Goal: Information Seeking & Learning: Learn about a topic

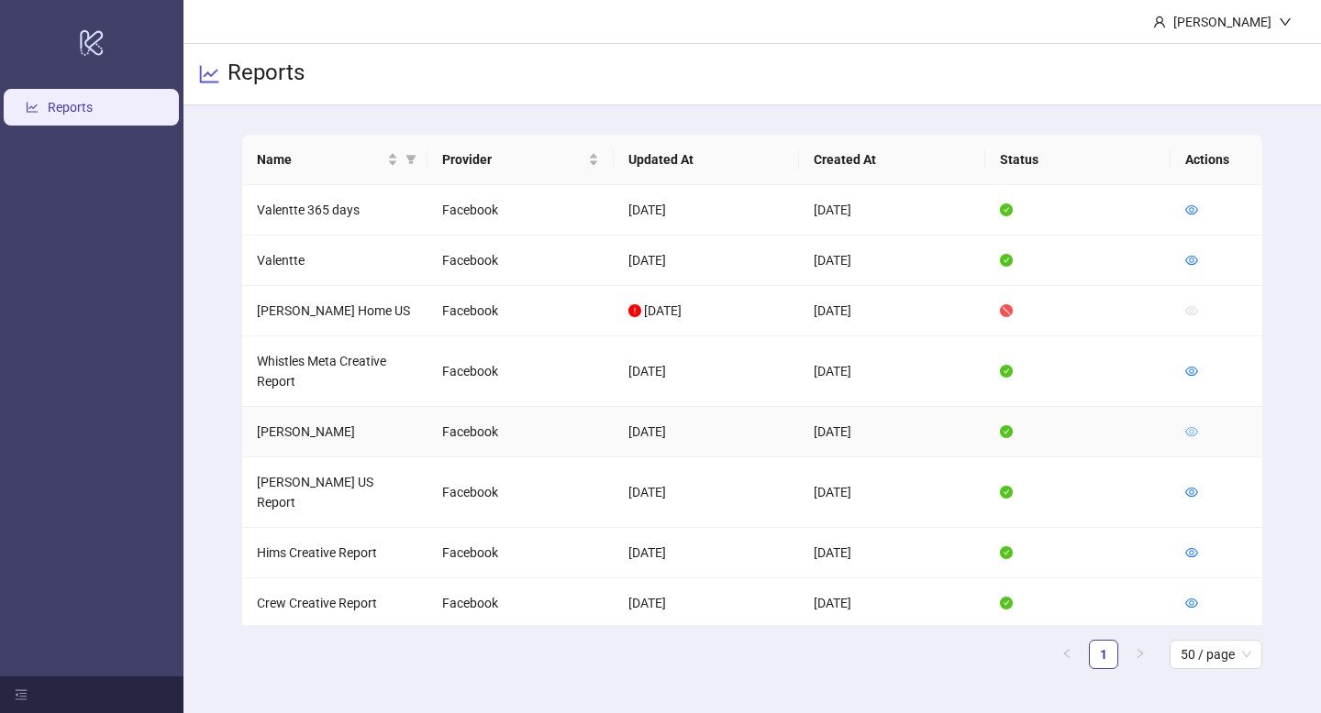
click at [1186, 436] on icon "eye" at bounding box center [1191, 432] width 13 height 13
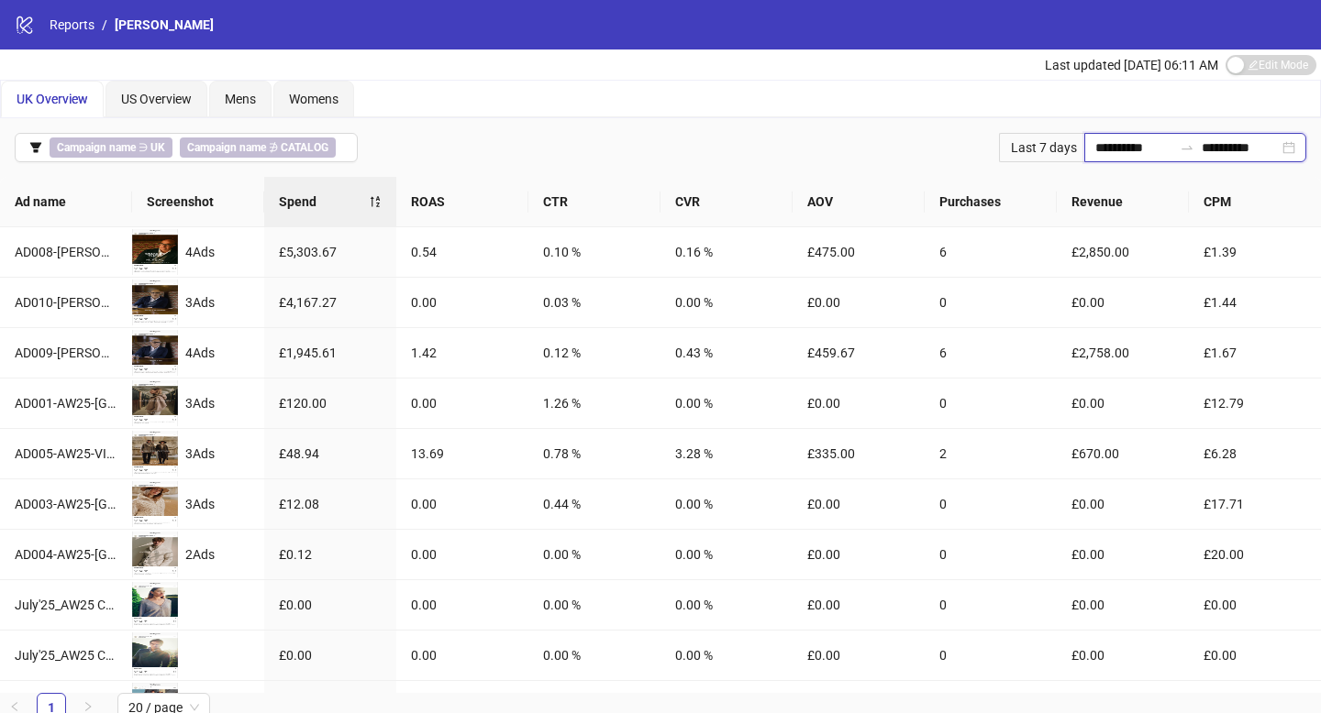
click at [1111, 149] on input "**********" at bounding box center [1133, 148] width 77 height 20
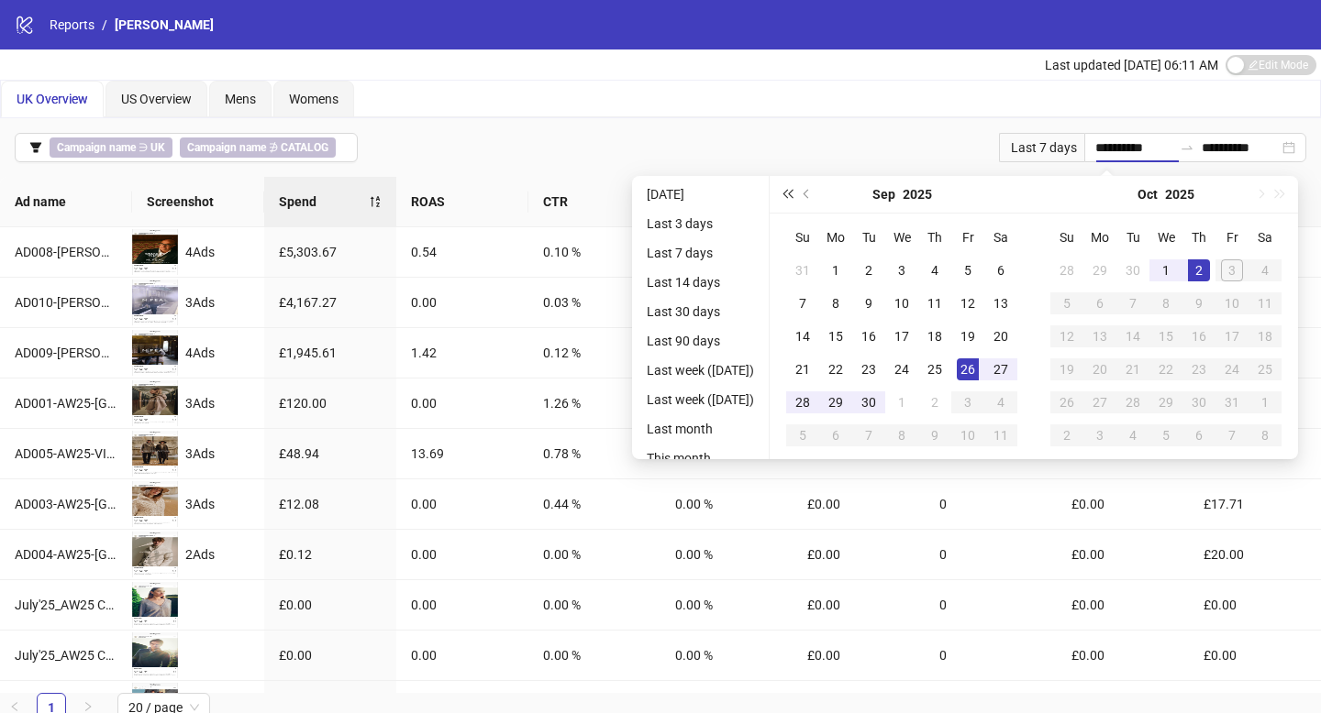
click at [791, 198] on span "Last year (Control + left)" at bounding box center [786, 194] width 9 height 9
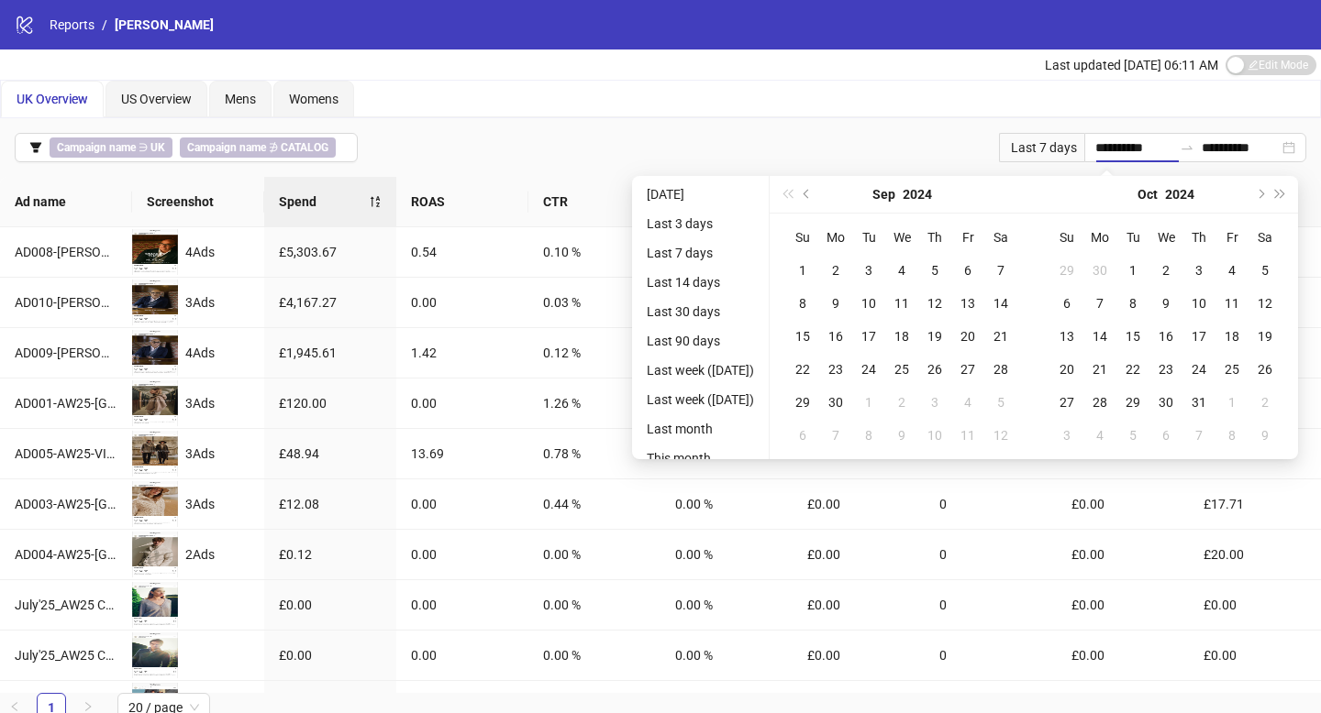
click at [800, 198] on div "[DATE]" at bounding box center [901, 195] width 264 height 38
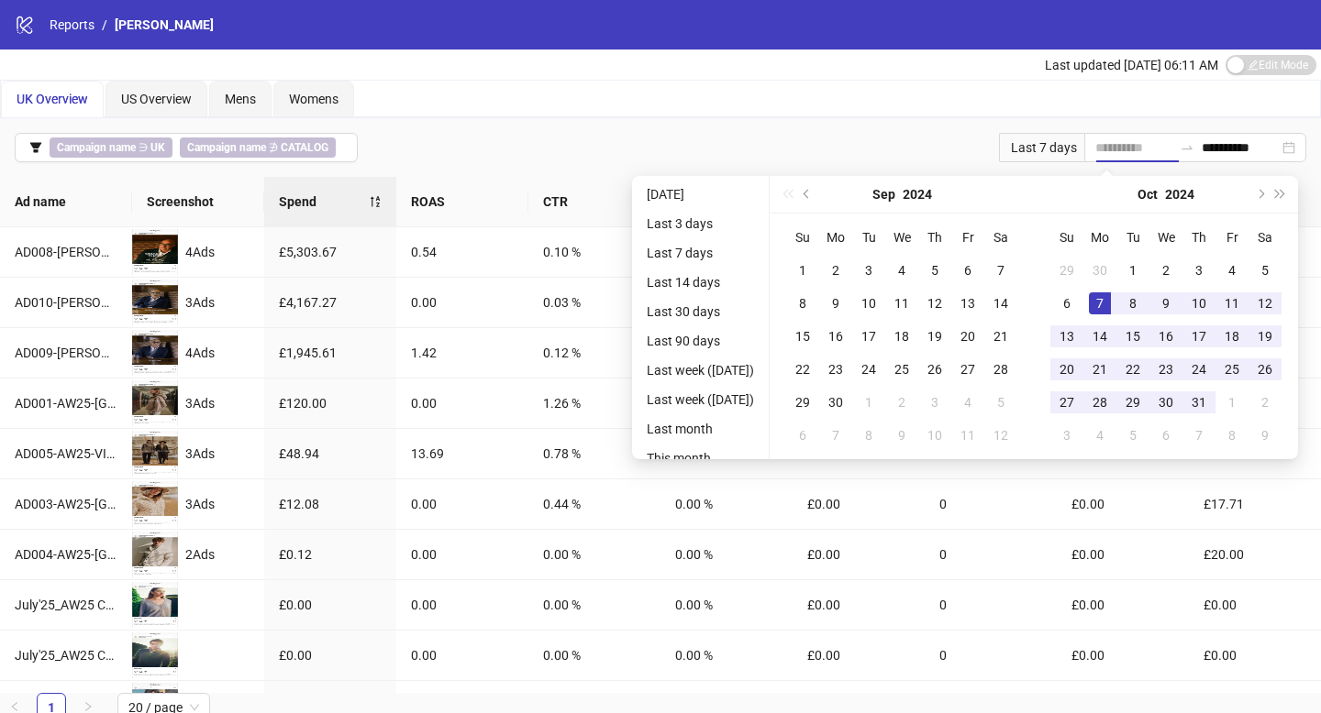
drag, startPoint x: 1266, startPoint y: 194, endPoint x: 1114, endPoint y: 304, distance: 187.3
click at [1114, 305] on div "[DATE] Su Mo Tu We Th Fr Sa 29 30 1 2 3 4 5 6 7 8 9 10 11 12 13 14 15 16 17 18 …" at bounding box center [1165, 317] width 264 height 283
type input "**********"
click at [1139, 277] on div "1" at bounding box center [1133, 271] width 22 height 22
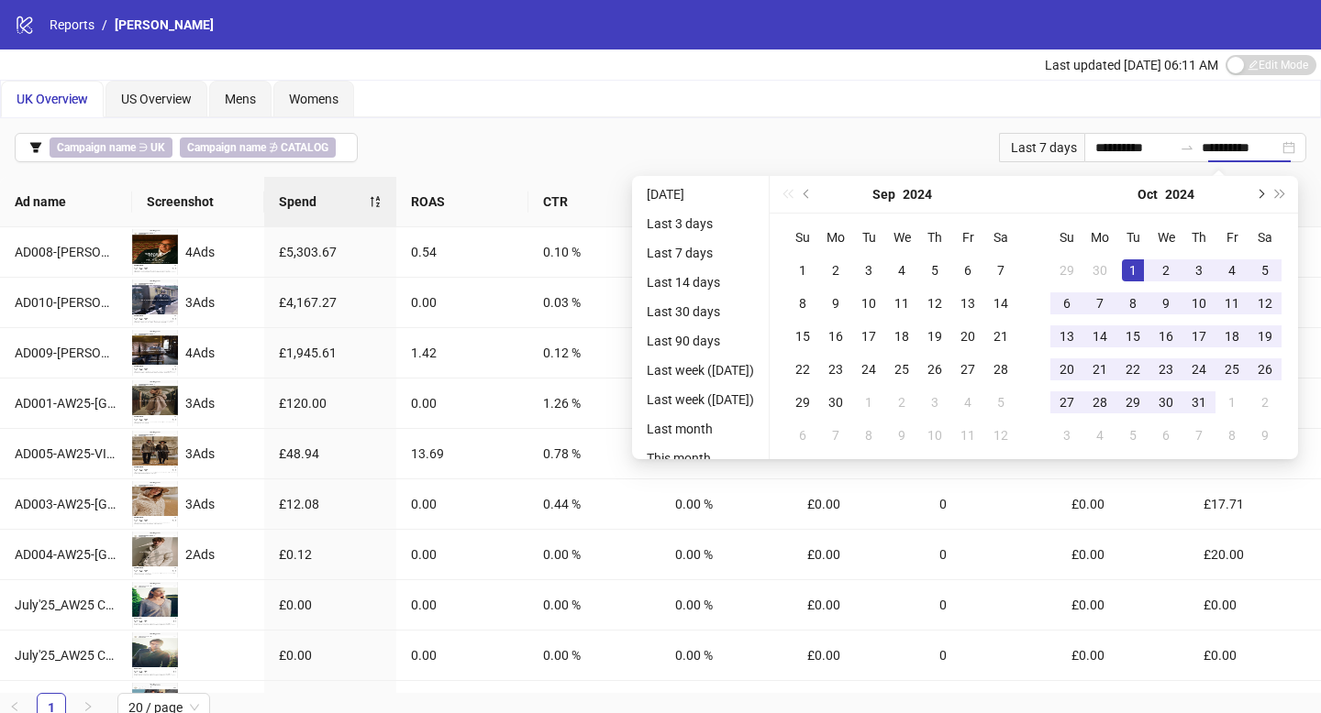
click at [1264, 193] on span "Next month (PageDown)" at bounding box center [1258, 194] width 9 height 9
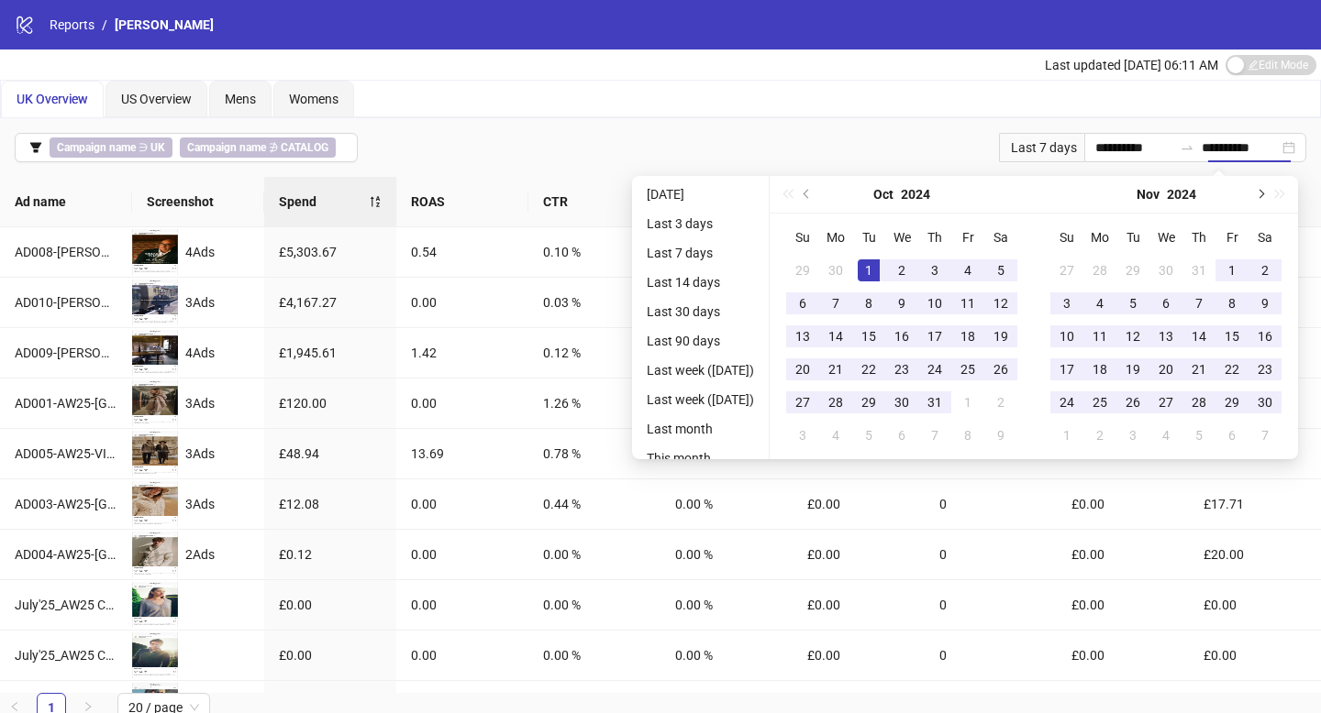
click at [1264, 191] on button "Next month (PageDown)" at bounding box center [1259, 194] width 20 height 37
click at [1265, 201] on button "Next month (PageDown)" at bounding box center [1259, 194] width 20 height 37
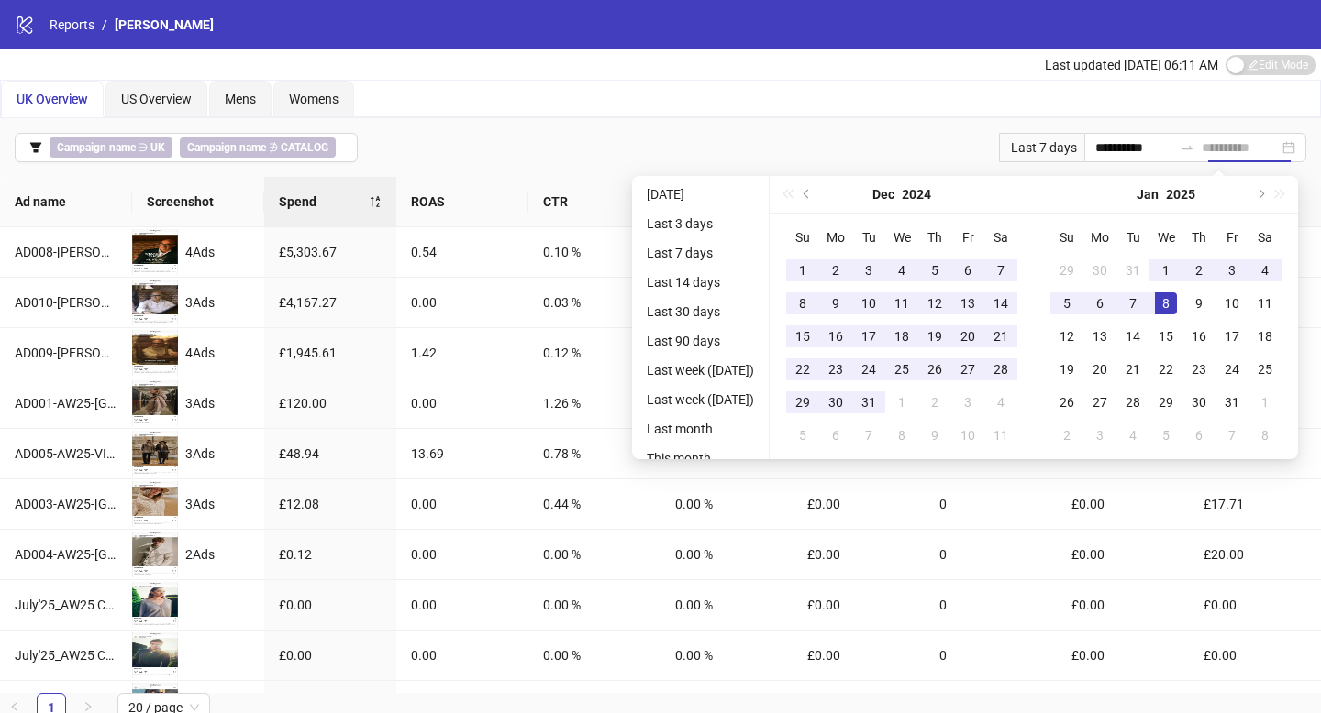
click at [1171, 294] on div "8" at bounding box center [1166, 304] width 22 height 22
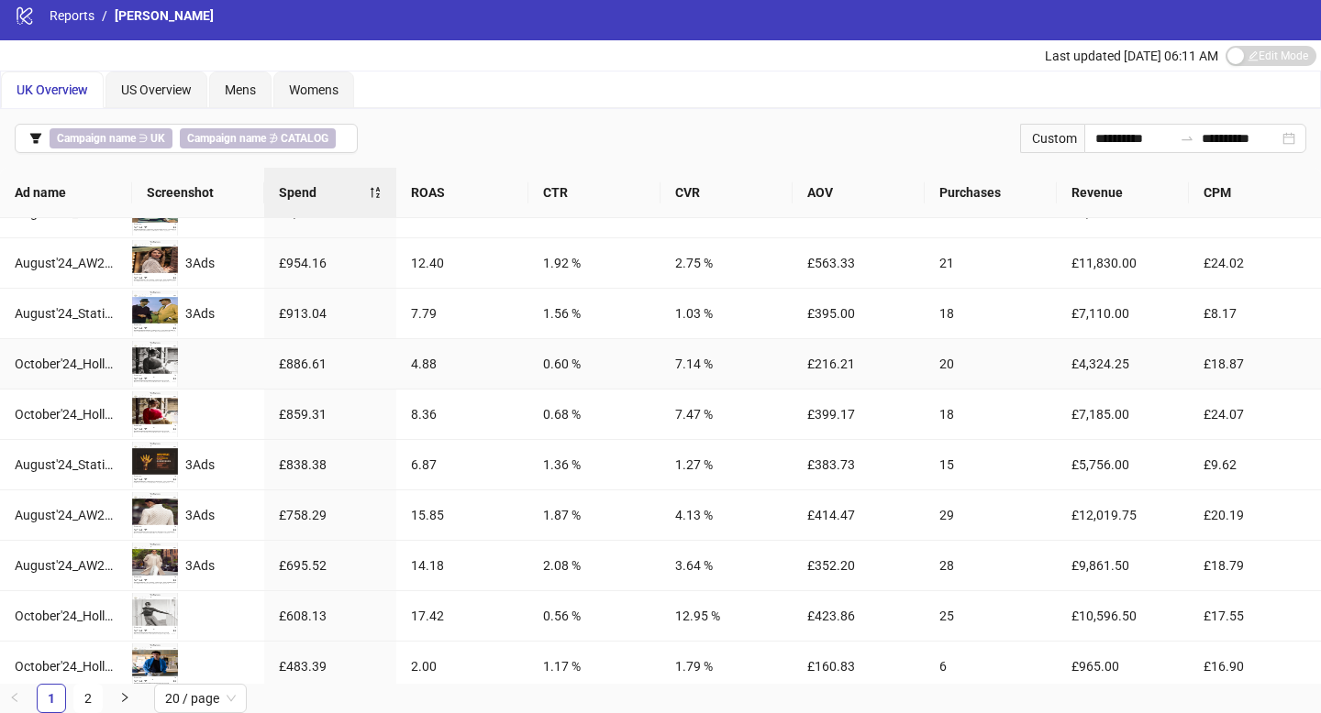
scroll to position [594, 0]
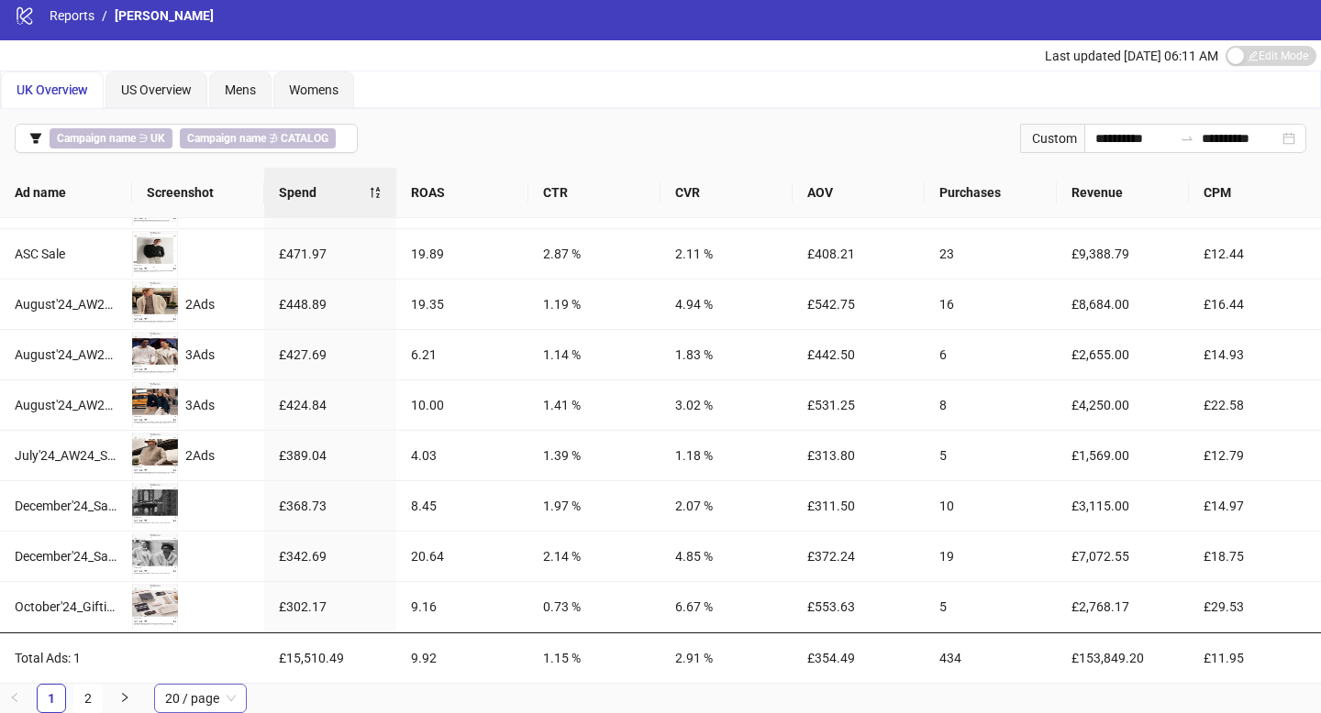
click at [203, 698] on span "20 / page" at bounding box center [200, 699] width 71 height 28
click at [216, 661] on div "100 / page" at bounding box center [200, 662] width 63 height 20
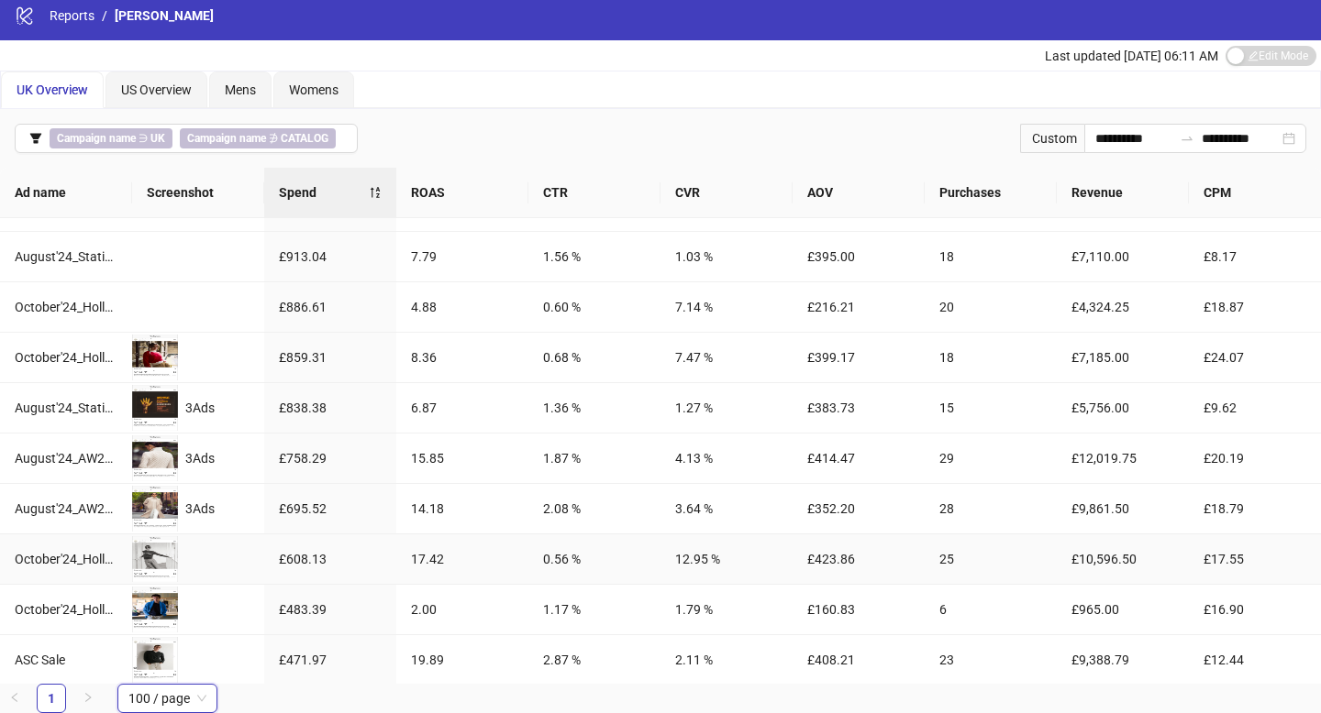
scroll to position [61, 0]
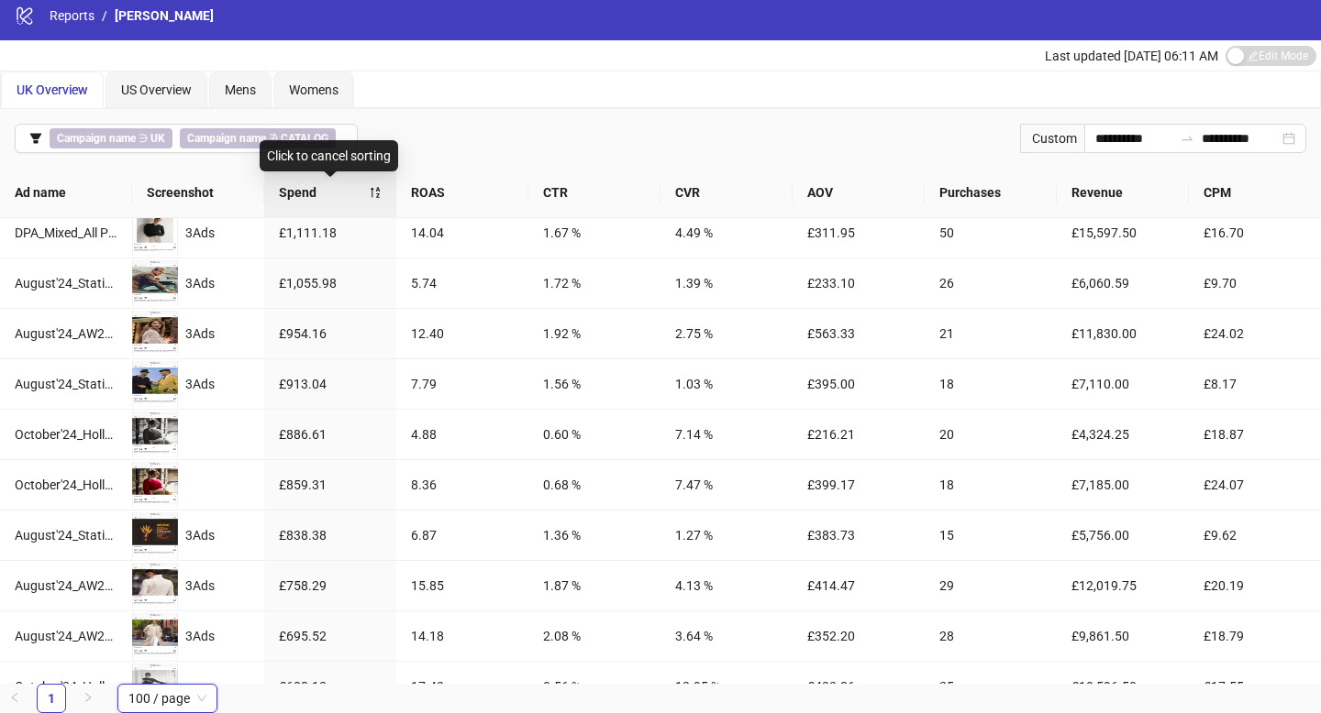
click at [369, 190] on div "Spend" at bounding box center [330, 192] width 103 height 20
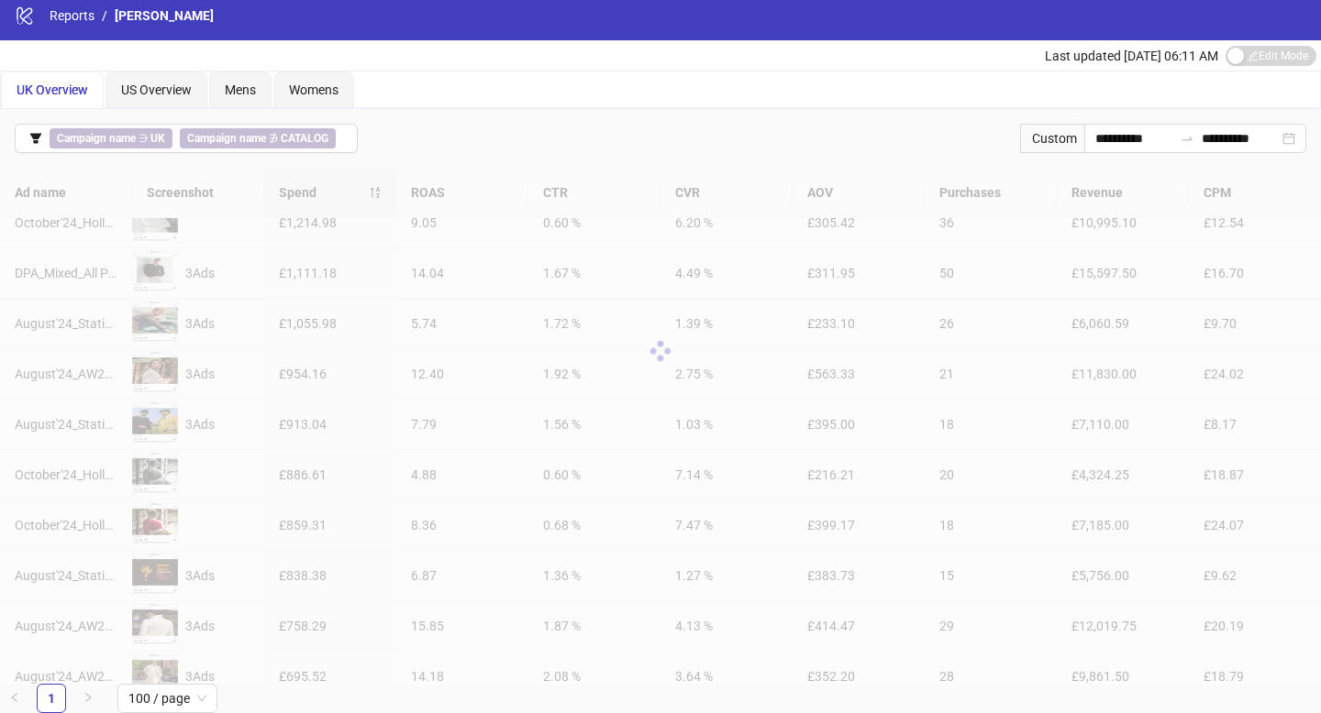
scroll to position [0, 0]
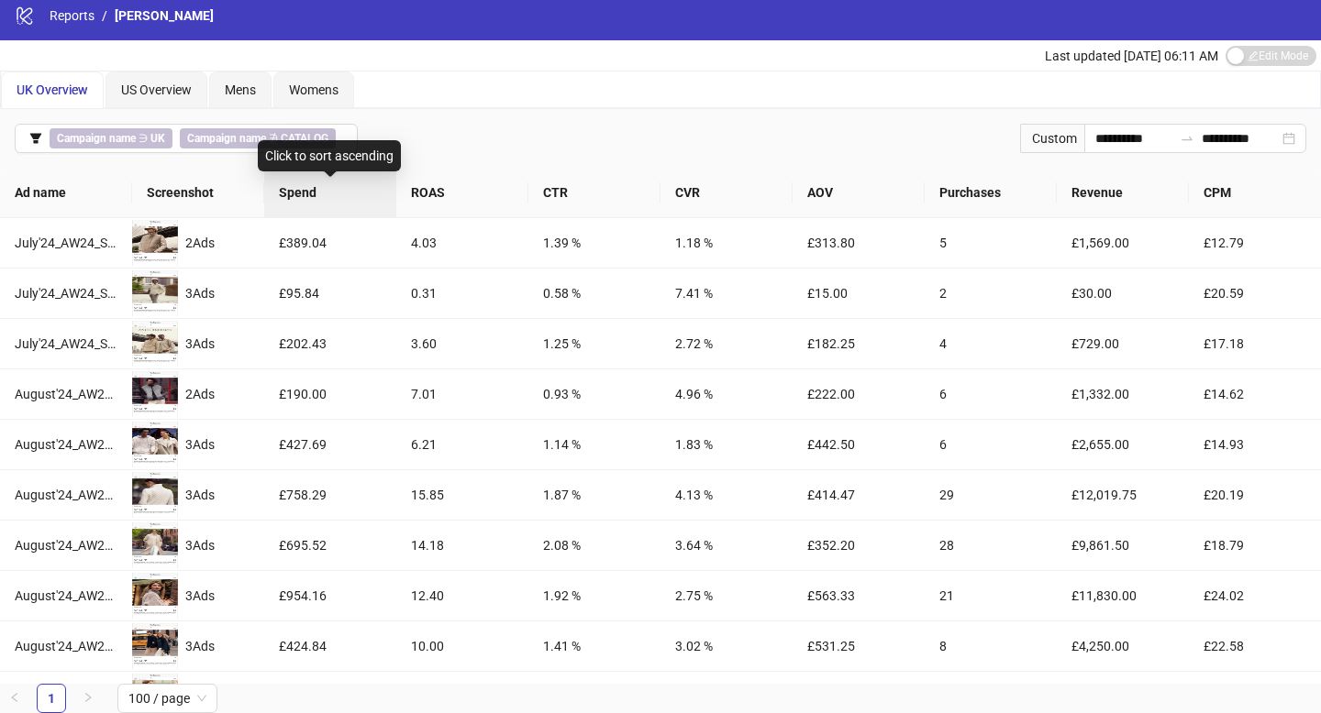
click at [375, 192] on span "Spend" at bounding box center [330, 192] width 103 height 20
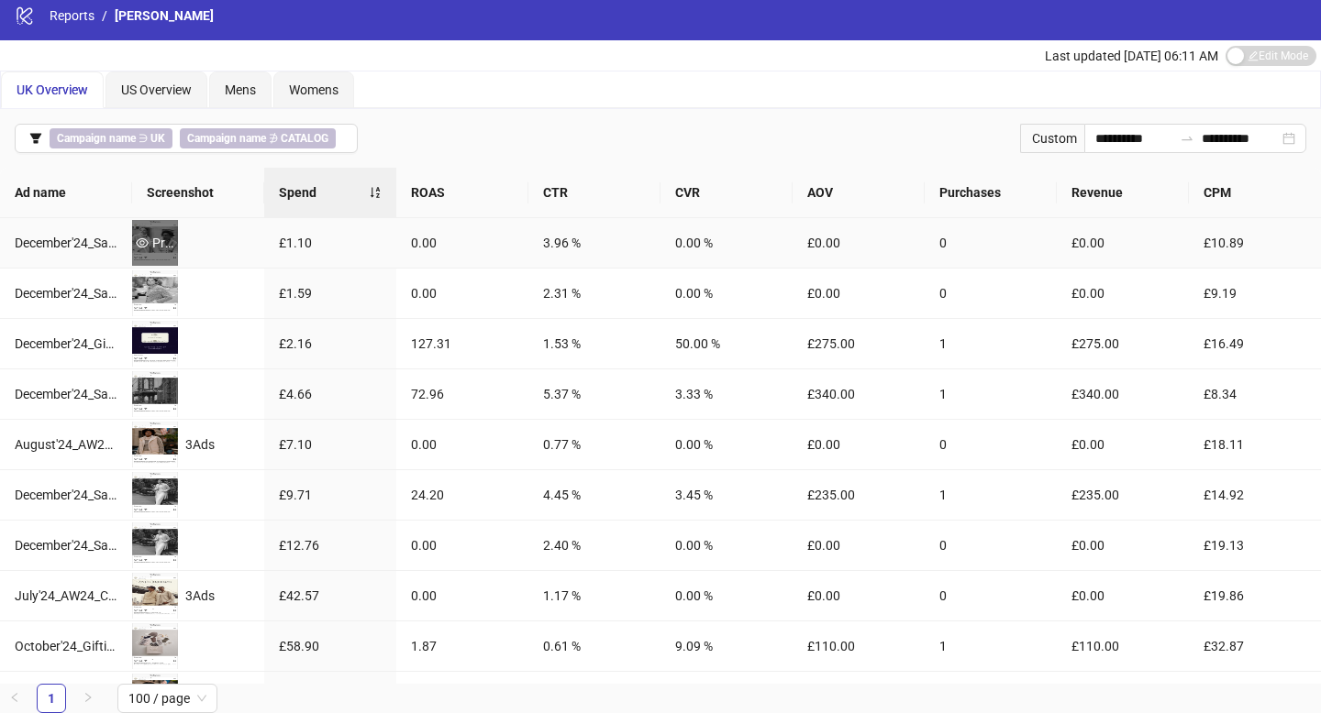
click at [144, 241] on icon "eye" at bounding box center [142, 242] width 13 height 9
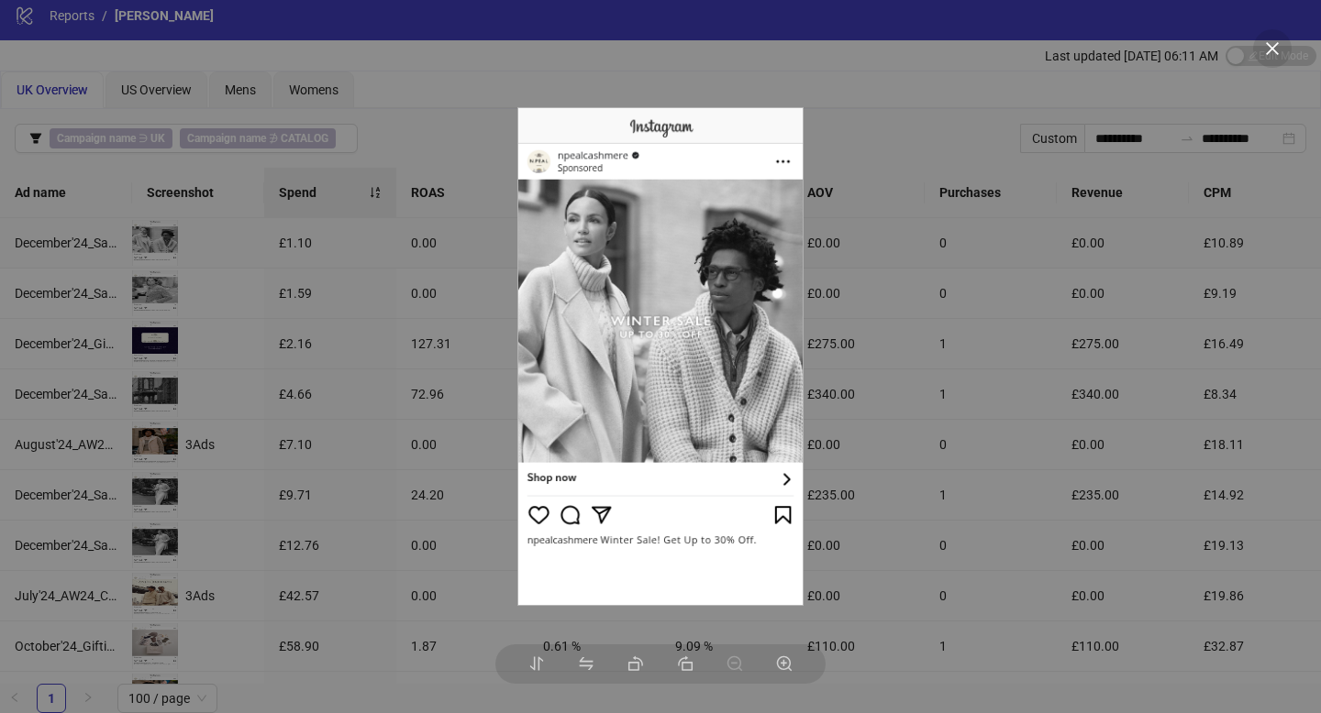
click at [211, 248] on div at bounding box center [660, 356] width 1321 height 713
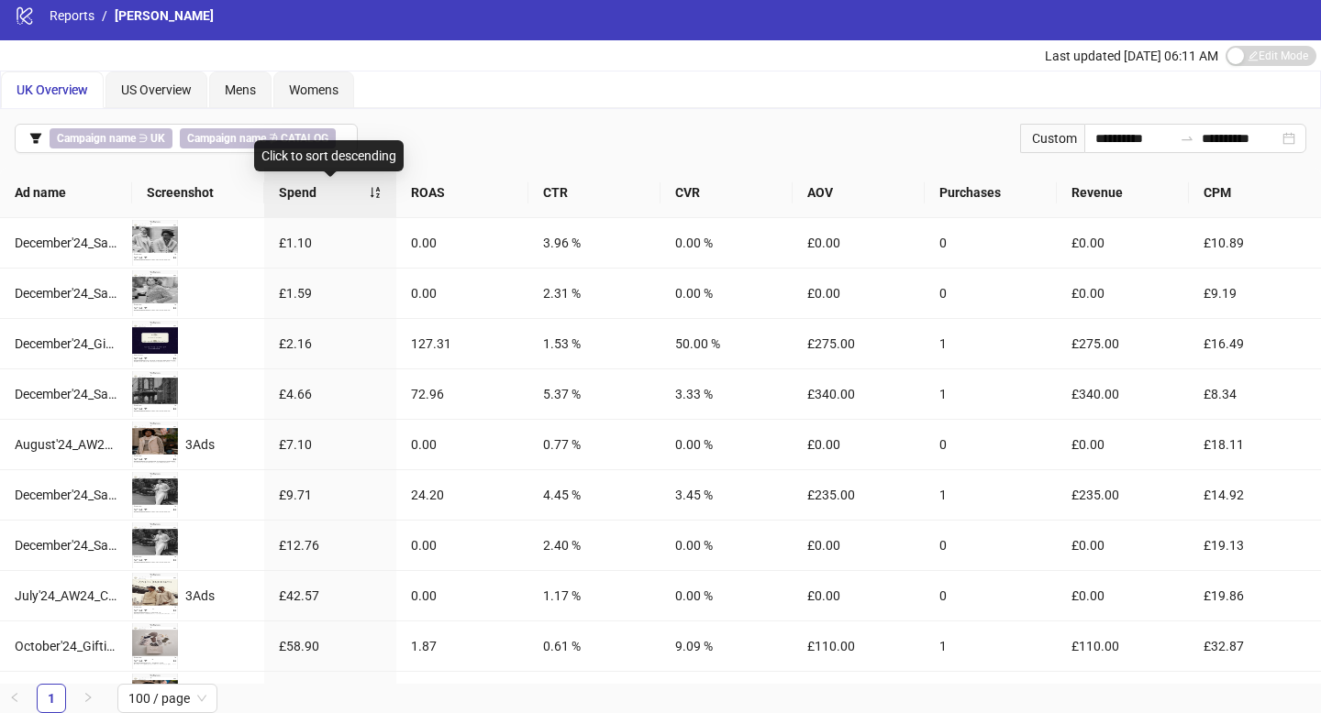
click at [370, 198] on div "Spend" at bounding box center [330, 192] width 103 height 20
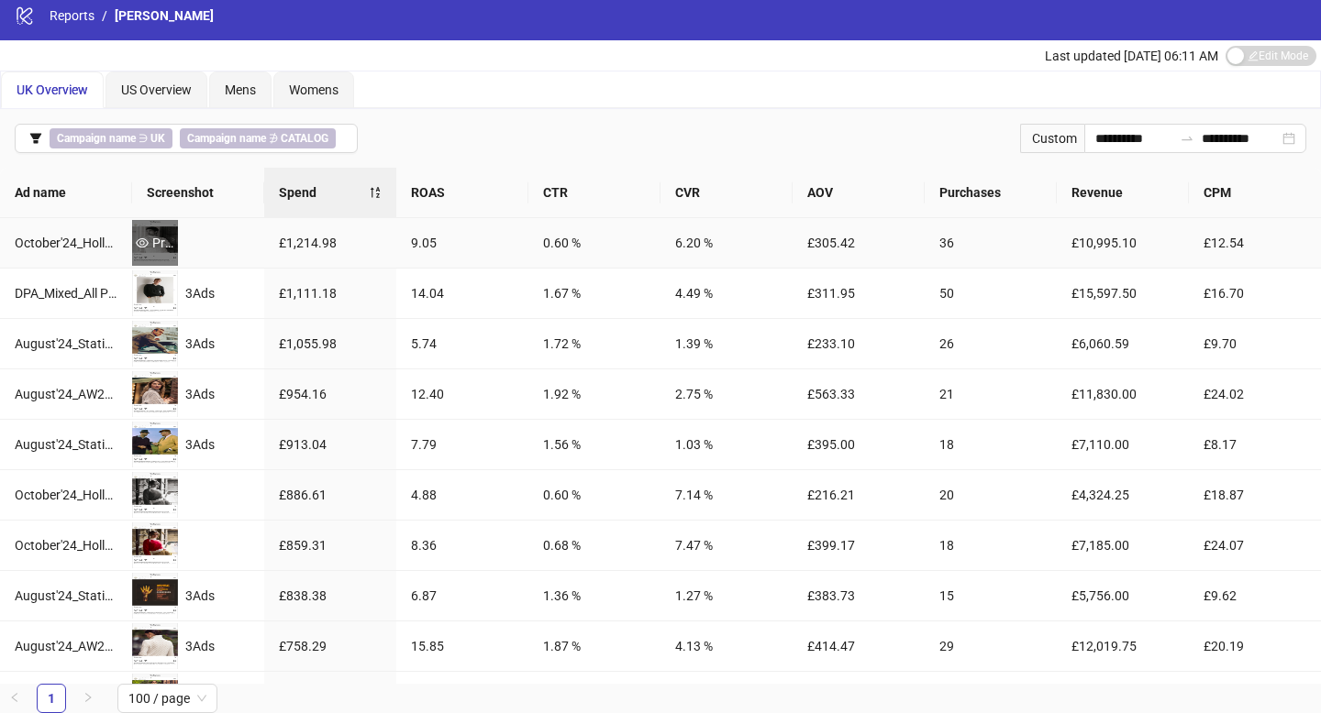
click at [170, 241] on div "Preview" at bounding box center [155, 243] width 46 height 20
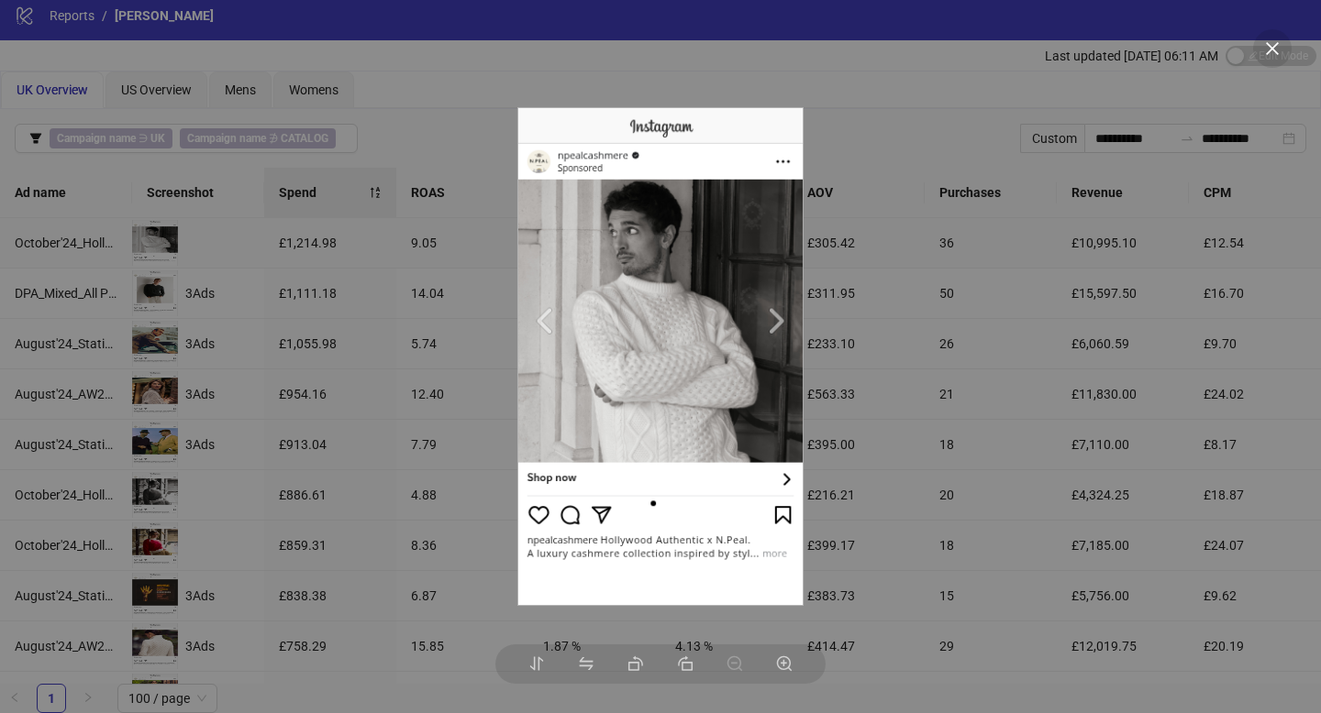
click at [540, 328] on img at bounding box center [659, 357] width 285 height 500
click at [325, 325] on div at bounding box center [660, 356] width 1321 height 713
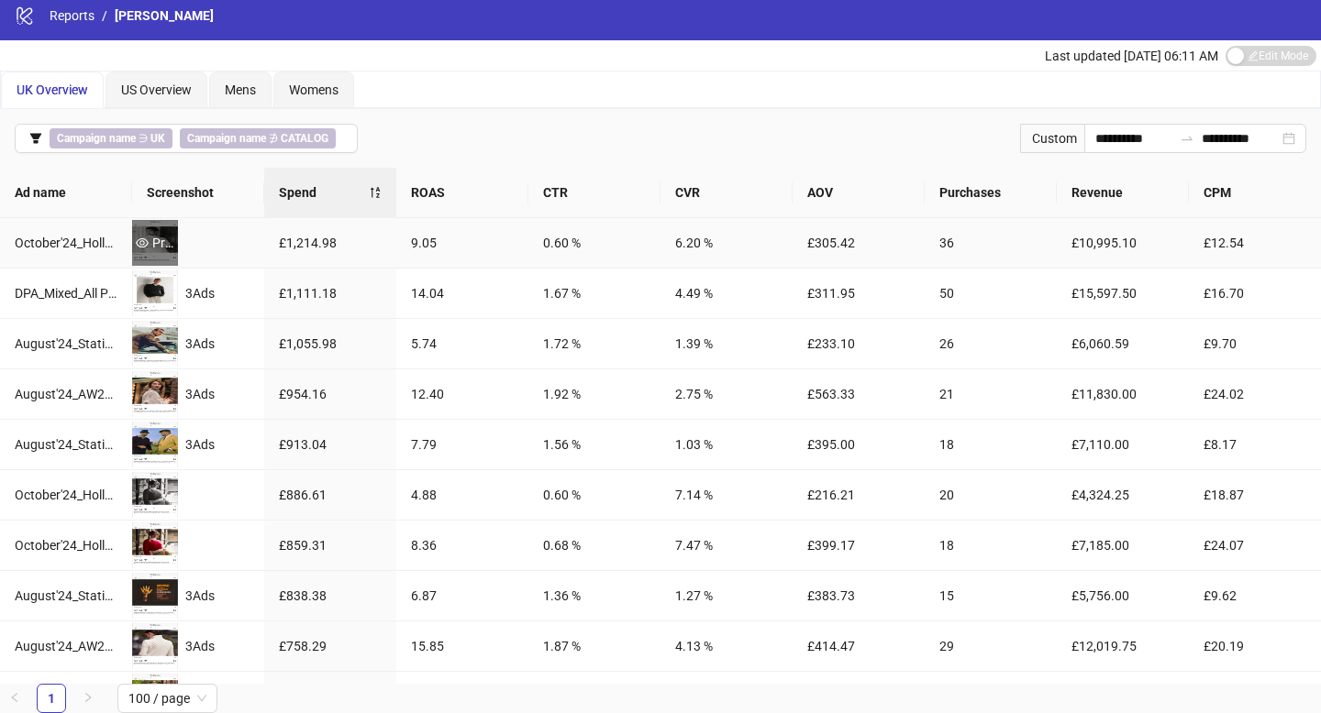
click at [154, 236] on div "Preview" at bounding box center [155, 243] width 46 height 20
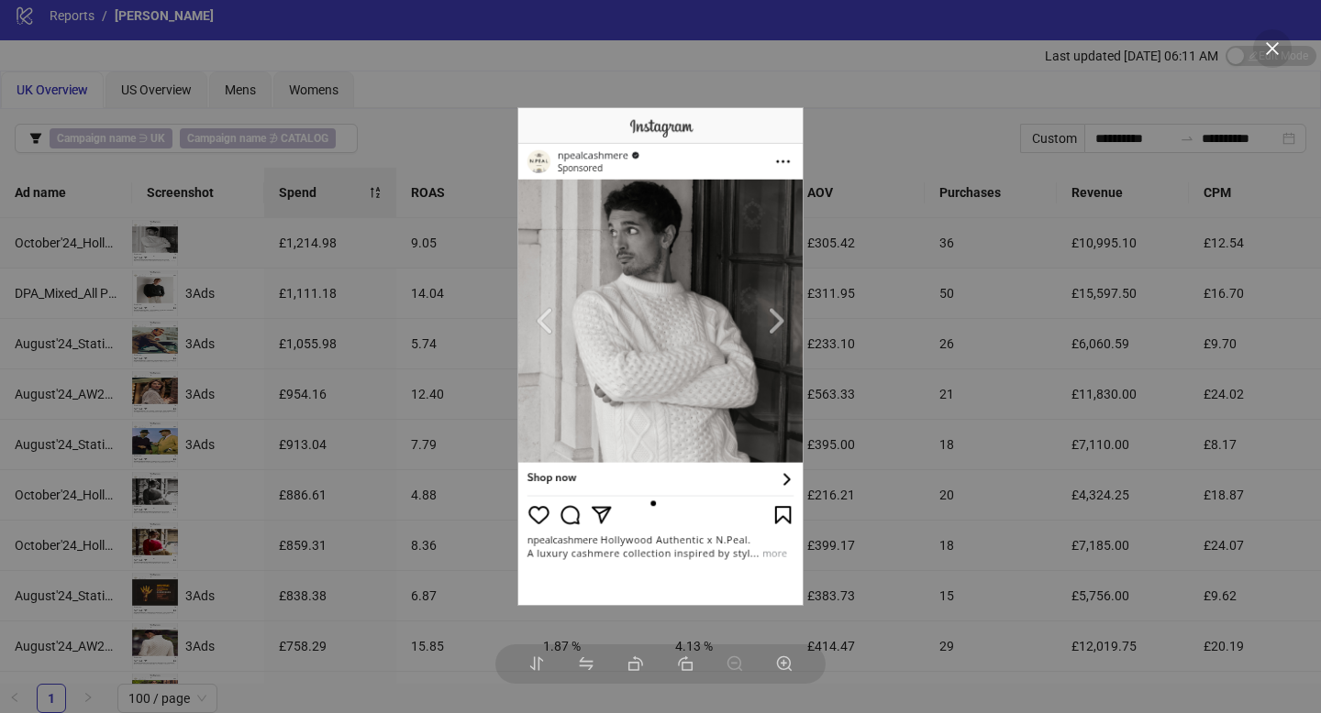
click at [770, 323] on img at bounding box center [659, 357] width 285 height 500
click at [777, 325] on img at bounding box center [659, 357] width 285 height 500
click at [451, 407] on div at bounding box center [660, 356] width 1321 height 713
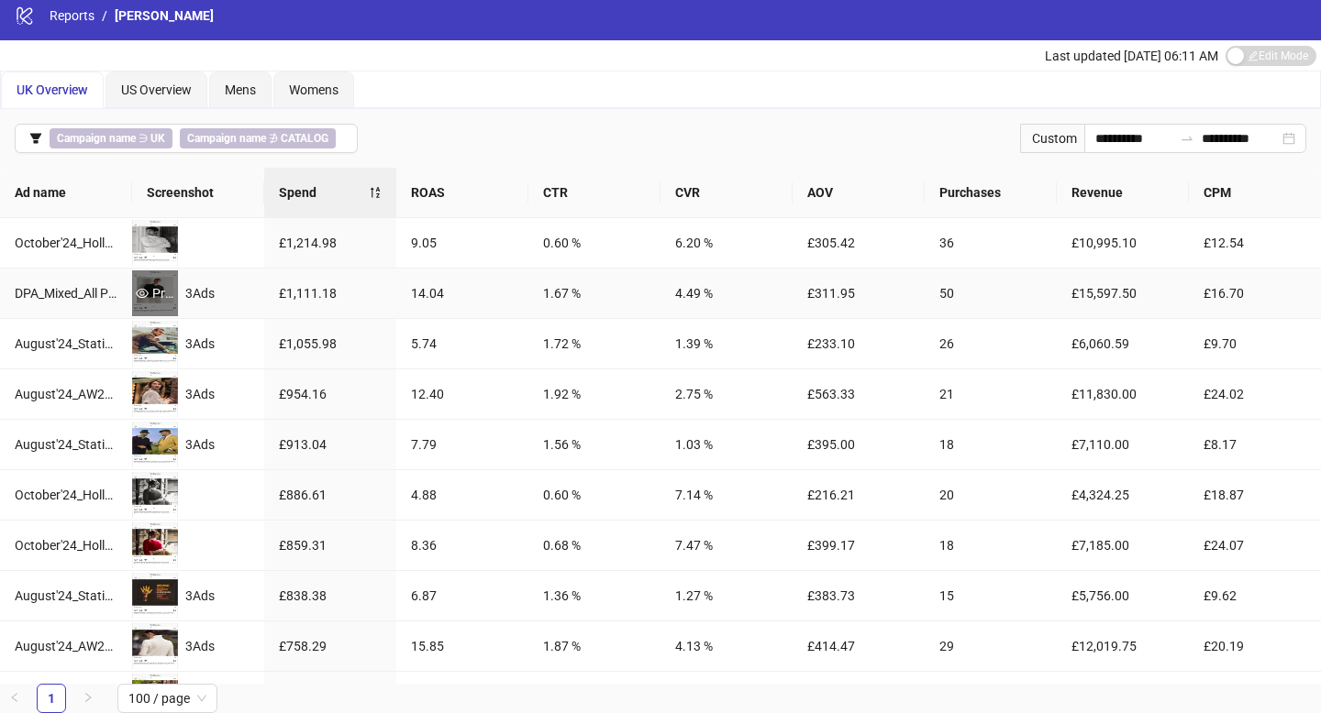
click at [153, 299] on div "Preview" at bounding box center [155, 293] width 46 height 20
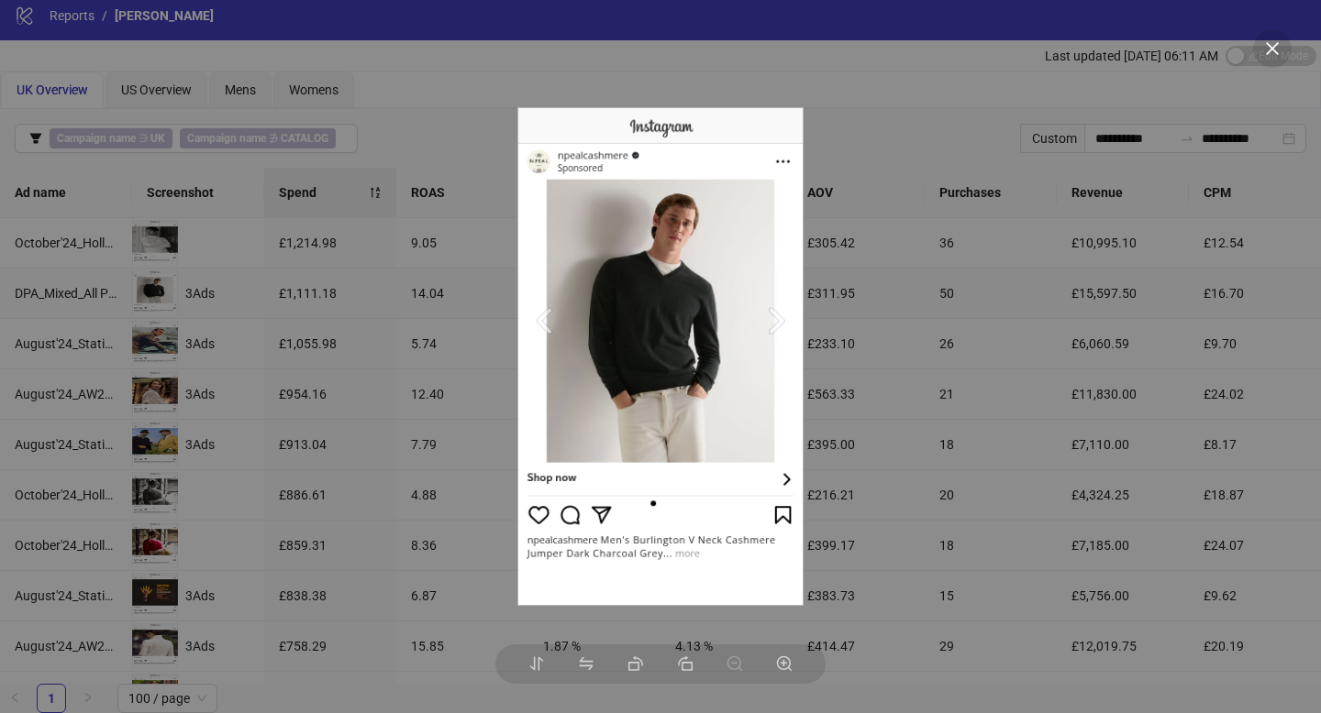
click at [382, 339] on div at bounding box center [660, 356] width 1321 height 713
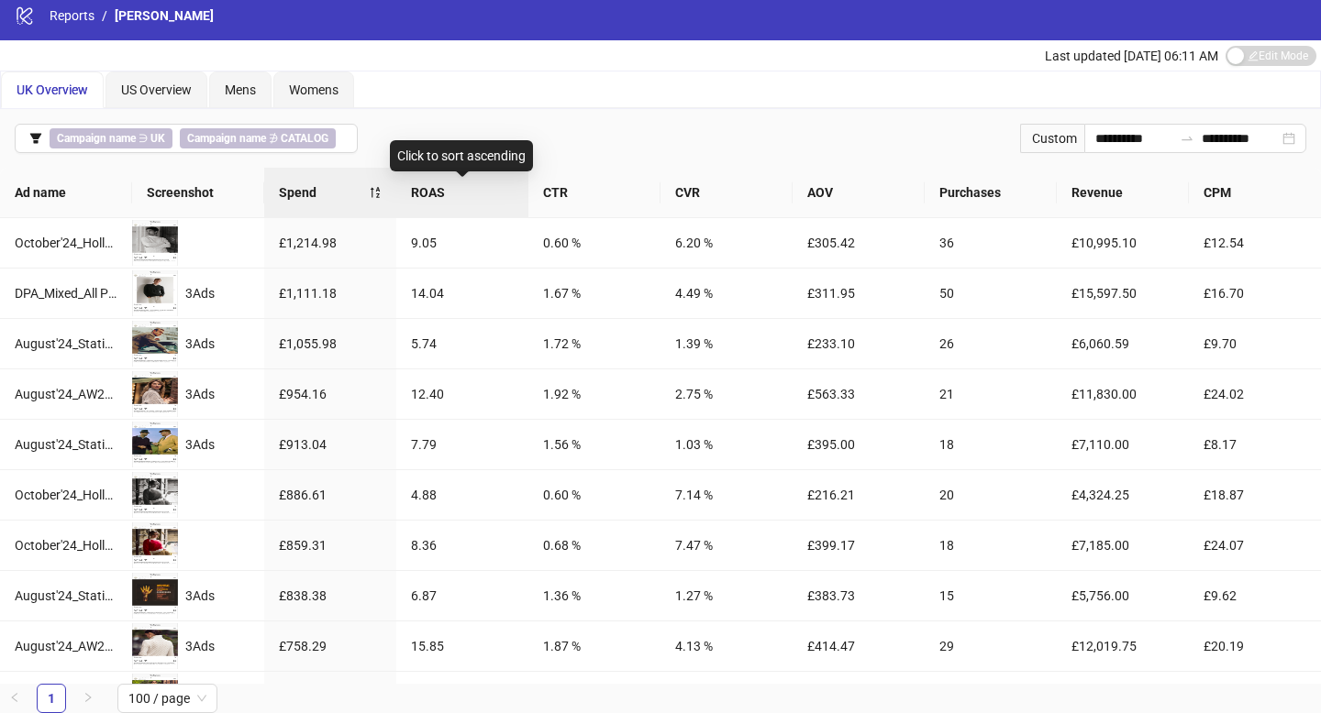
click at [455, 200] on span "ROAS" at bounding box center [462, 192] width 103 height 20
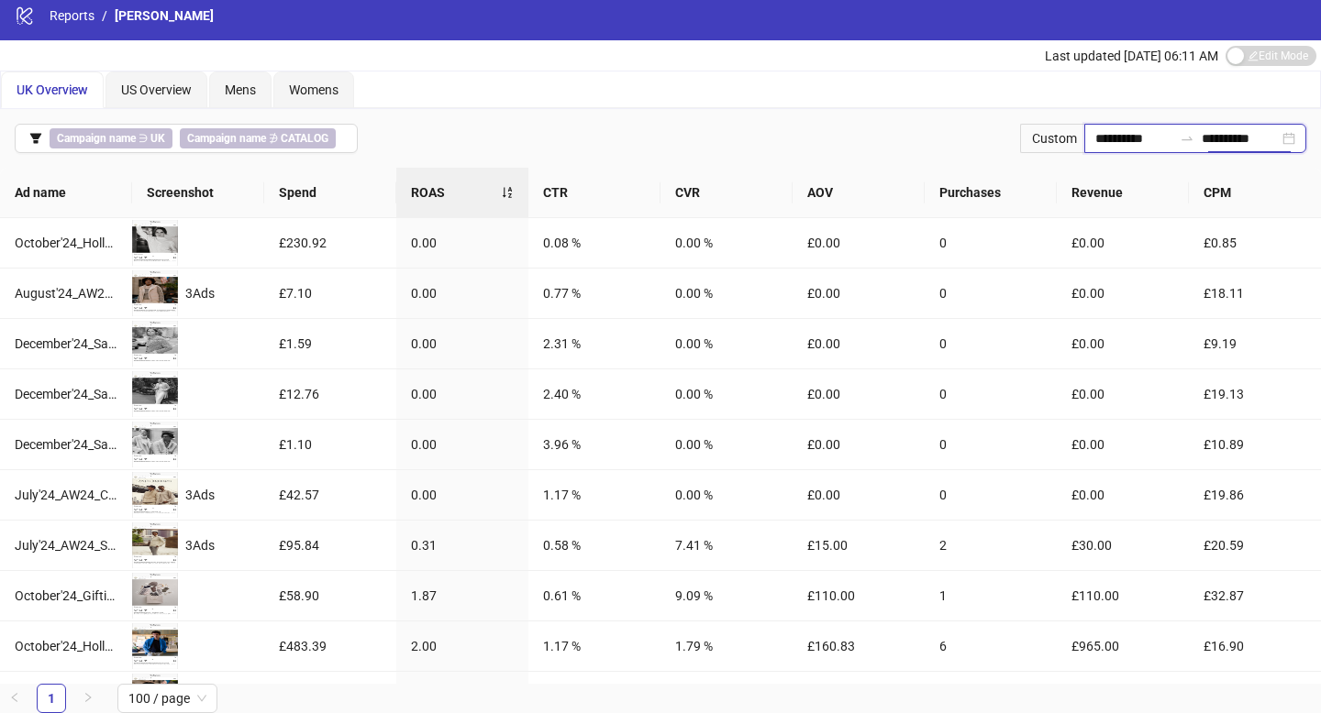
click at [1201, 144] on input "**********" at bounding box center [1239, 138] width 77 height 20
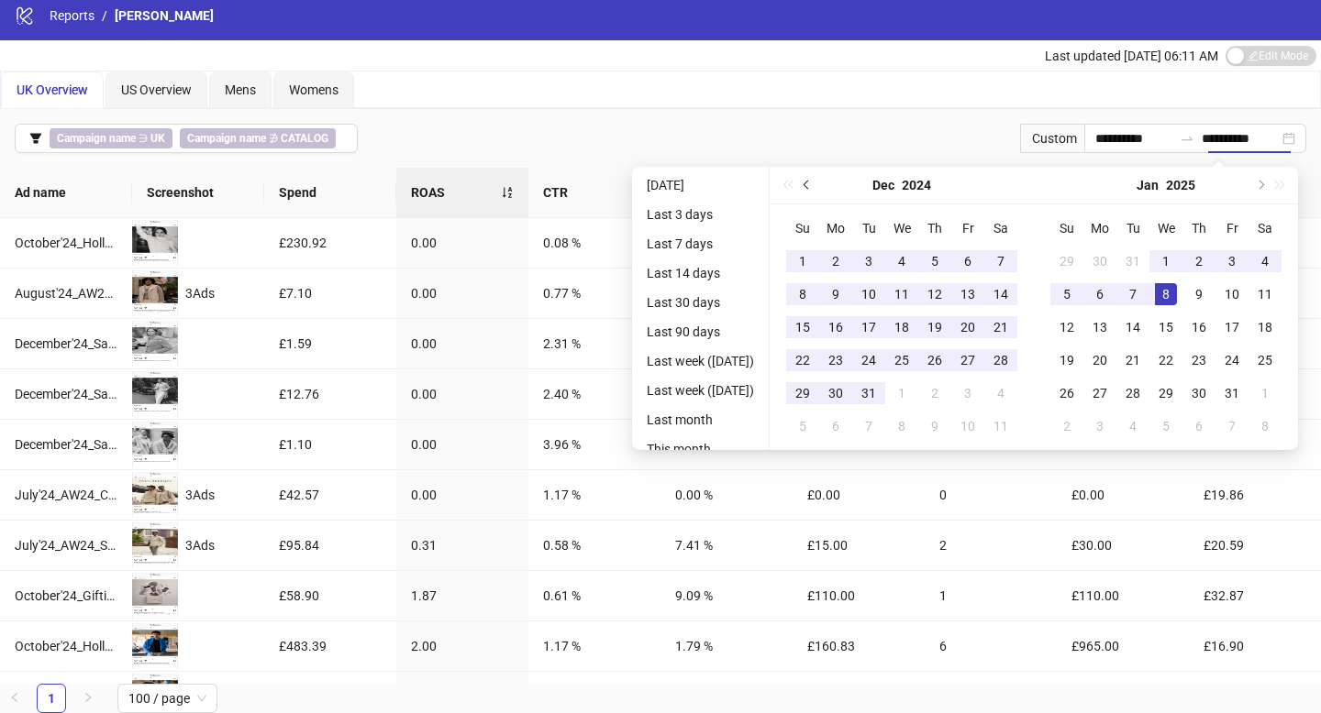
click at [812, 192] on button "Previous month (PageUp)" at bounding box center [807, 185] width 20 height 37
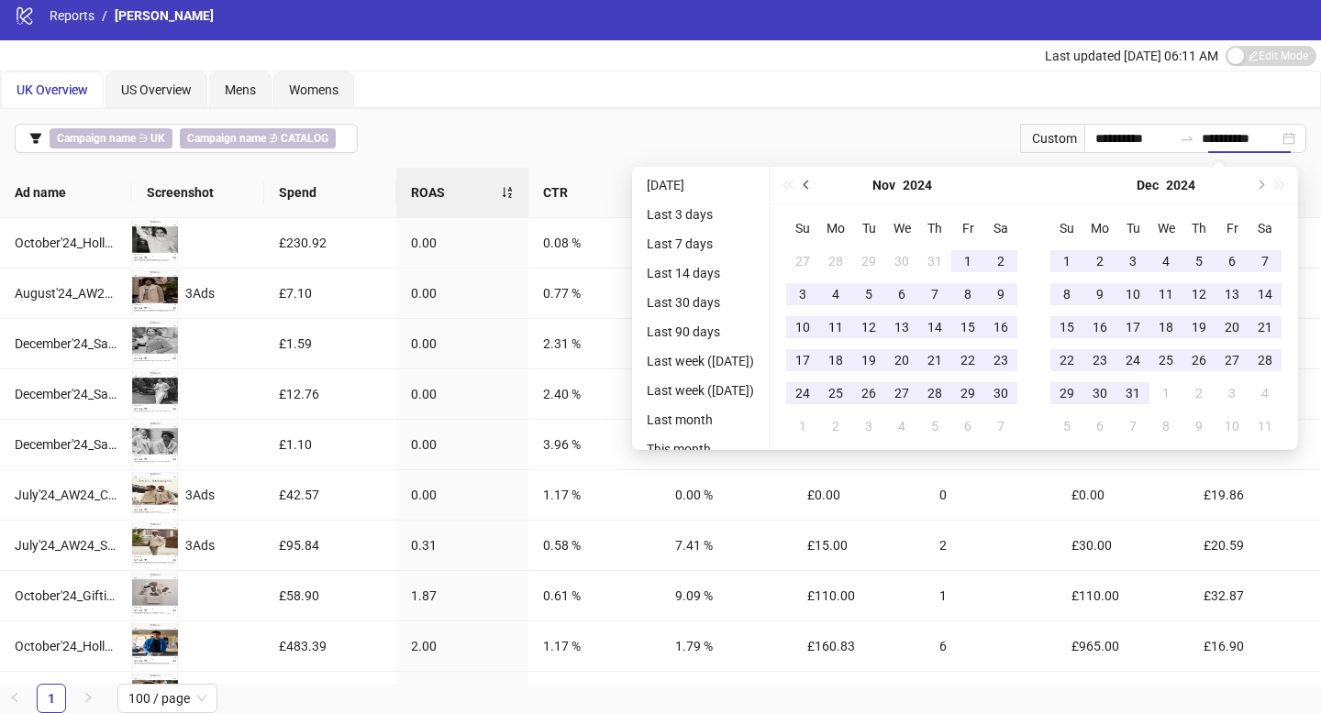
click at [812, 192] on button "Previous month (PageUp)" at bounding box center [807, 185] width 20 height 37
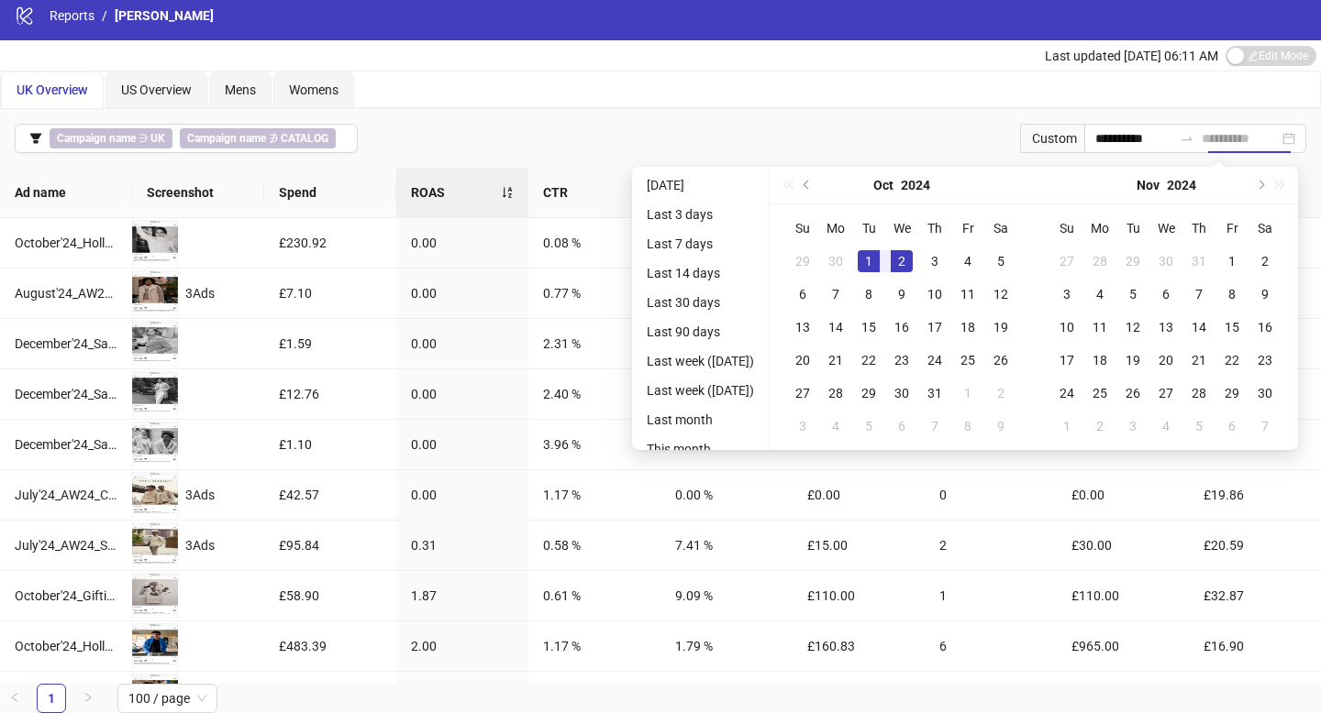
type input "**********"
click at [885, 259] on td "1" at bounding box center [868, 261] width 33 height 33
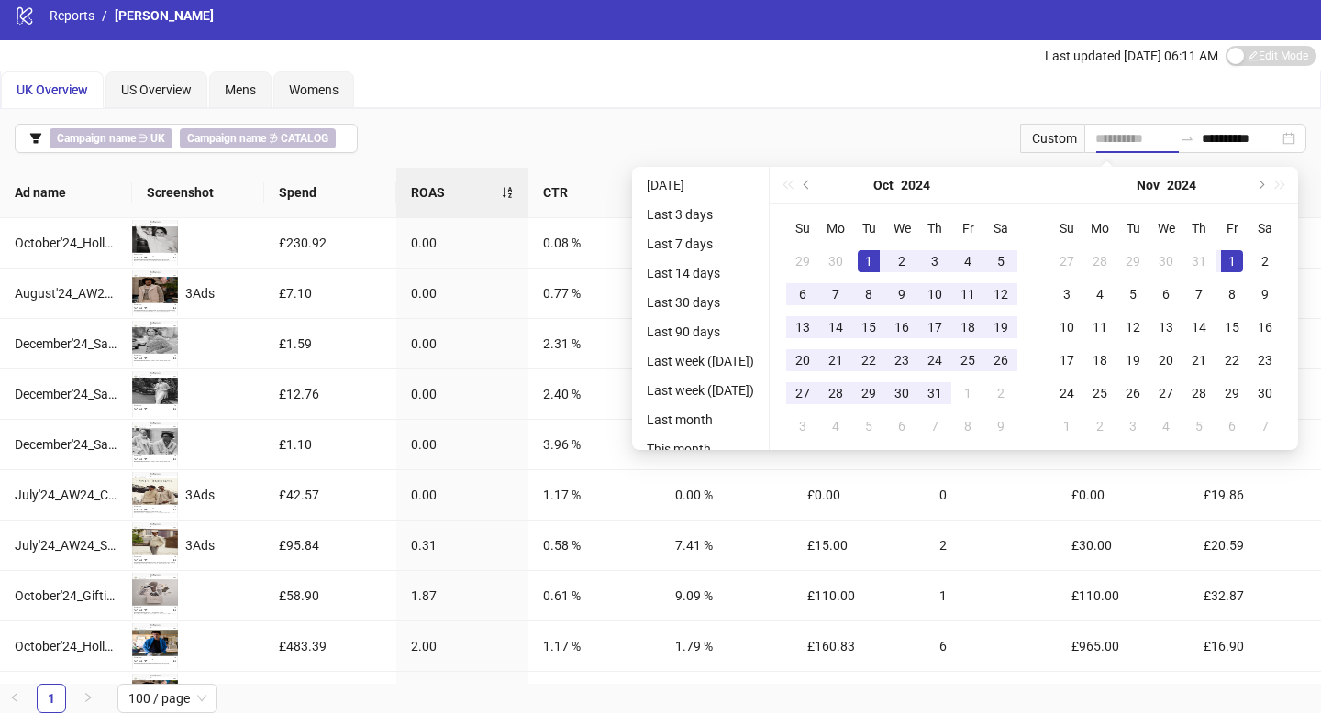
click at [1237, 265] on div "1" at bounding box center [1232, 261] width 22 height 22
type input "**********"
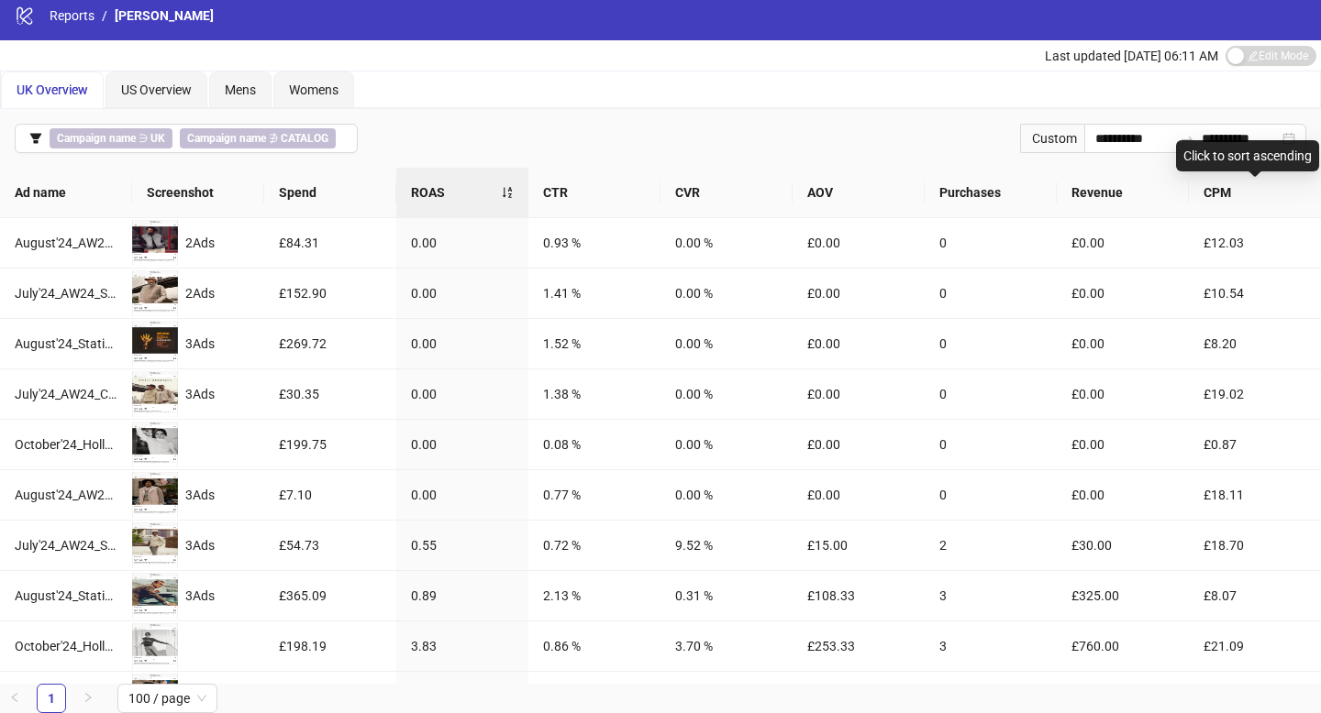
click at [1222, 149] on div "Click to sort ascending" at bounding box center [1247, 155] width 143 height 31
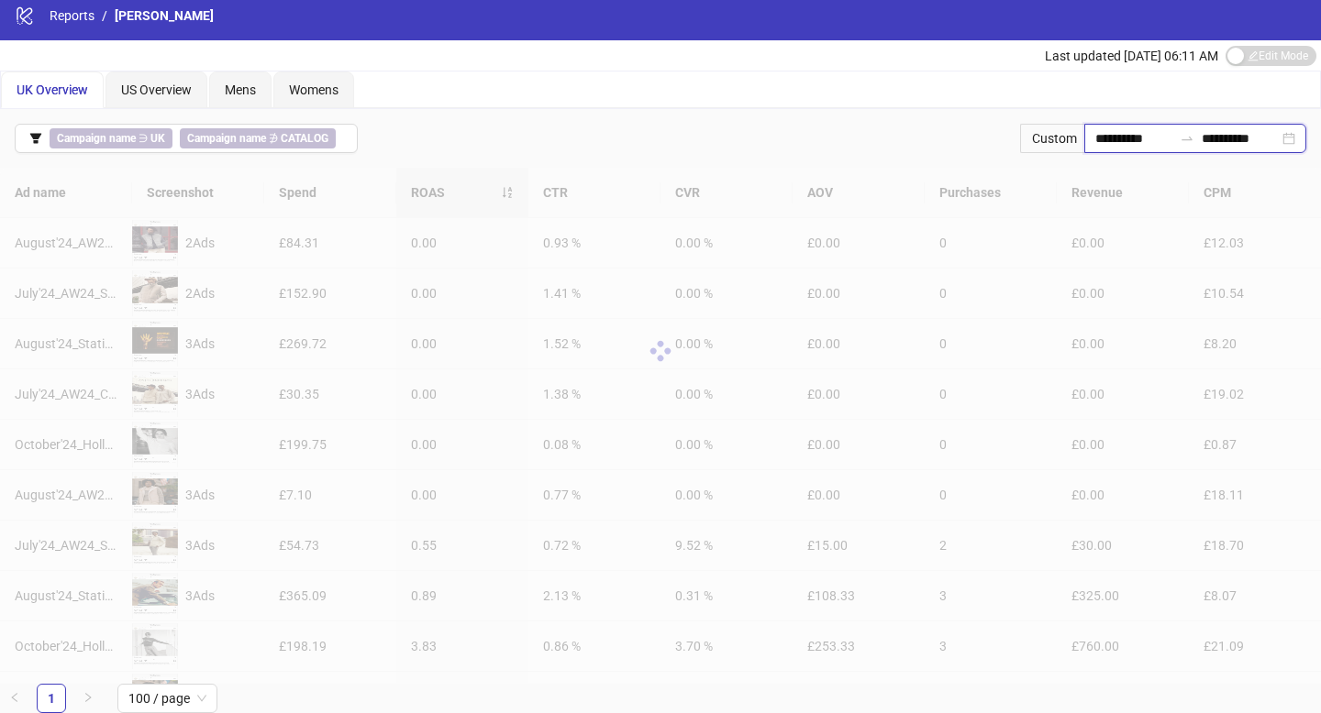
click at [1110, 136] on input "**********" at bounding box center [1133, 138] width 77 height 20
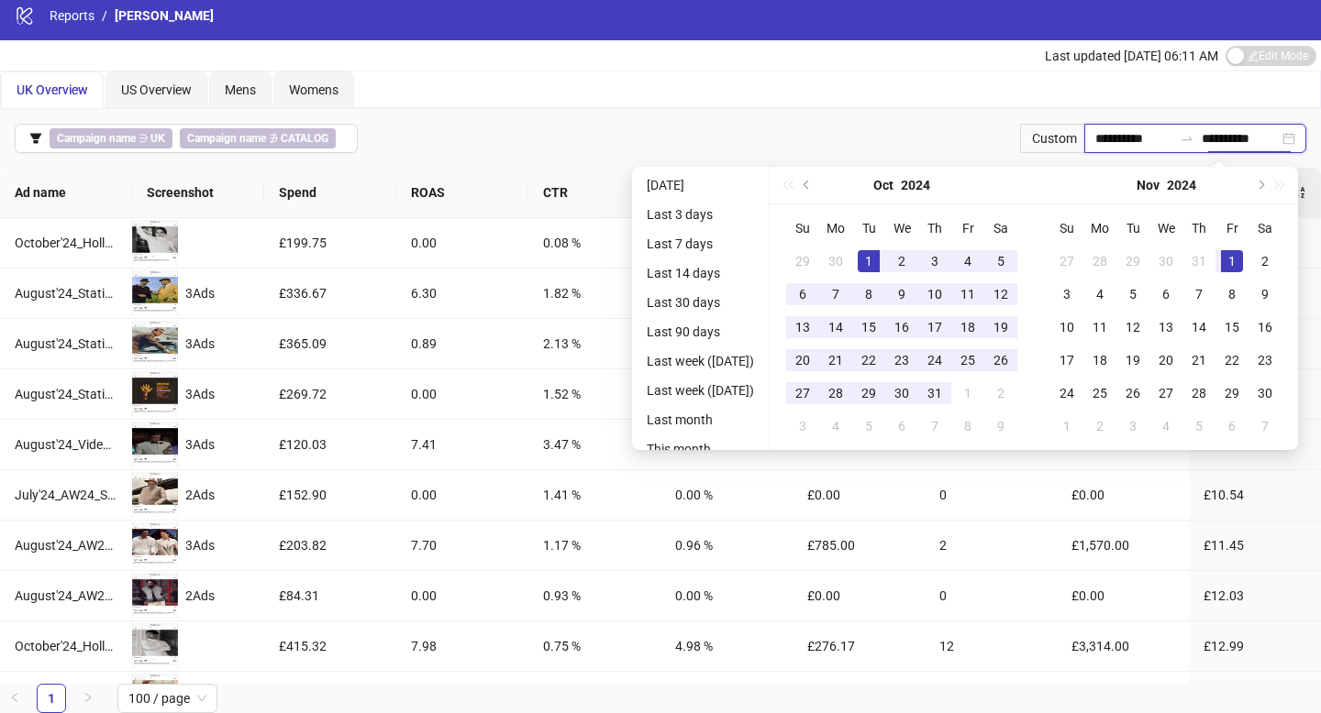
click at [1223, 138] on input "**********" at bounding box center [1239, 138] width 77 height 20
click at [1242, 137] on input "**********" at bounding box center [1239, 138] width 77 height 20
type input "**********"
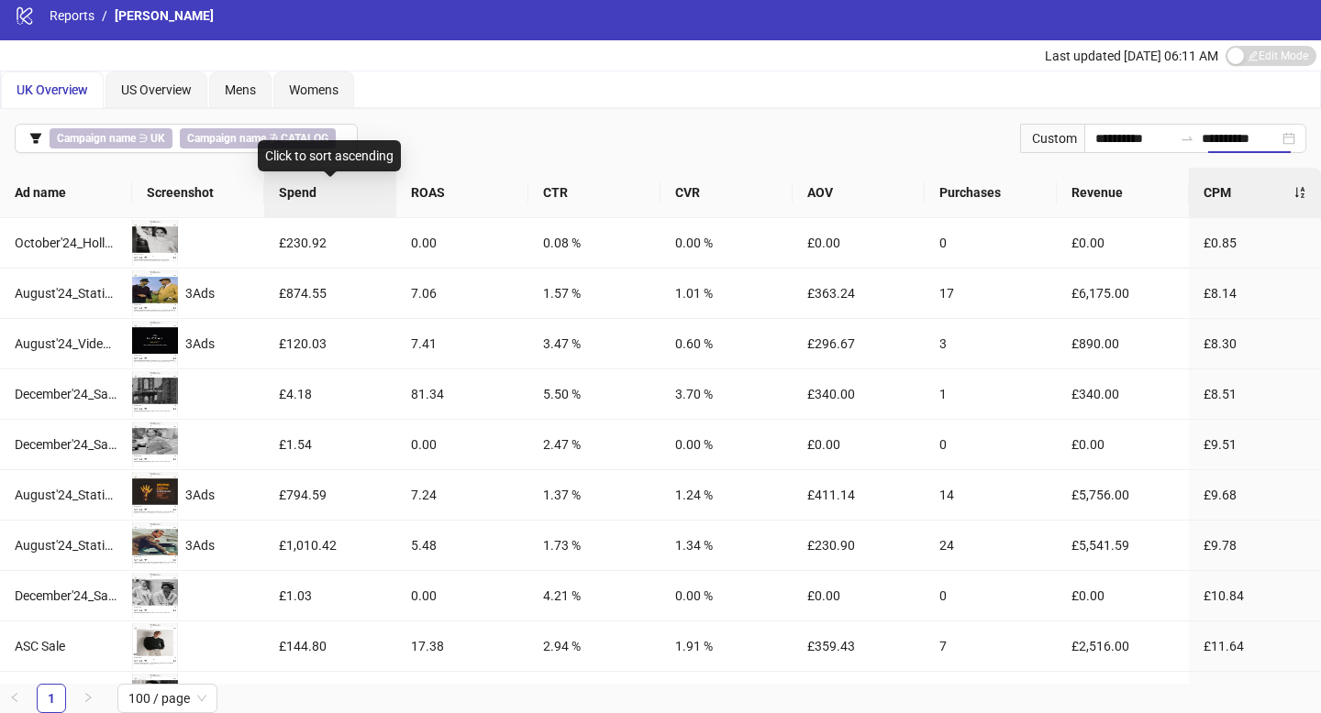
click at [321, 190] on span "Spend" at bounding box center [330, 192] width 103 height 20
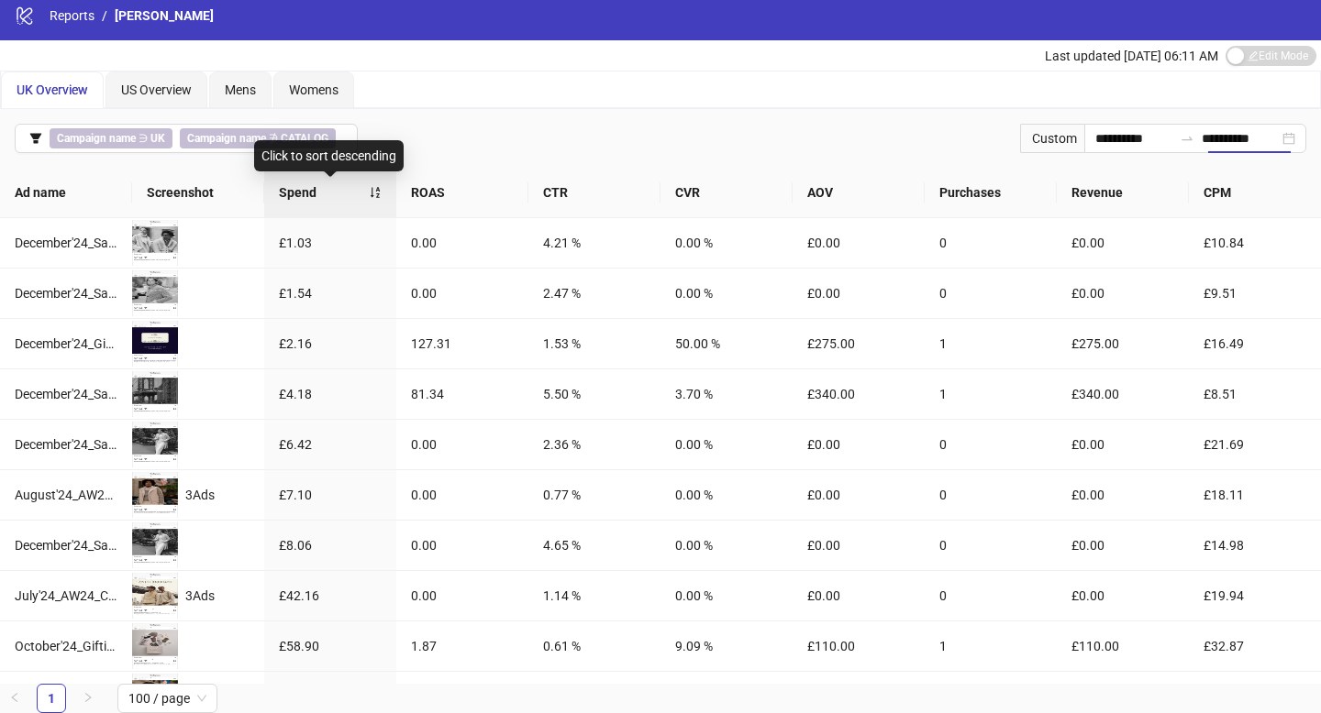
click at [321, 190] on span "Spend" at bounding box center [324, 192] width 90 height 20
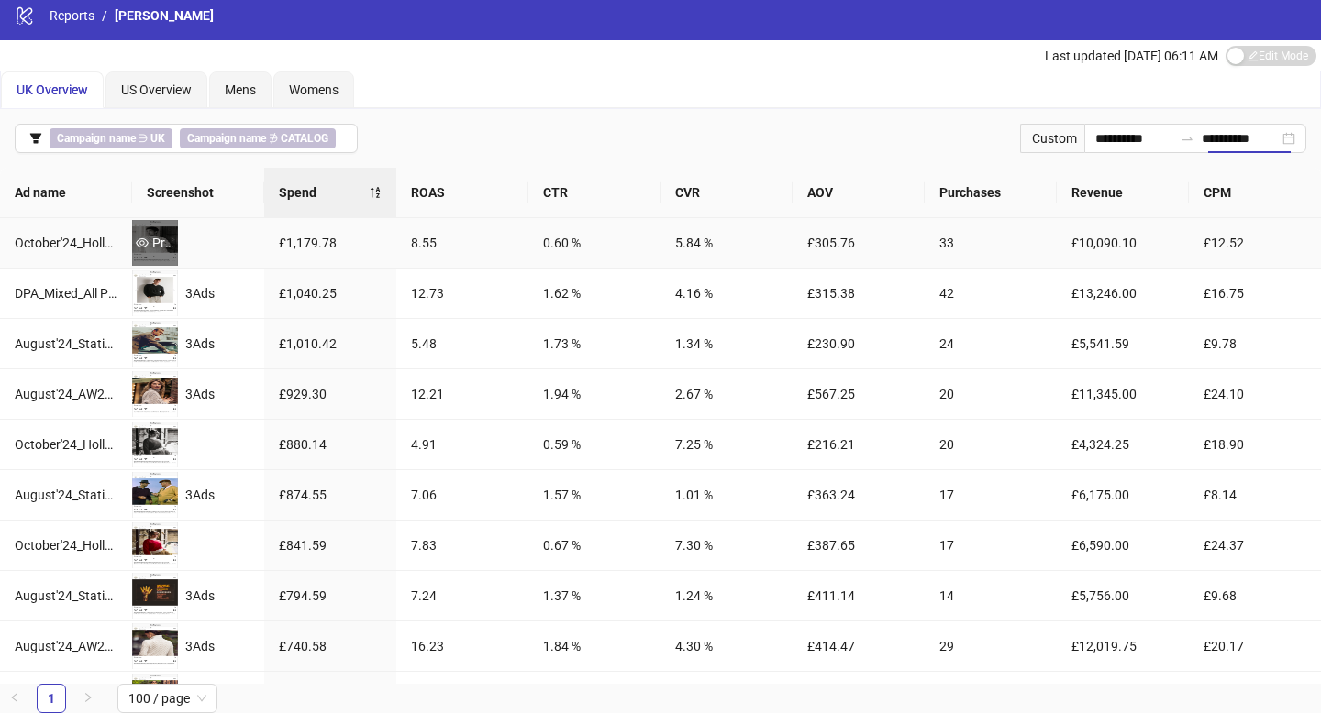
click at [167, 244] on div "Preview" at bounding box center [155, 243] width 46 height 20
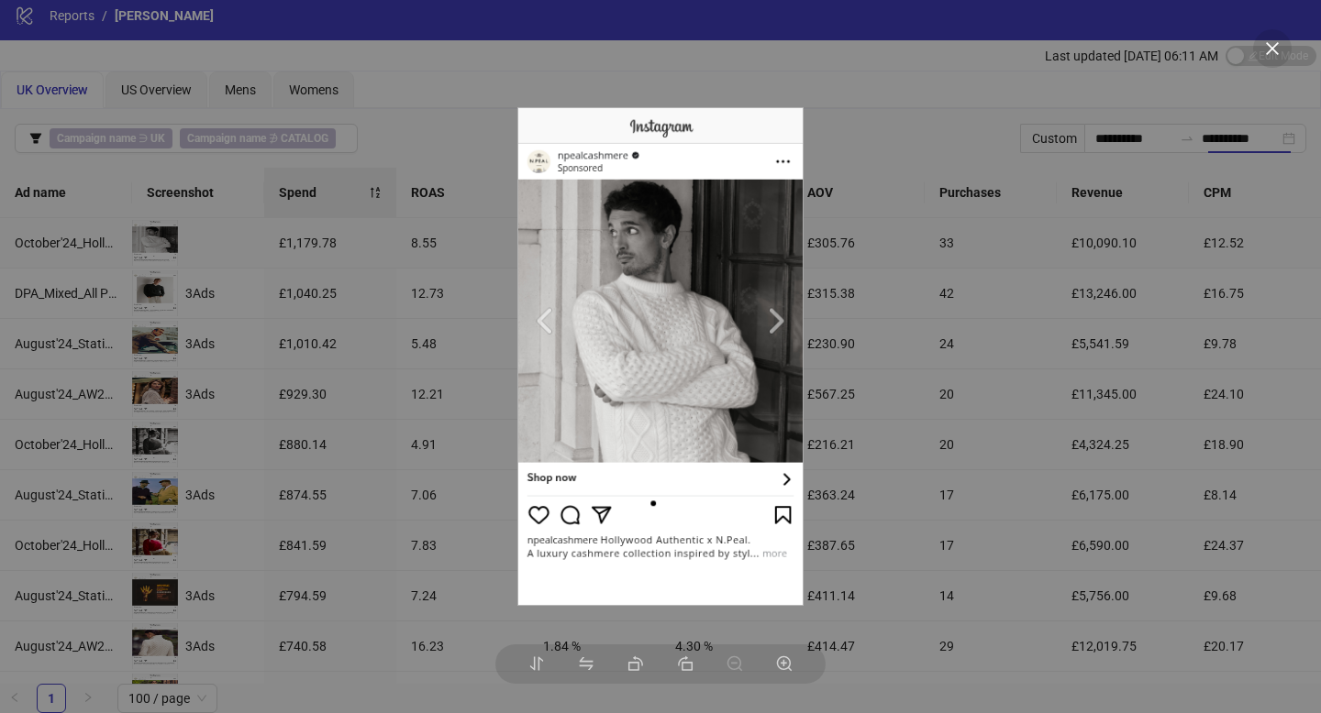
click at [773, 317] on img at bounding box center [659, 357] width 285 height 500
click at [464, 367] on div at bounding box center [660, 356] width 1321 height 713
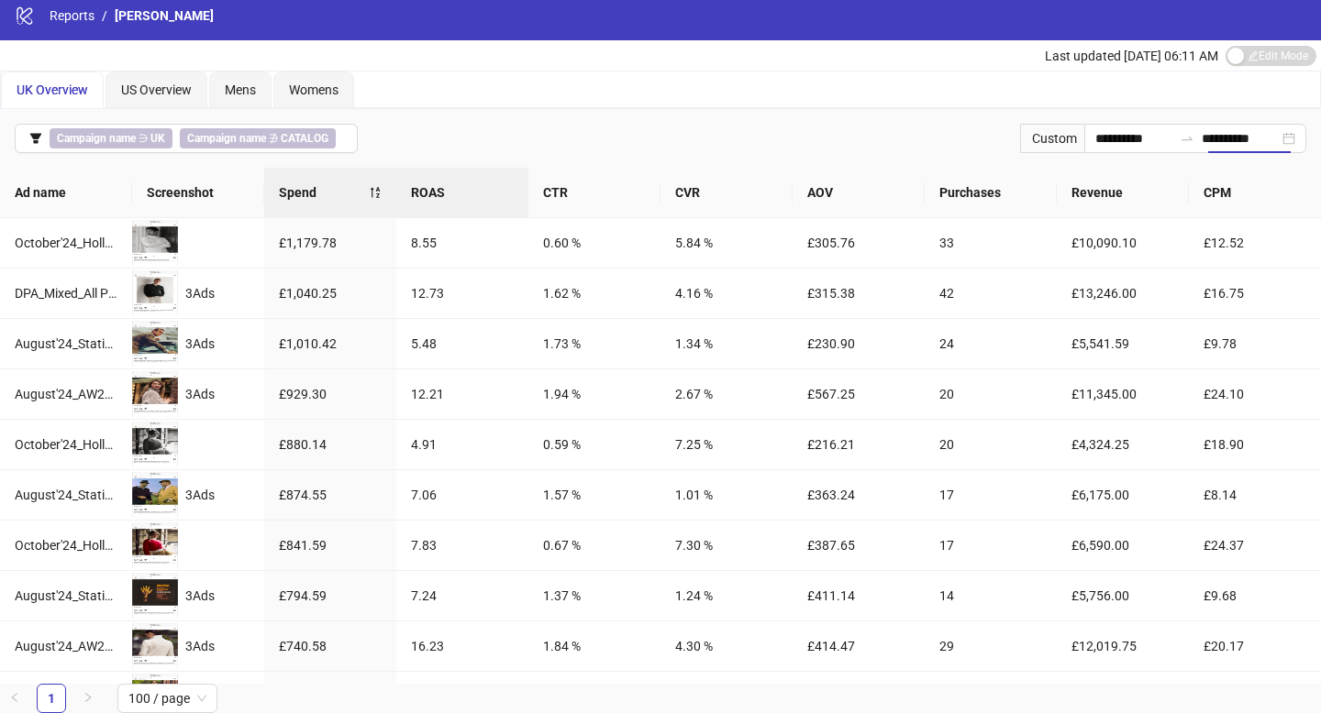
click at [447, 194] on span "ROAS" at bounding box center [462, 192] width 103 height 20
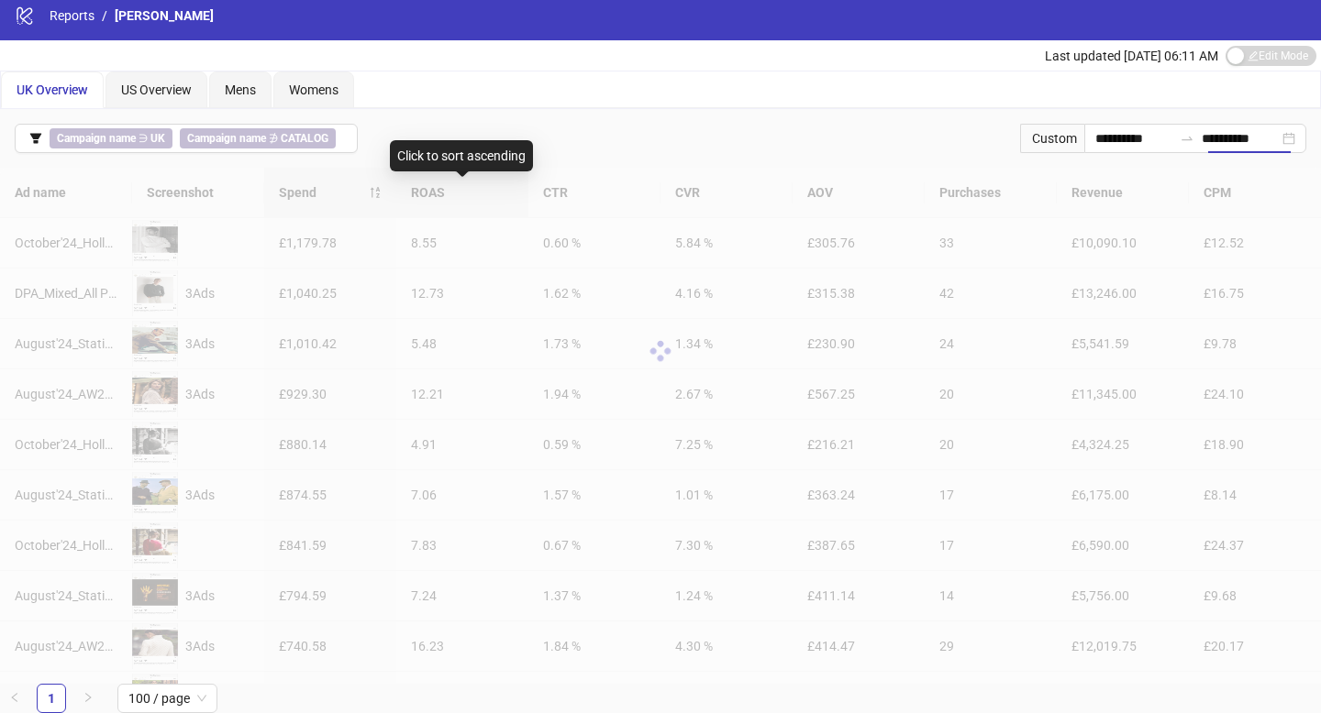
click at [447, 194] on div at bounding box center [660, 351] width 1321 height 367
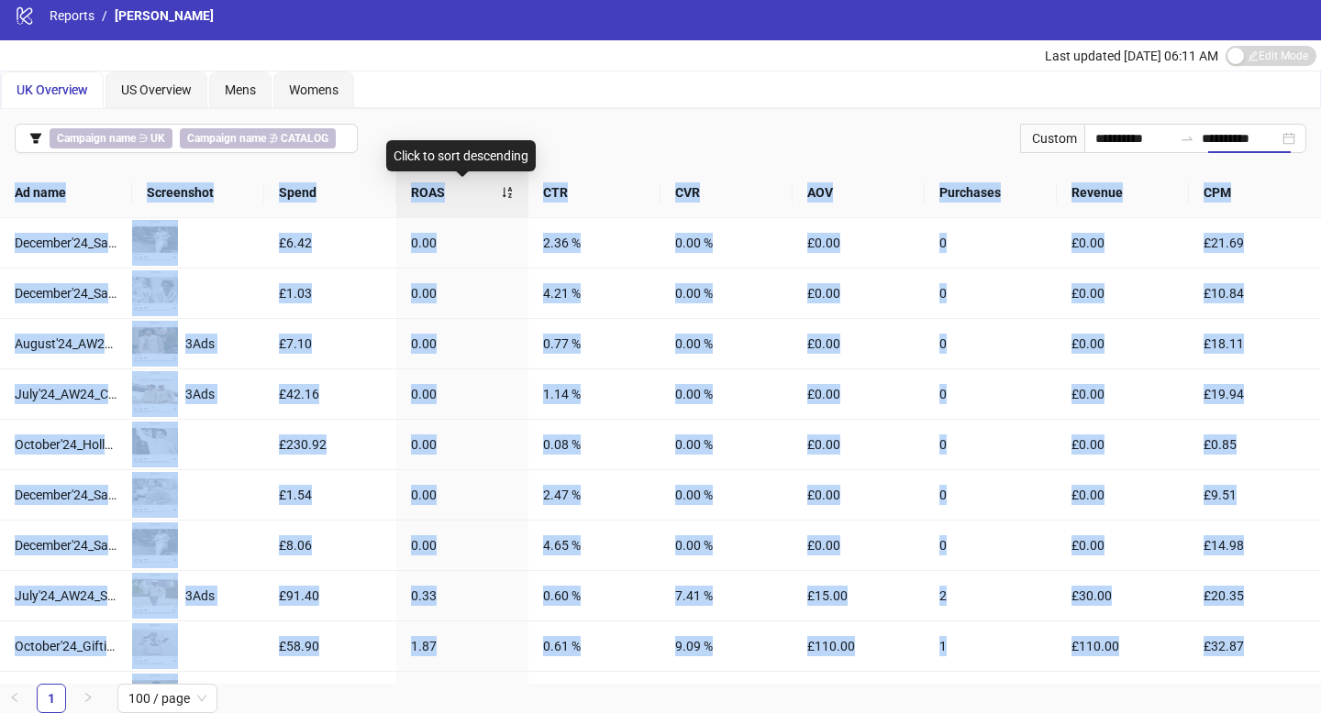
click at [447, 194] on span "ROAS" at bounding box center [456, 192] width 90 height 20
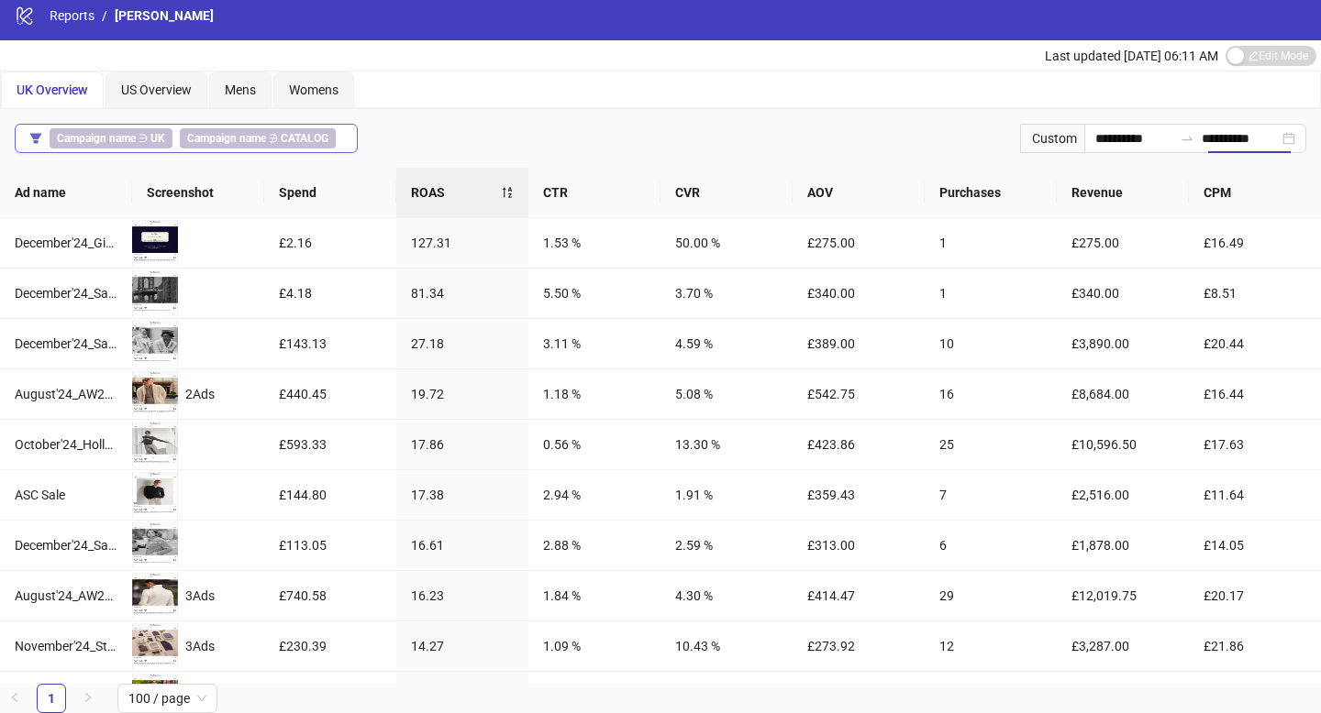
click at [345, 136] on button "Campaign name ∋ UK Campaign name ∌ CATALOG" at bounding box center [186, 138] width 343 height 29
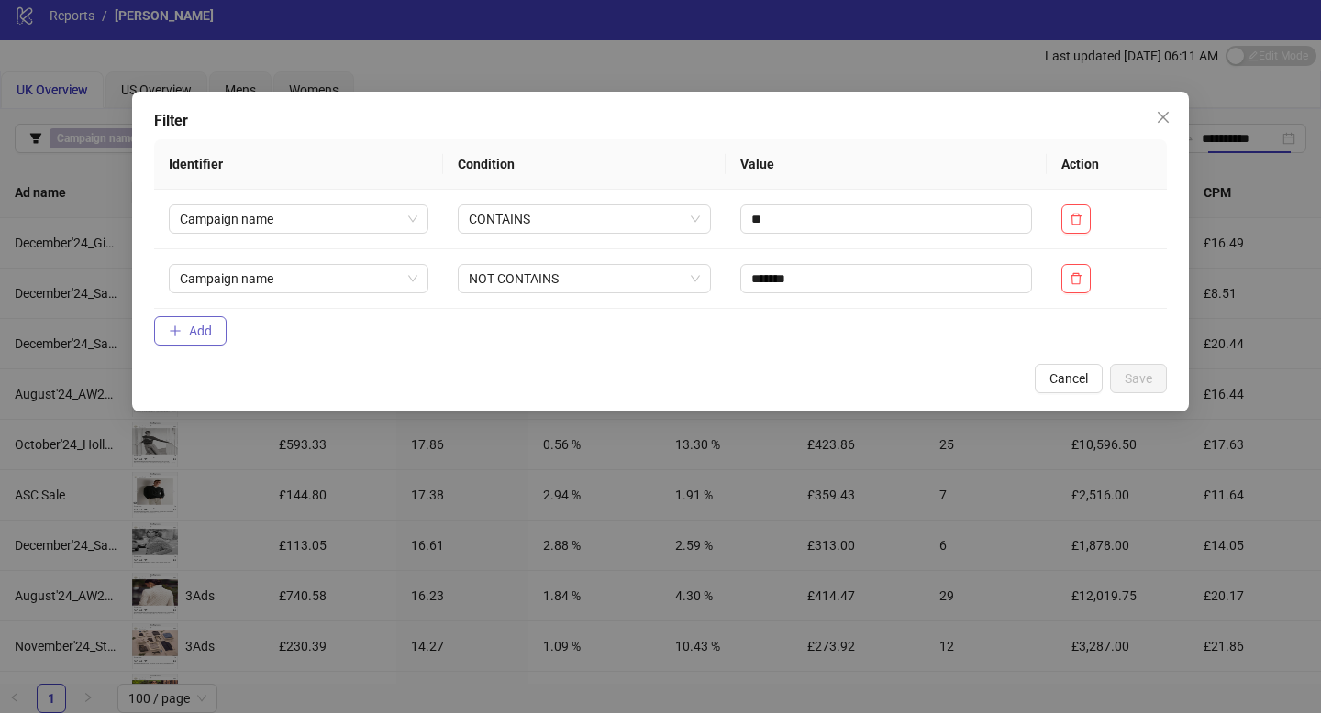
click at [172, 337] on span "button" at bounding box center [175, 331] width 13 height 15
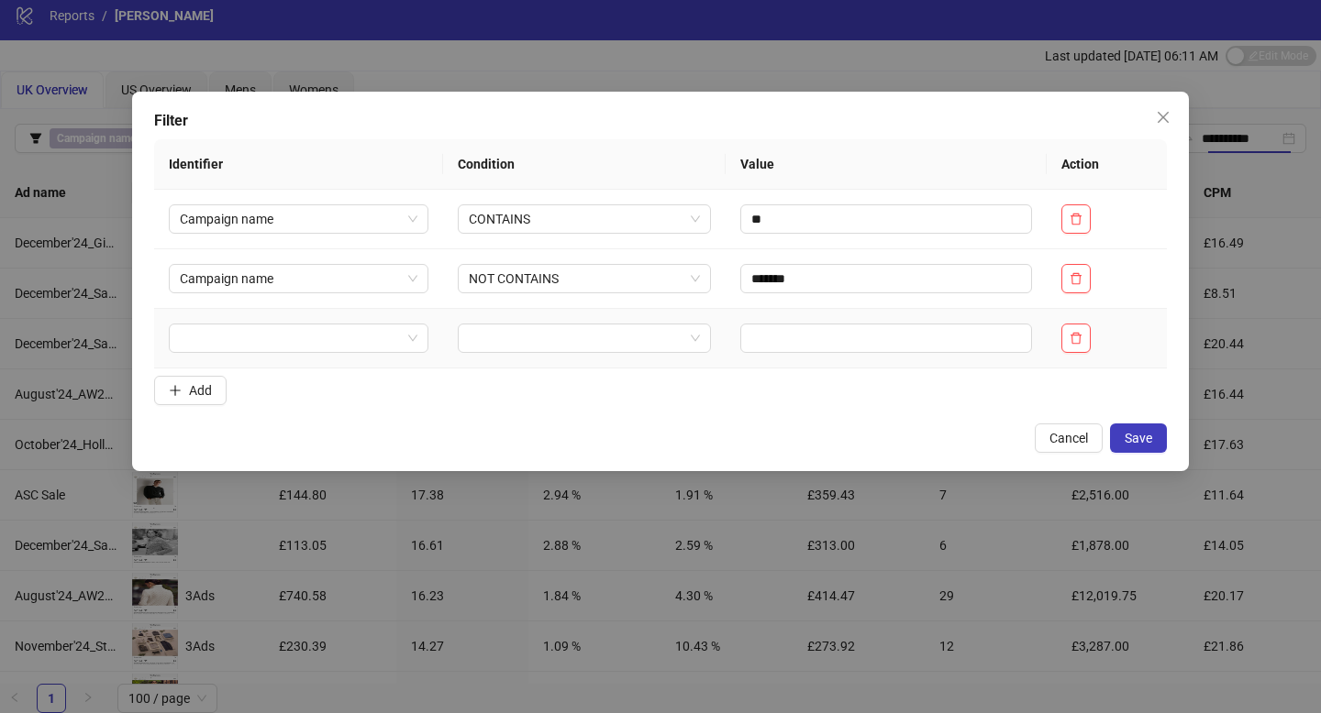
click at [172, 337] on div at bounding box center [299, 338] width 260 height 29
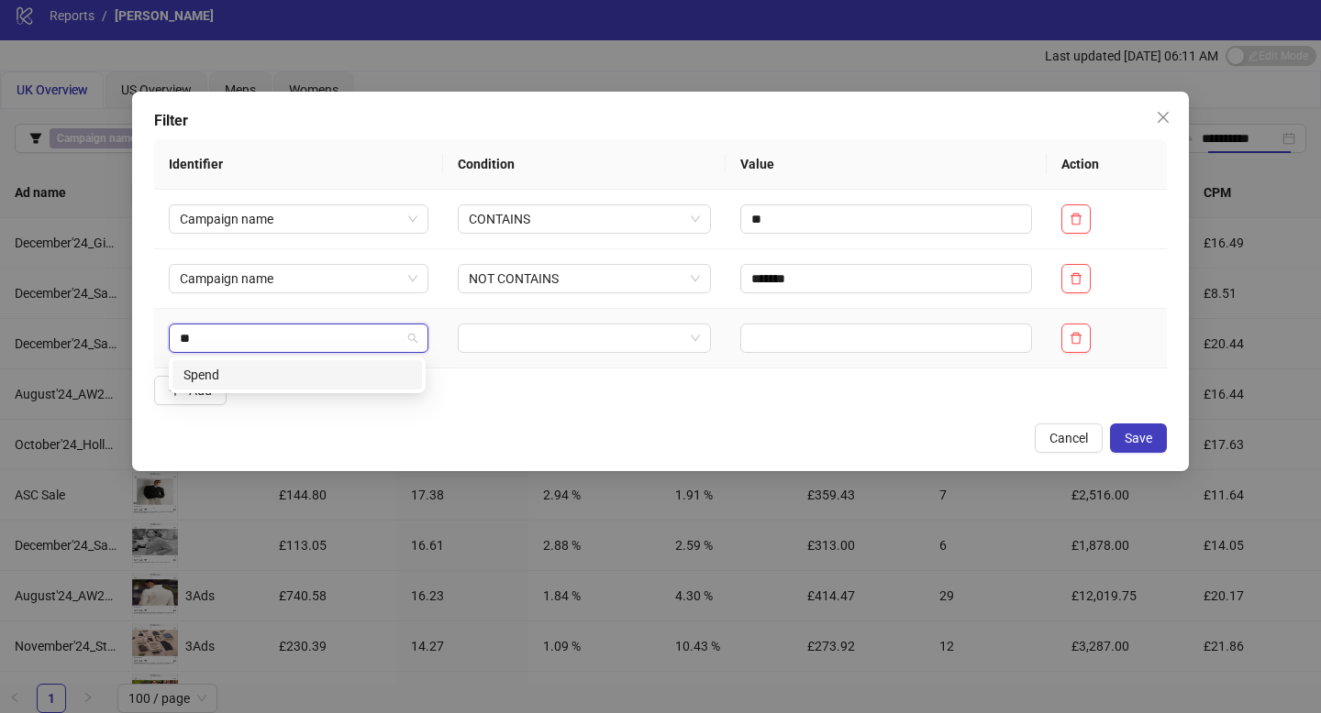
type input "***"
click at [224, 374] on div "Spend" at bounding box center [296, 375] width 227 height 20
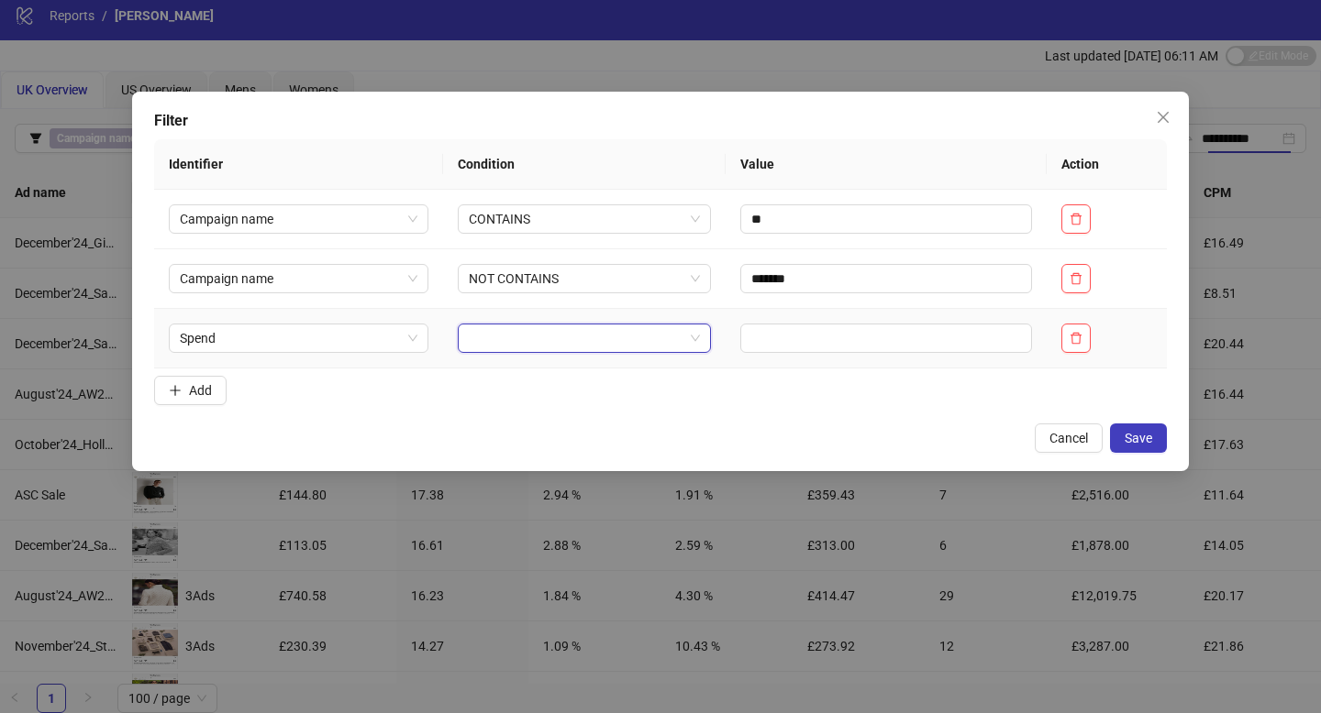
click at [527, 330] on input "search" at bounding box center [576, 339] width 215 height 28
click at [561, 429] on div "GREATER THAN" at bounding box center [581, 434] width 222 height 20
click at [824, 339] on input "text" at bounding box center [887, 338] width 292 height 29
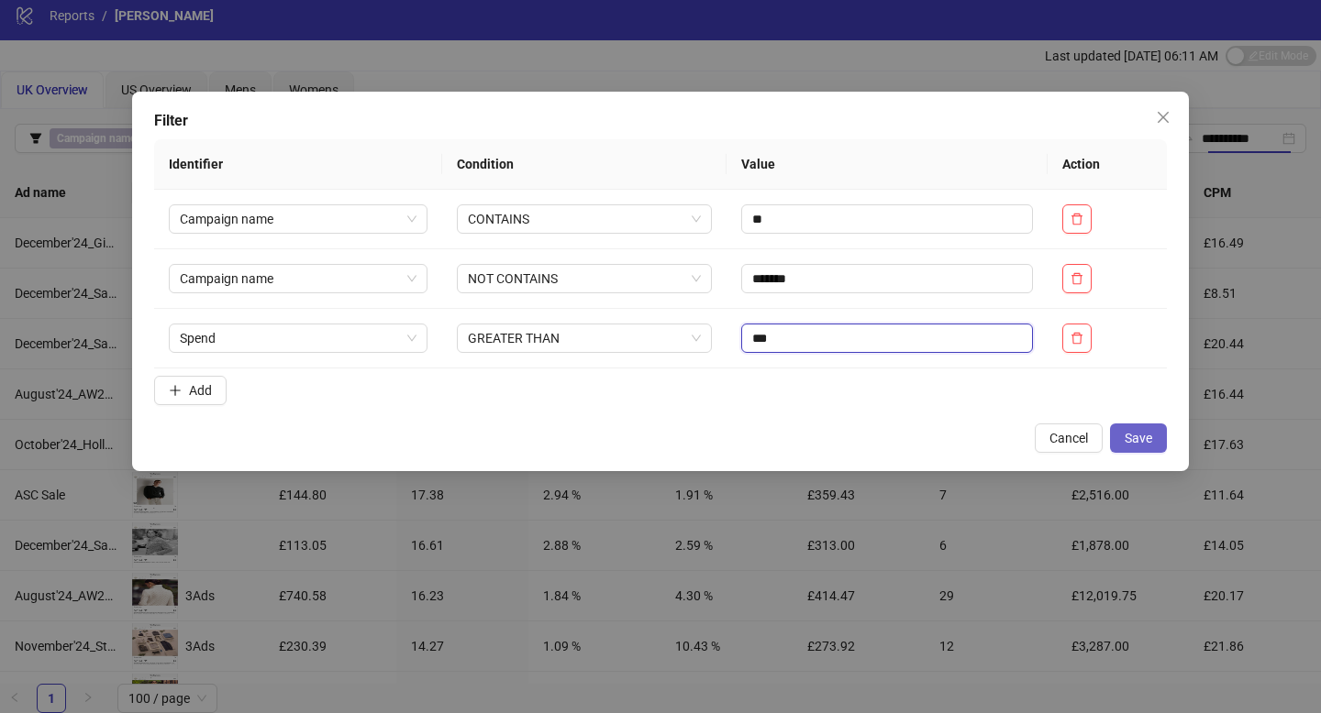
type input "***"
click at [1119, 430] on button "Save" at bounding box center [1138, 438] width 57 height 29
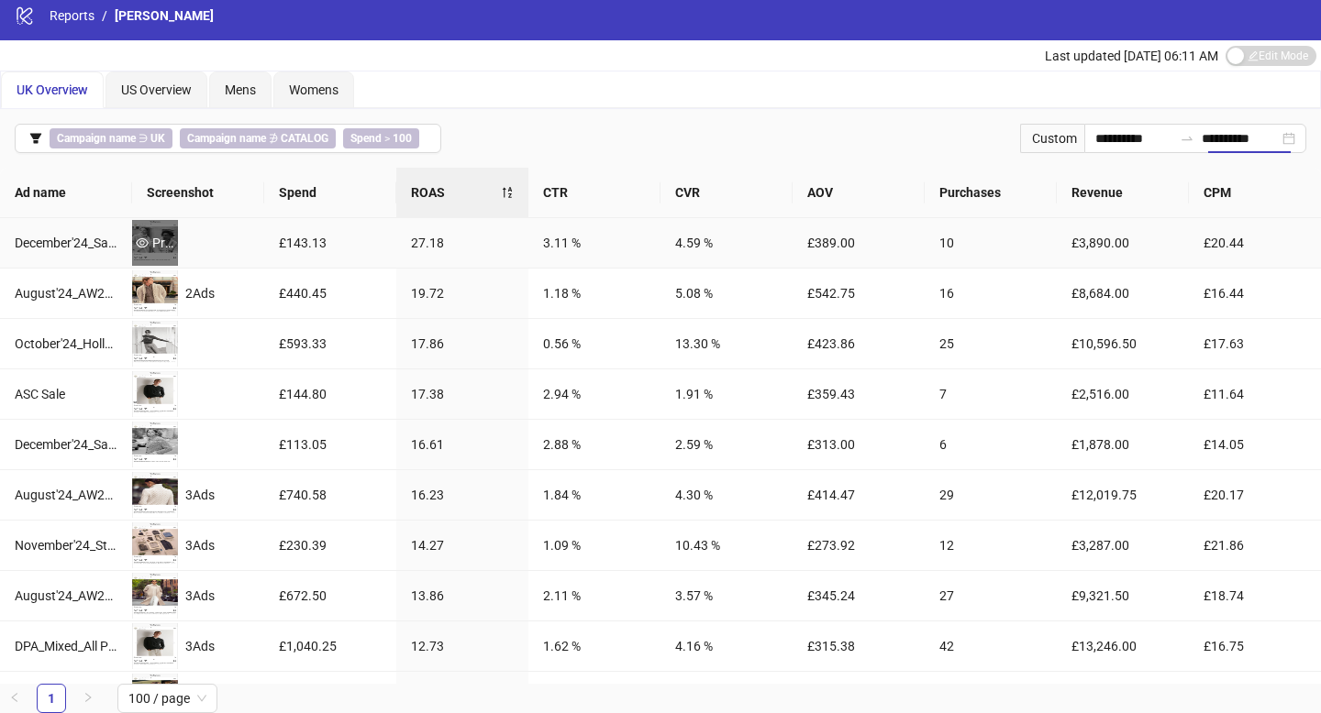
click at [148, 238] on icon "eye" at bounding box center [142, 243] width 13 height 13
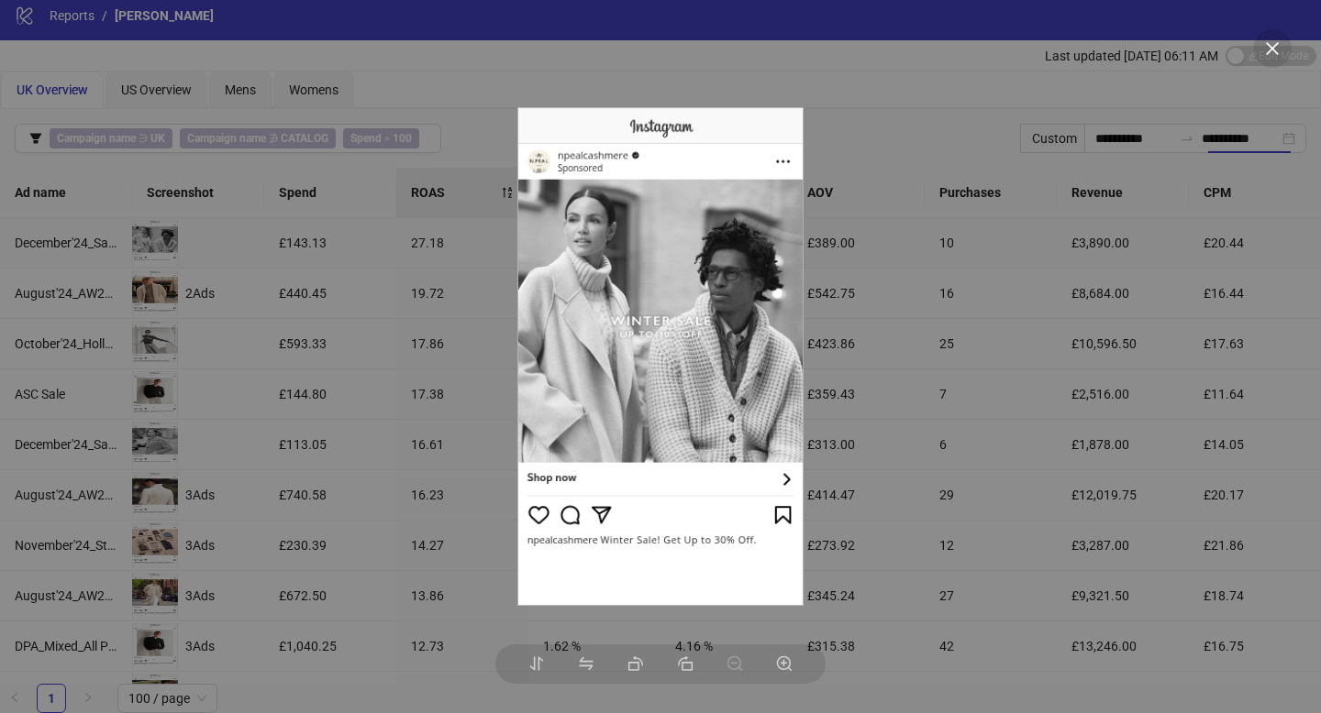
click at [326, 337] on div at bounding box center [660, 356] width 1321 height 713
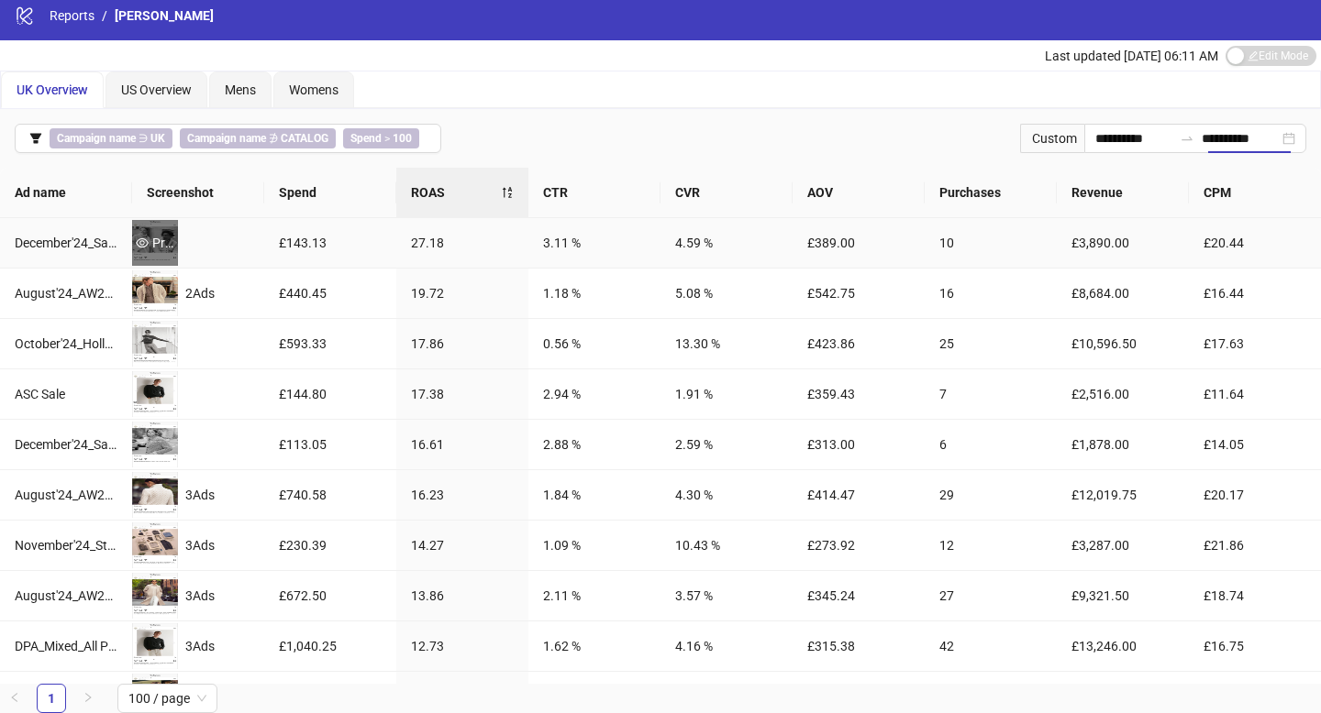
click at [146, 247] on icon "eye" at bounding box center [142, 243] width 13 height 13
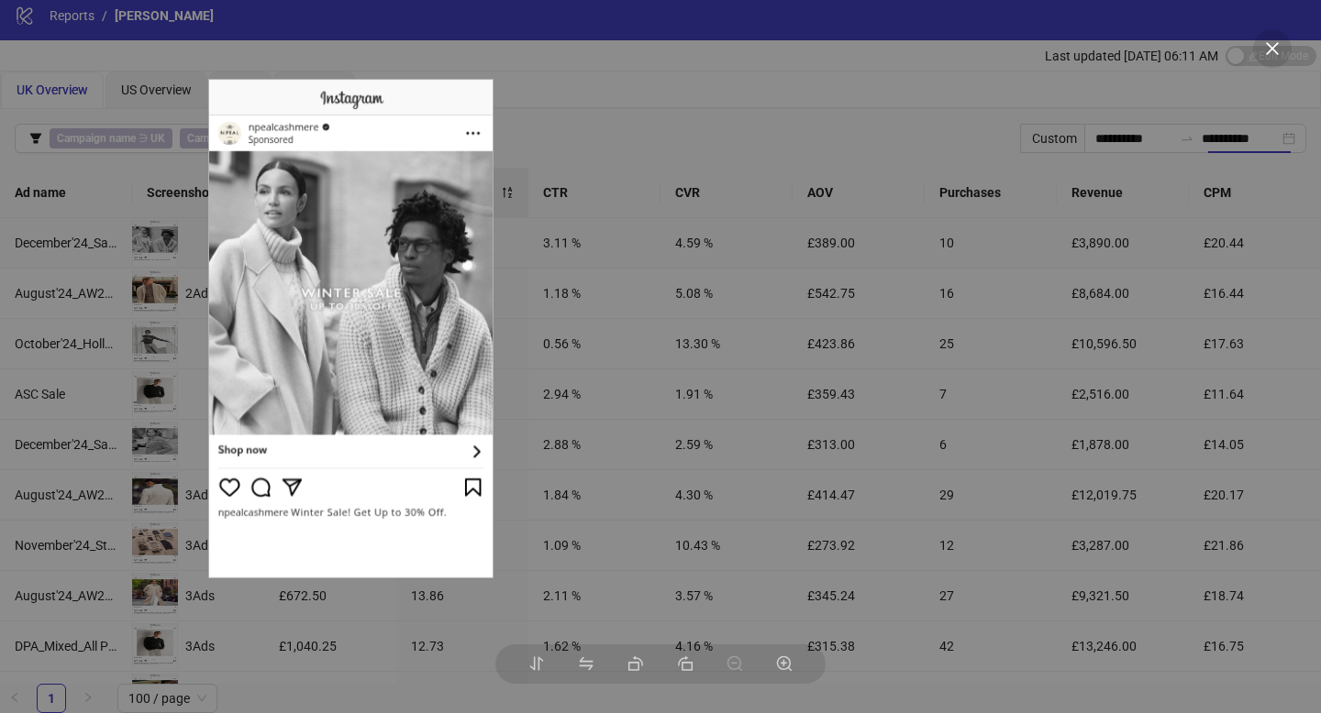
click at [304, 338] on img at bounding box center [350, 329] width 285 height 500
click at [670, 290] on div at bounding box center [660, 356] width 1321 height 713
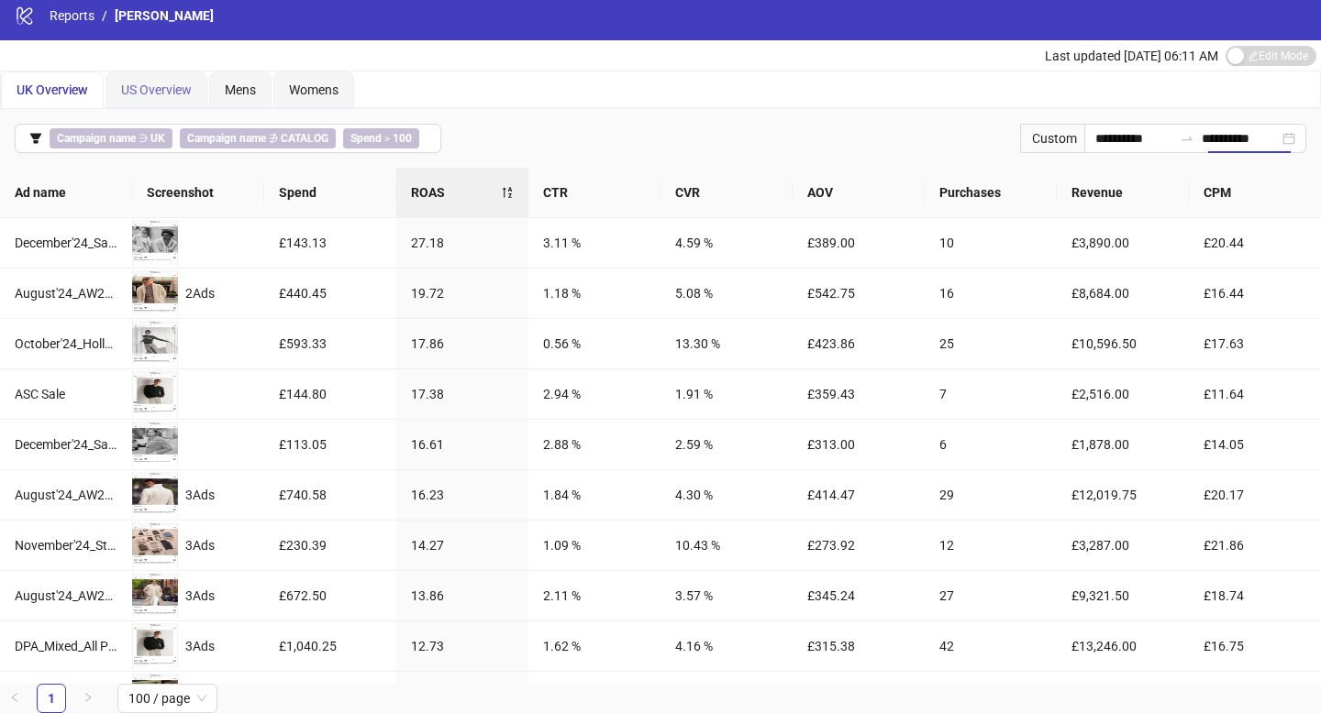
click at [193, 89] on div "US Overview" at bounding box center [156, 90] width 102 height 37
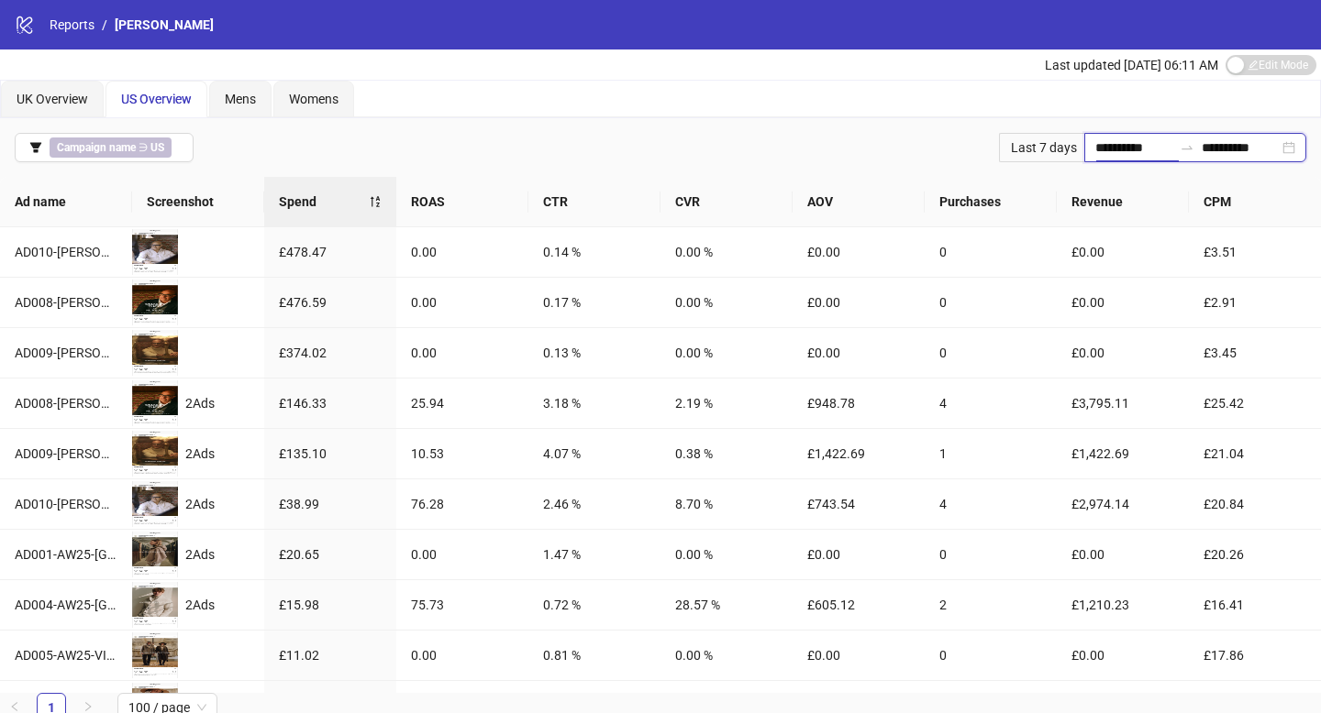
click at [1104, 153] on input "**********" at bounding box center [1133, 148] width 77 height 20
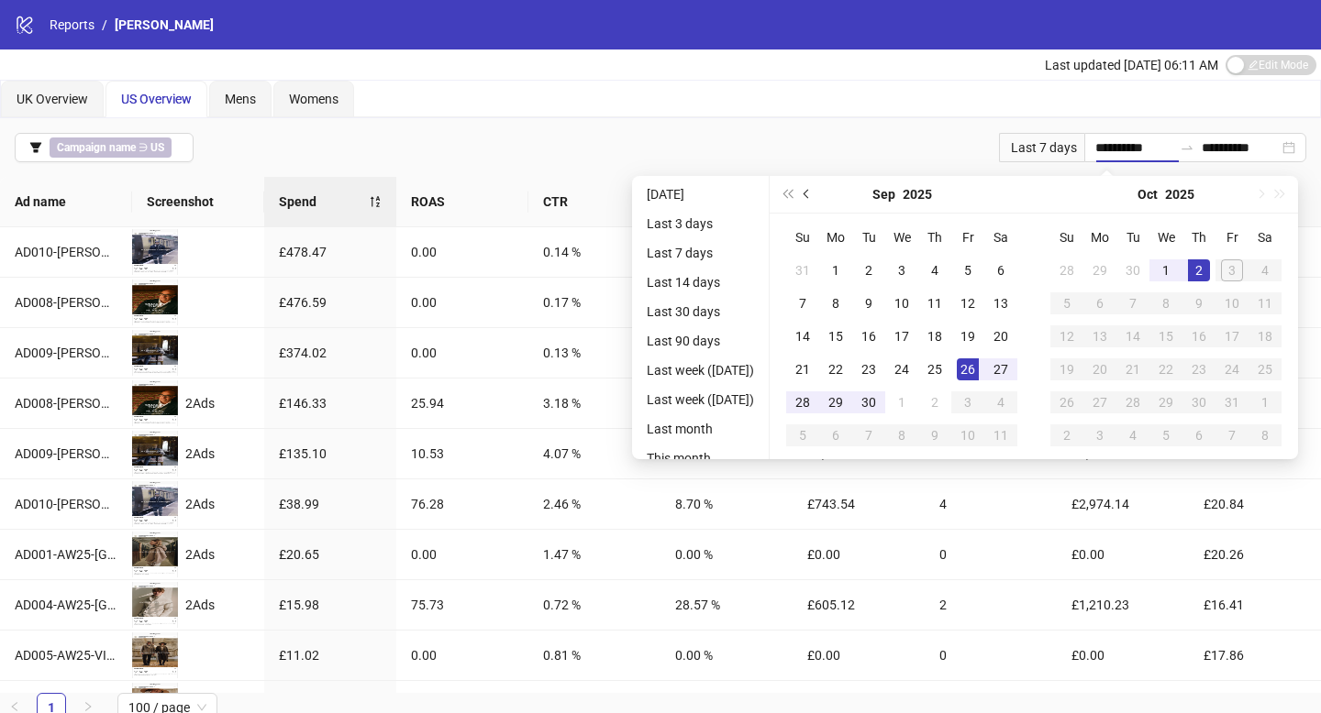
click at [812, 193] on span "Previous month (PageUp)" at bounding box center [807, 194] width 9 height 9
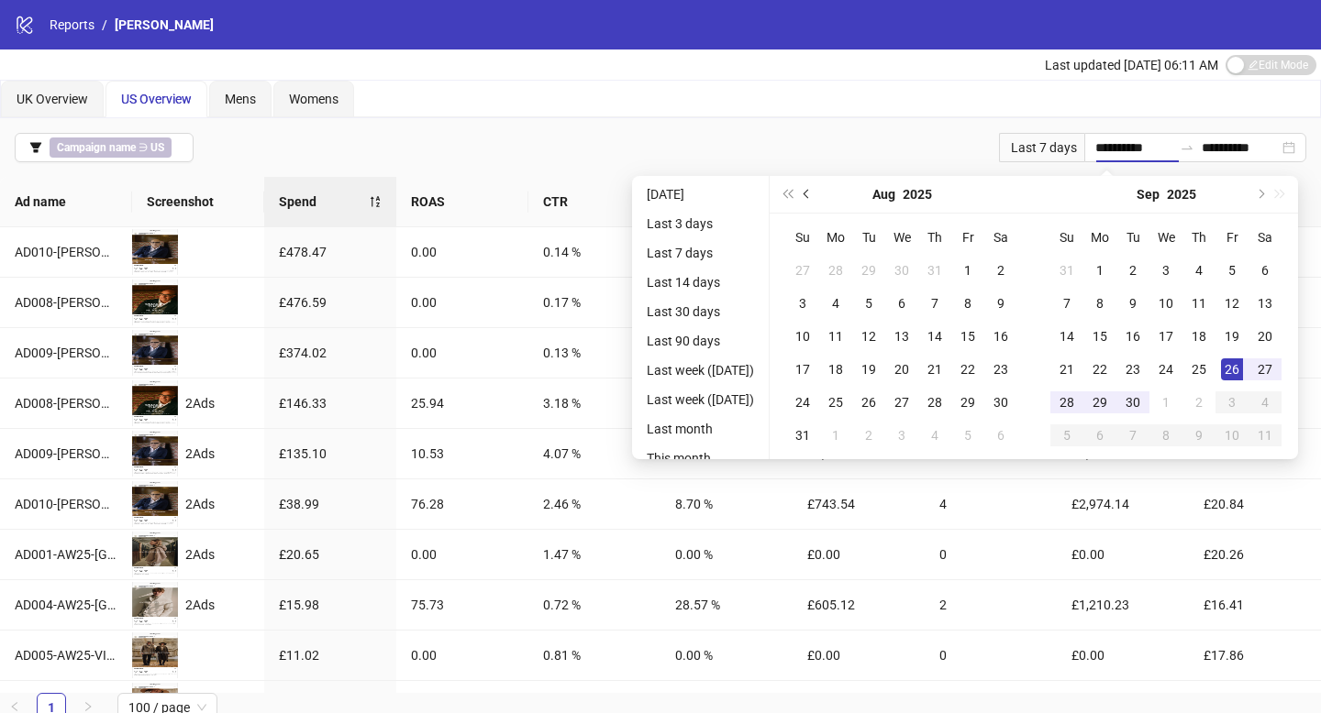
click at [812, 193] on span "Previous month (PageUp)" at bounding box center [807, 194] width 9 height 9
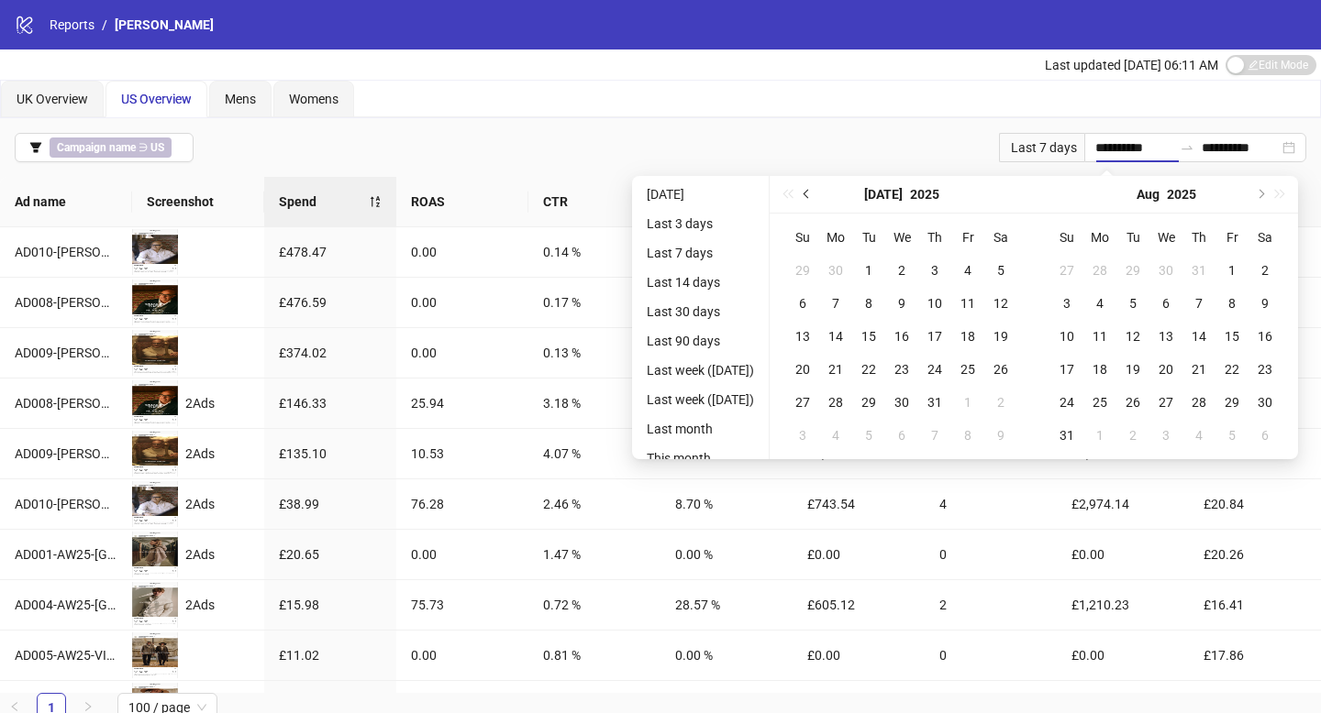
click at [812, 193] on span "Previous month (PageUp)" at bounding box center [807, 194] width 9 height 9
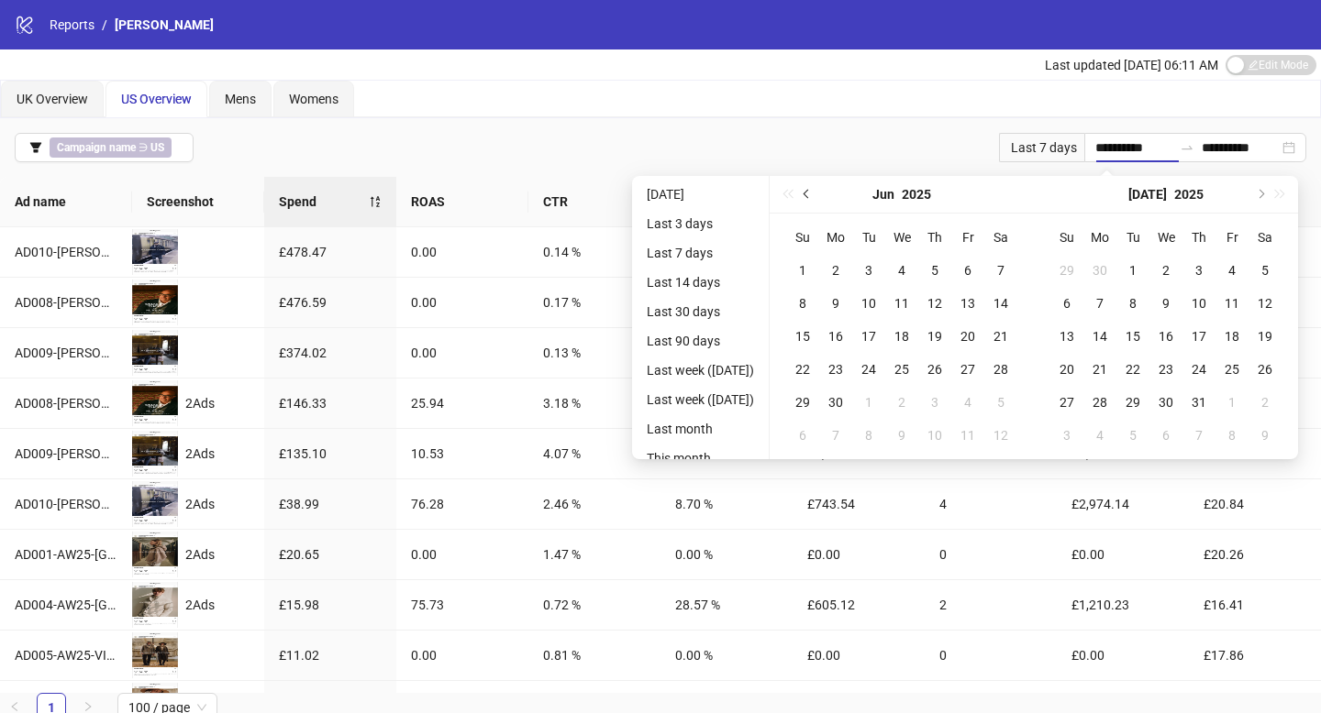
click at [812, 193] on span "Previous month (PageUp)" at bounding box center [807, 194] width 9 height 9
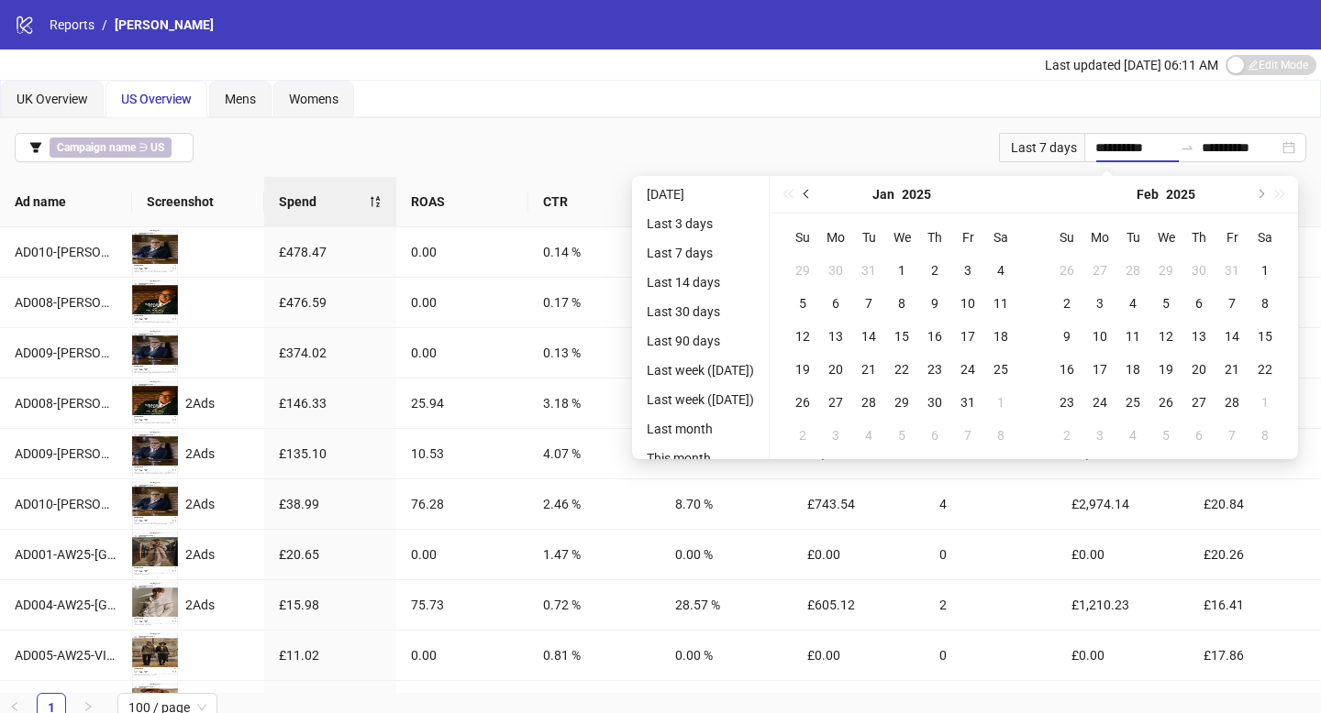
click at [812, 193] on span "Previous month (PageUp)" at bounding box center [807, 194] width 9 height 9
type input "**********"
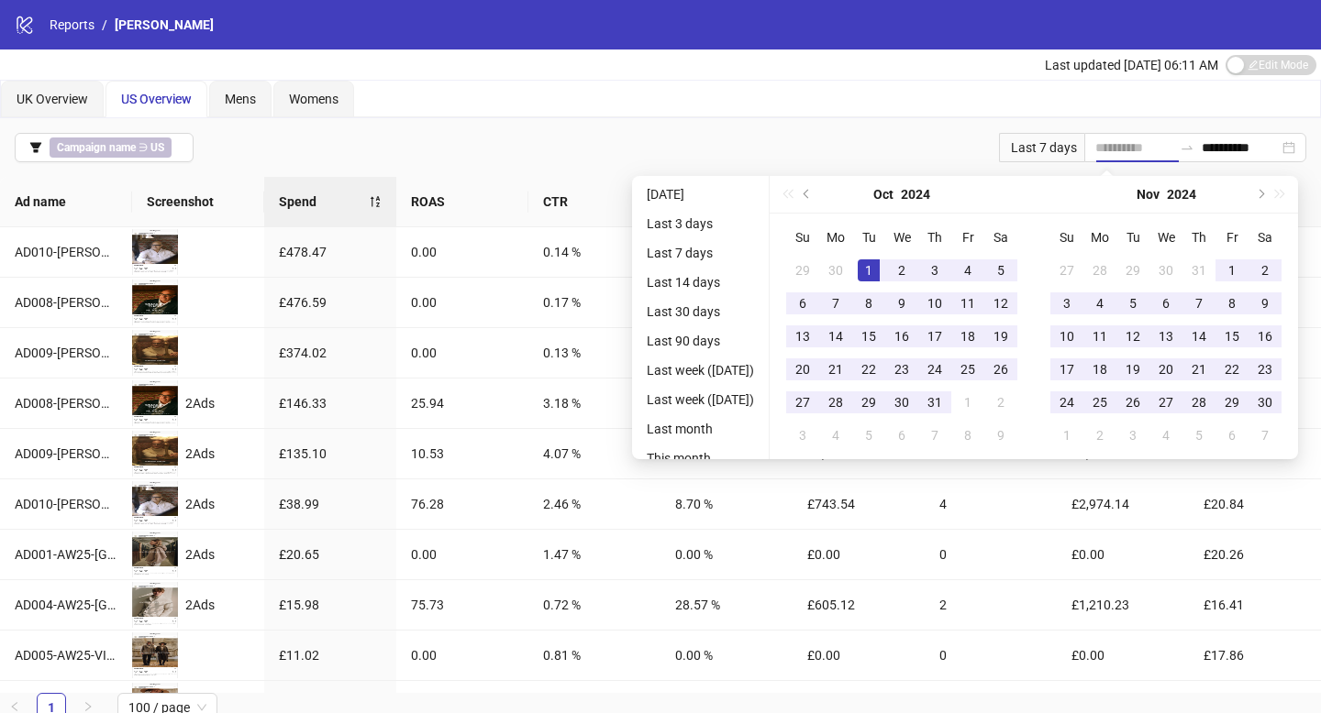
click at [879, 269] on div "1" at bounding box center [868, 271] width 22 height 22
click at [1262, 200] on button "Next month (PageDown)" at bounding box center [1259, 194] width 20 height 37
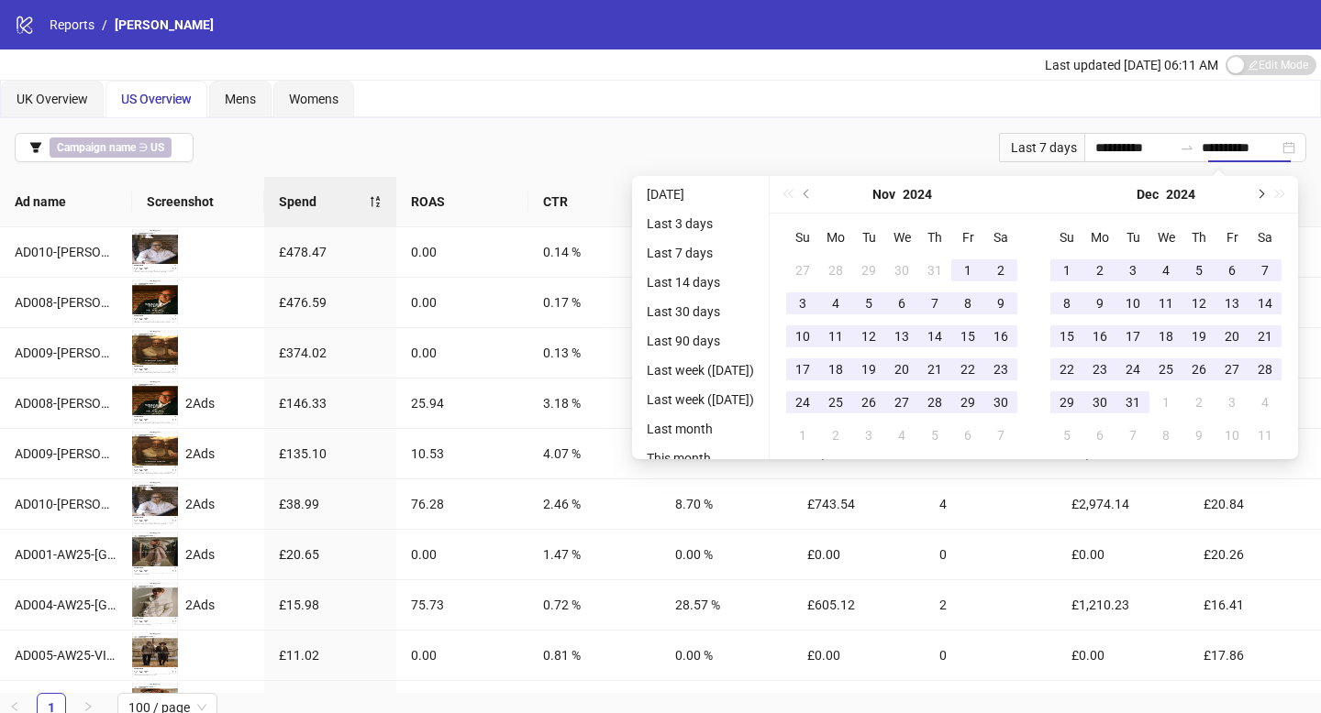
click at [1262, 200] on button "Next month (PageDown)" at bounding box center [1259, 194] width 20 height 37
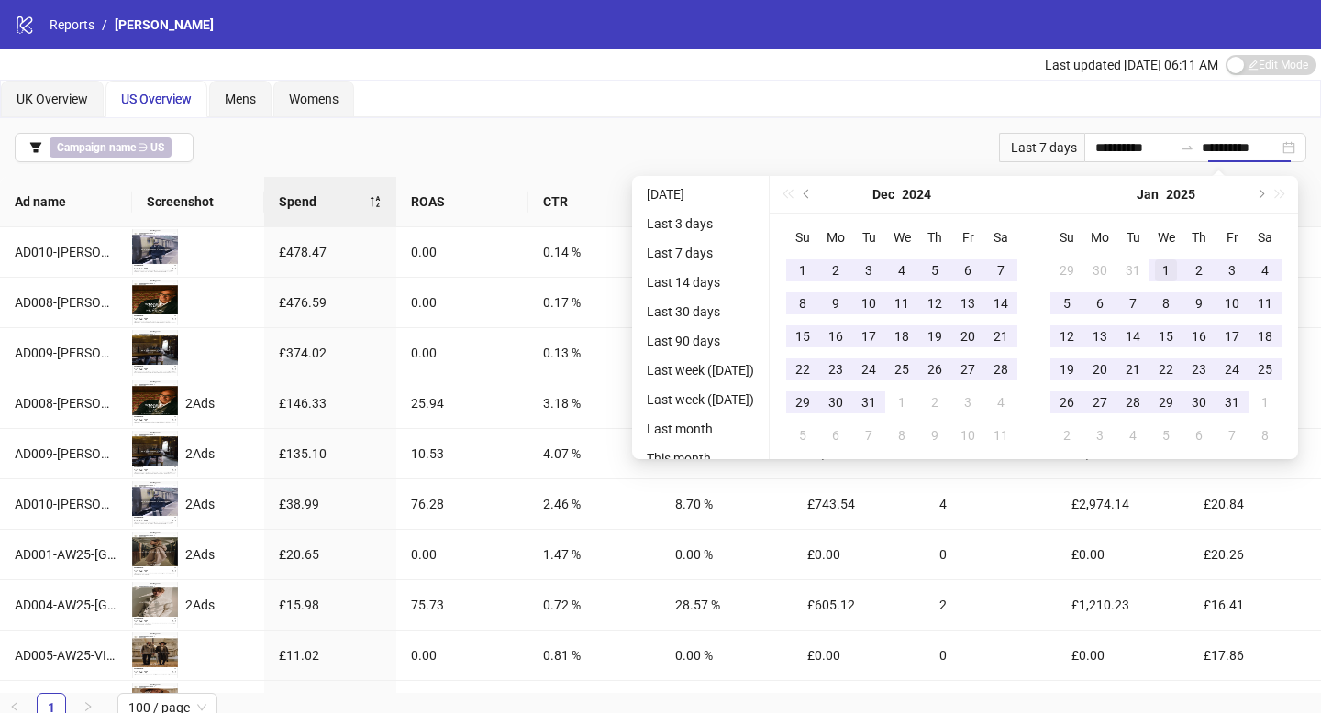
type input "**********"
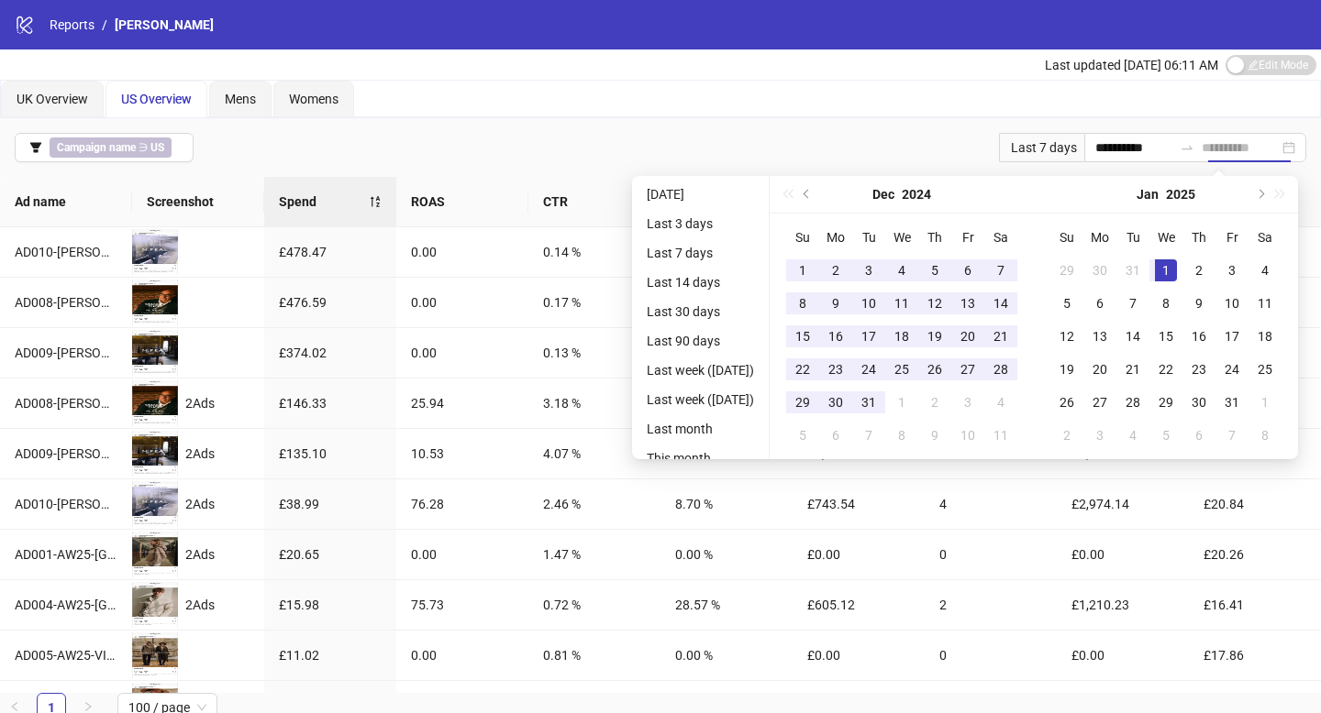
click at [1173, 266] on div "1" at bounding box center [1166, 271] width 22 height 22
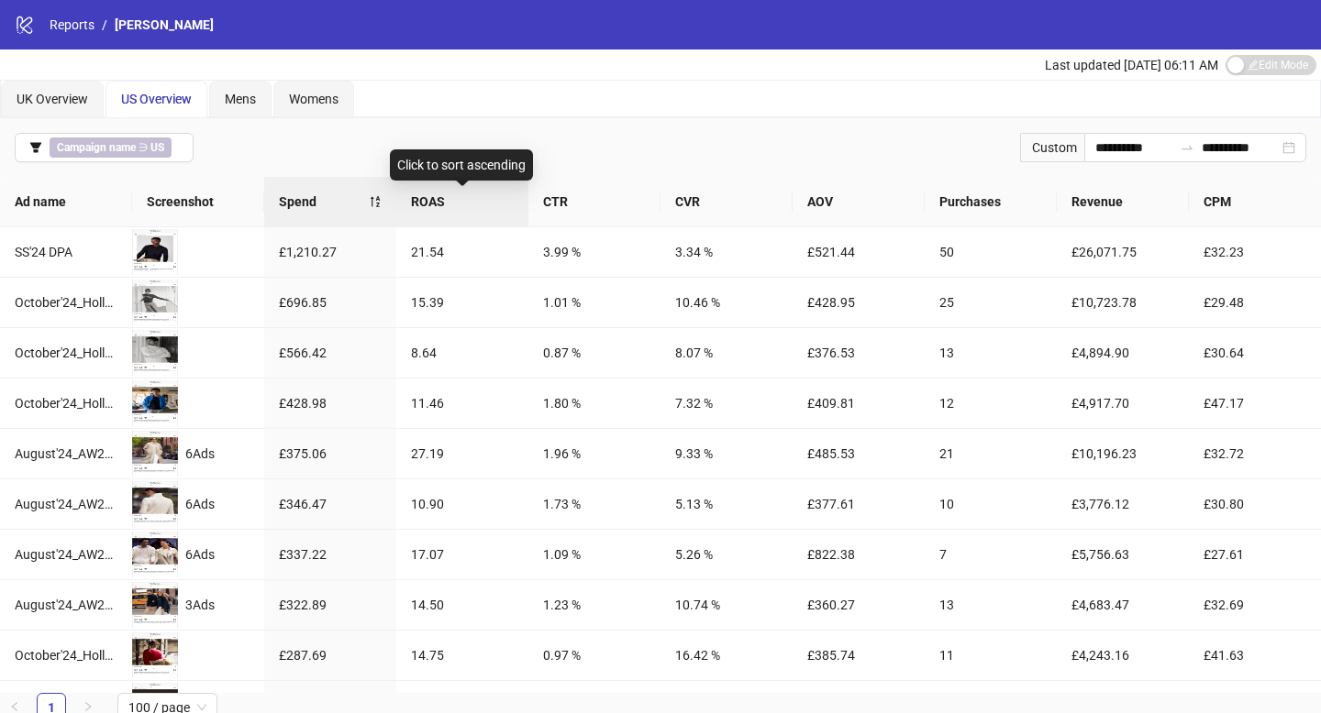
click at [433, 204] on span "ROAS" at bounding box center [462, 202] width 103 height 20
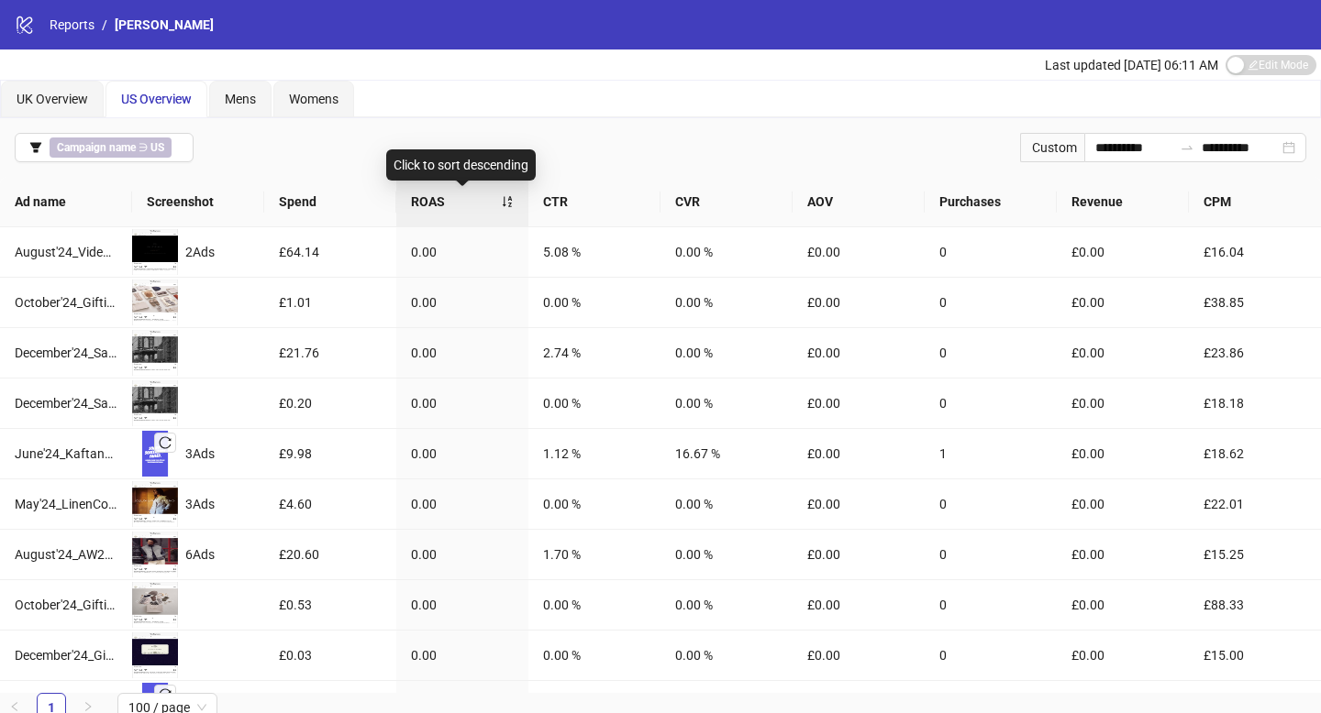
click at [461, 201] on span "ROAS" at bounding box center [456, 202] width 90 height 20
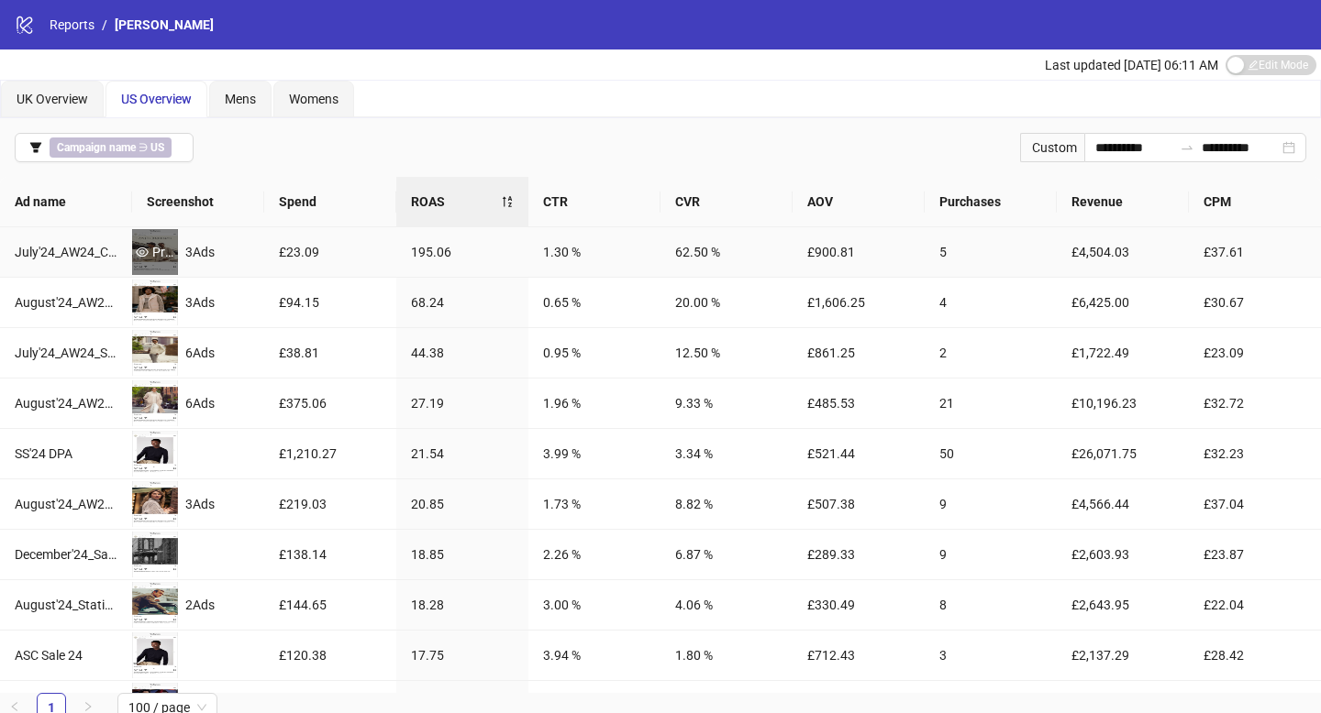
click at [157, 249] on div "Preview" at bounding box center [155, 252] width 46 height 20
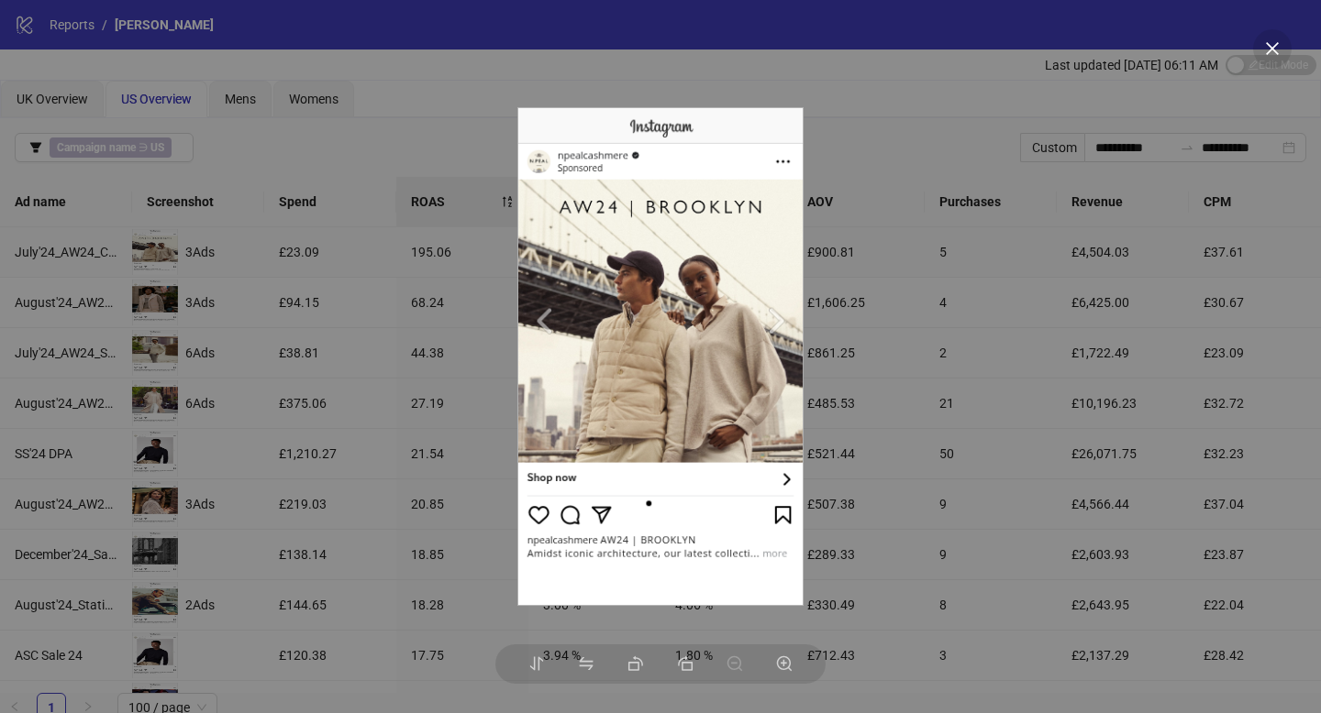
click at [434, 304] on div at bounding box center [660, 356] width 1321 height 713
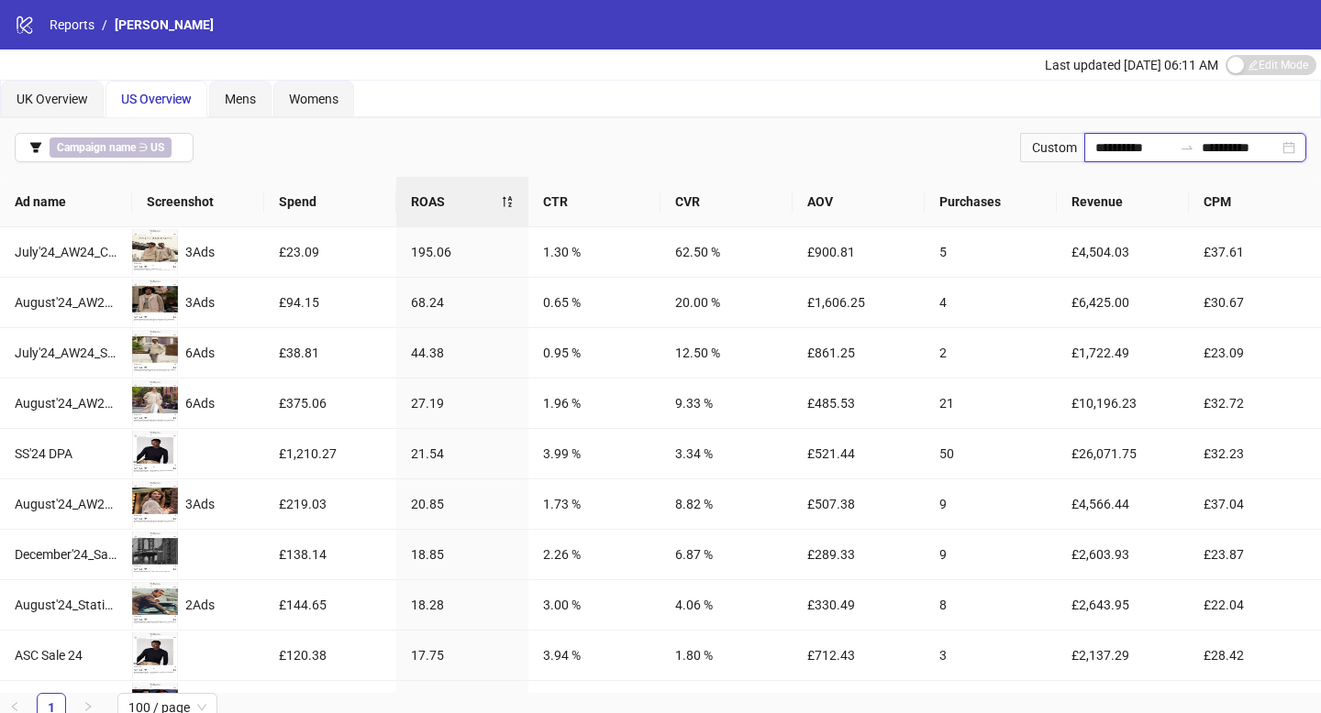
click at [1120, 153] on input "**********" at bounding box center [1133, 148] width 77 height 20
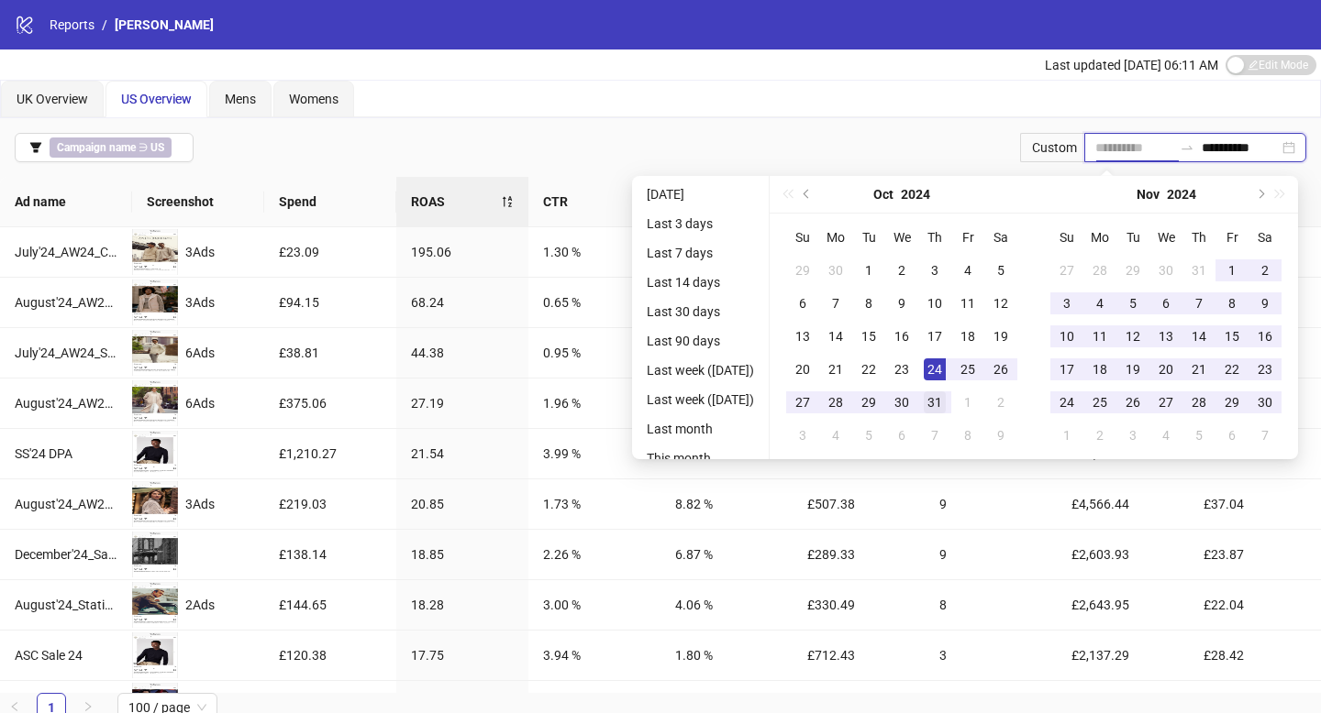
type input "**********"
click at [945, 405] on div "31" at bounding box center [934, 403] width 22 height 22
type input "**********"
click at [1258, 196] on button "Next month (PageDown)" at bounding box center [1259, 194] width 20 height 37
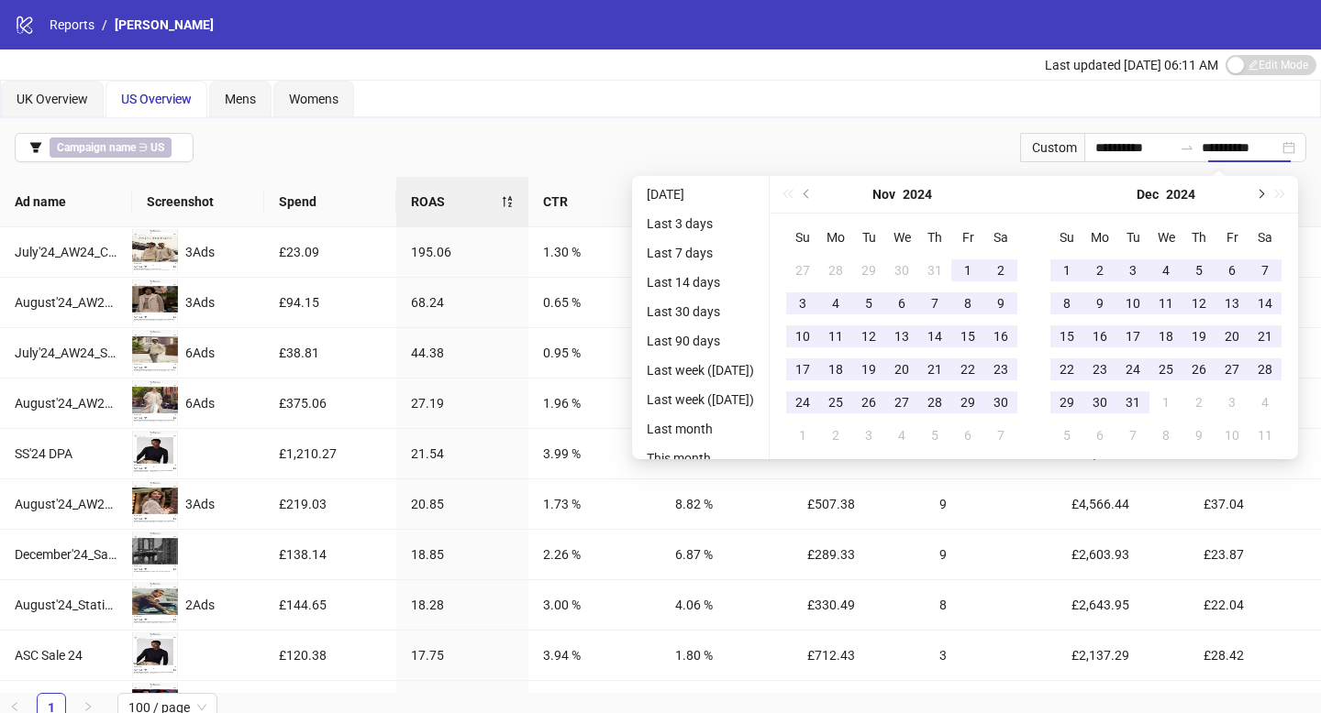
click at [1264, 191] on span "Next month (PageDown)" at bounding box center [1258, 194] width 9 height 9
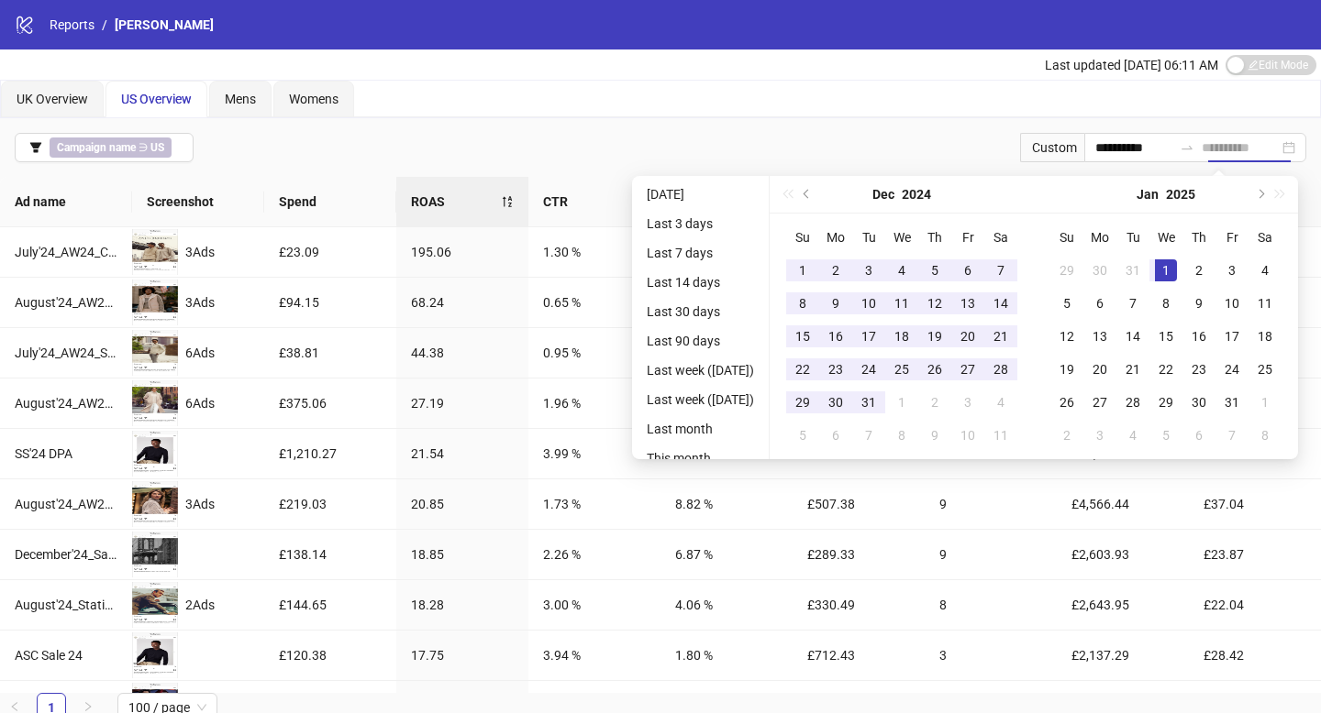
click at [1174, 272] on div "1" at bounding box center [1166, 271] width 22 height 22
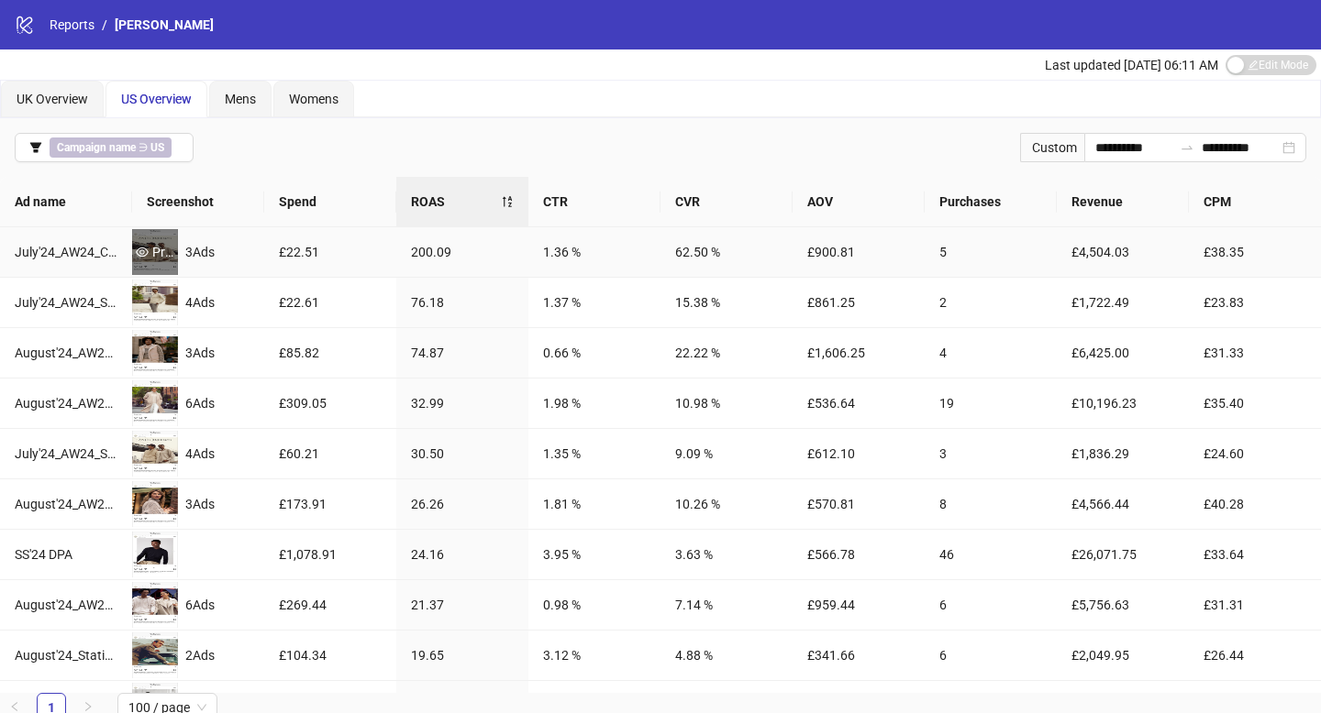
click at [154, 256] on div "Preview" at bounding box center [155, 252] width 46 height 20
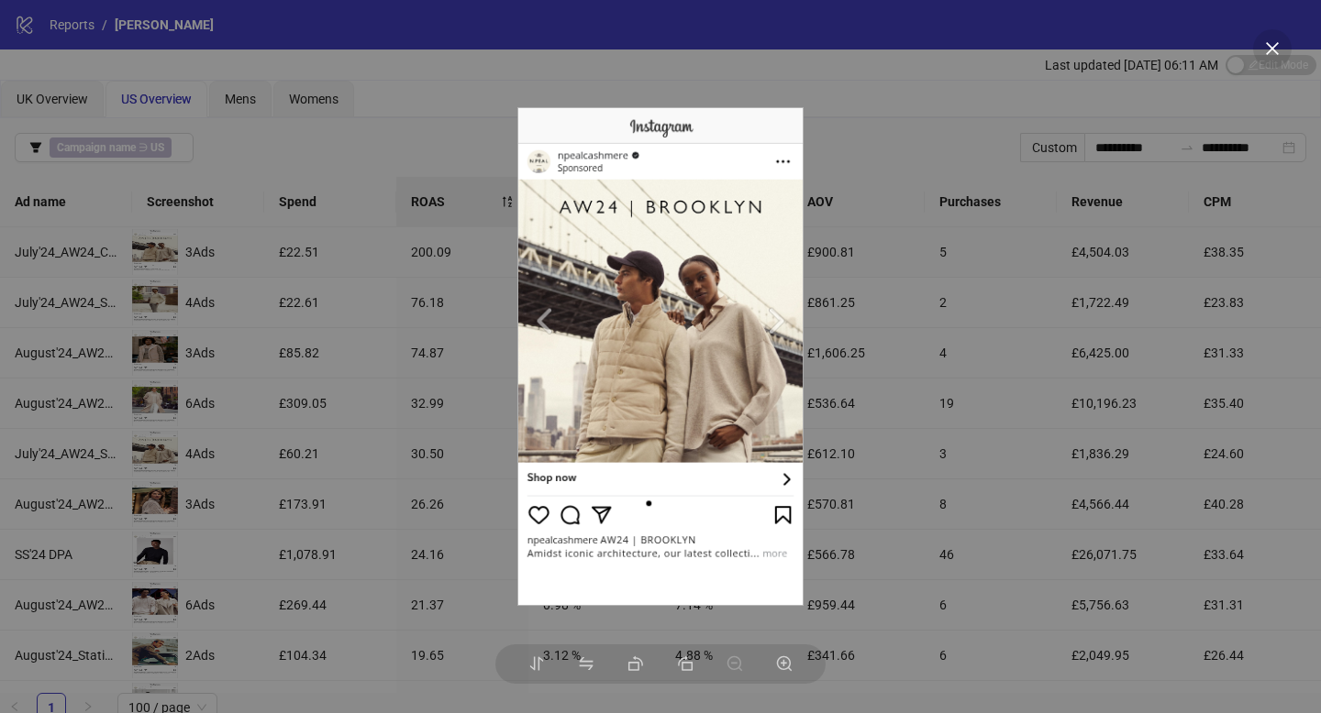
click at [909, 134] on div at bounding box center [660, 356] width 1321 height 713
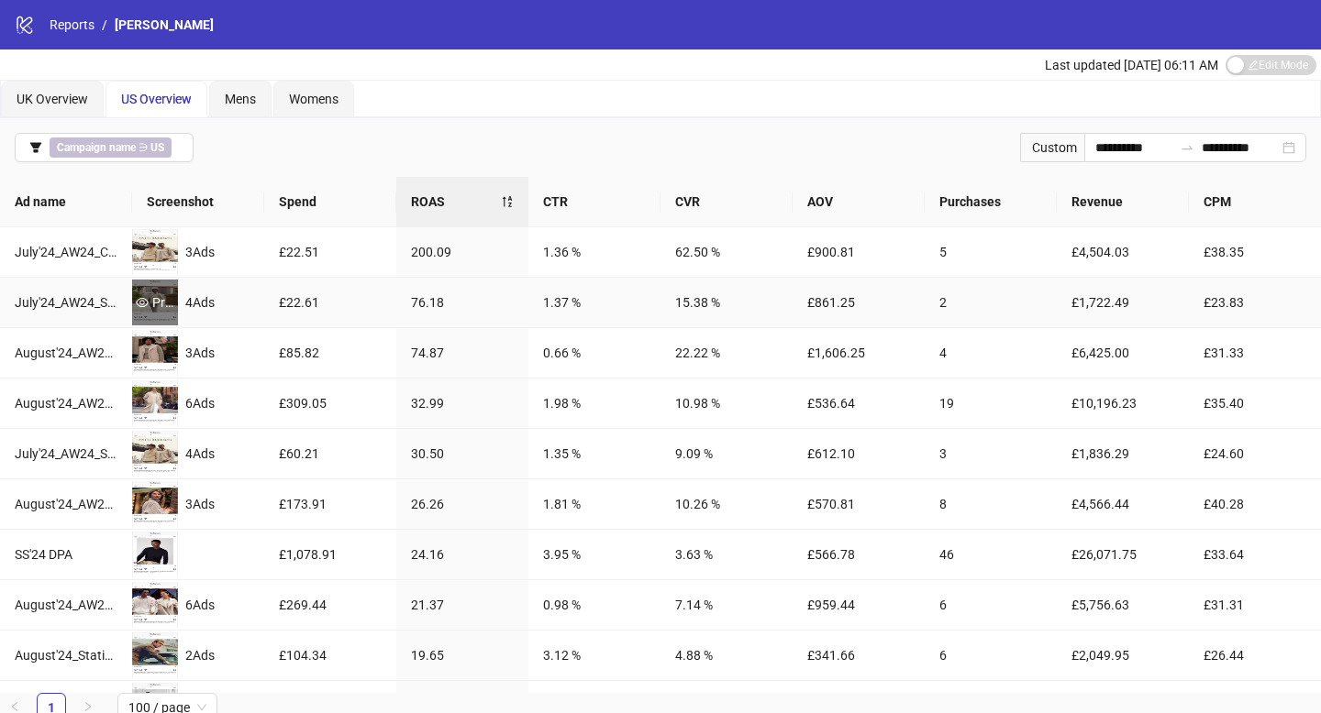
click at [144, 302] on icon "eye" at bounding box center [142, 302] width 13 height 9
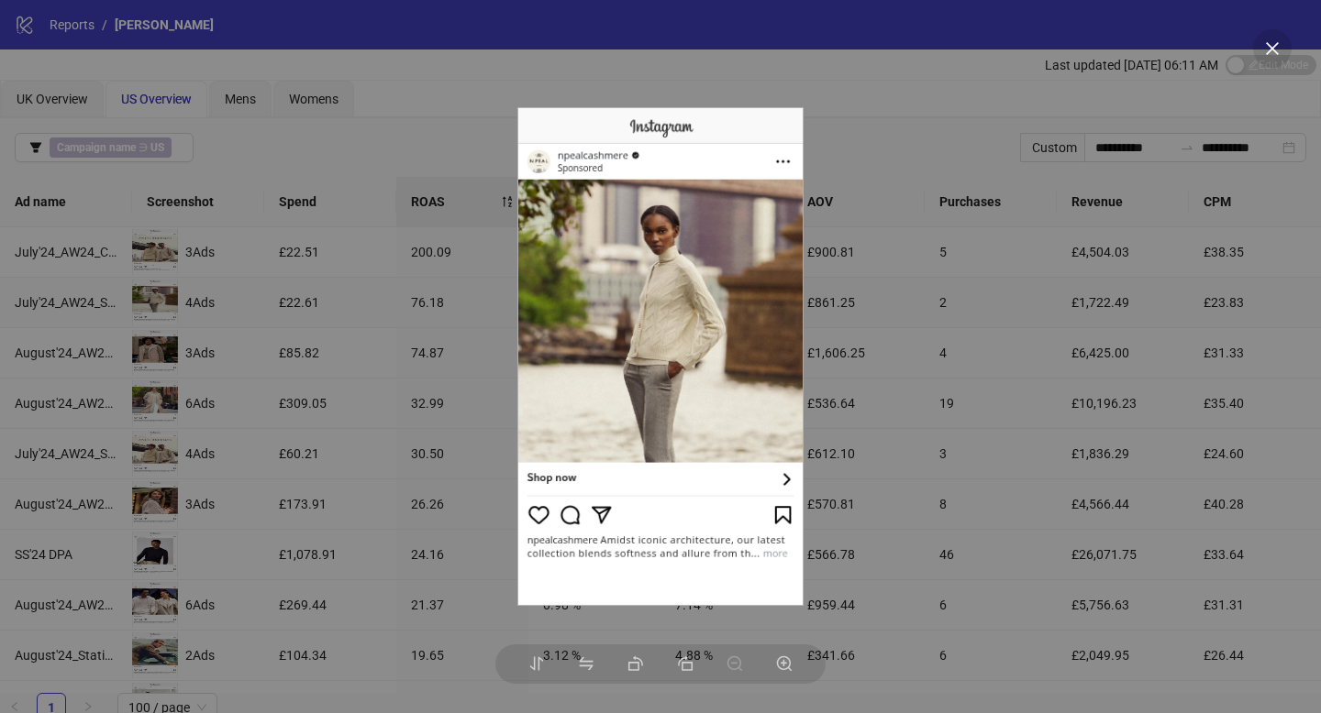
click at [275, 251] on div at bounding box center [660, 356] width 1321 height 713
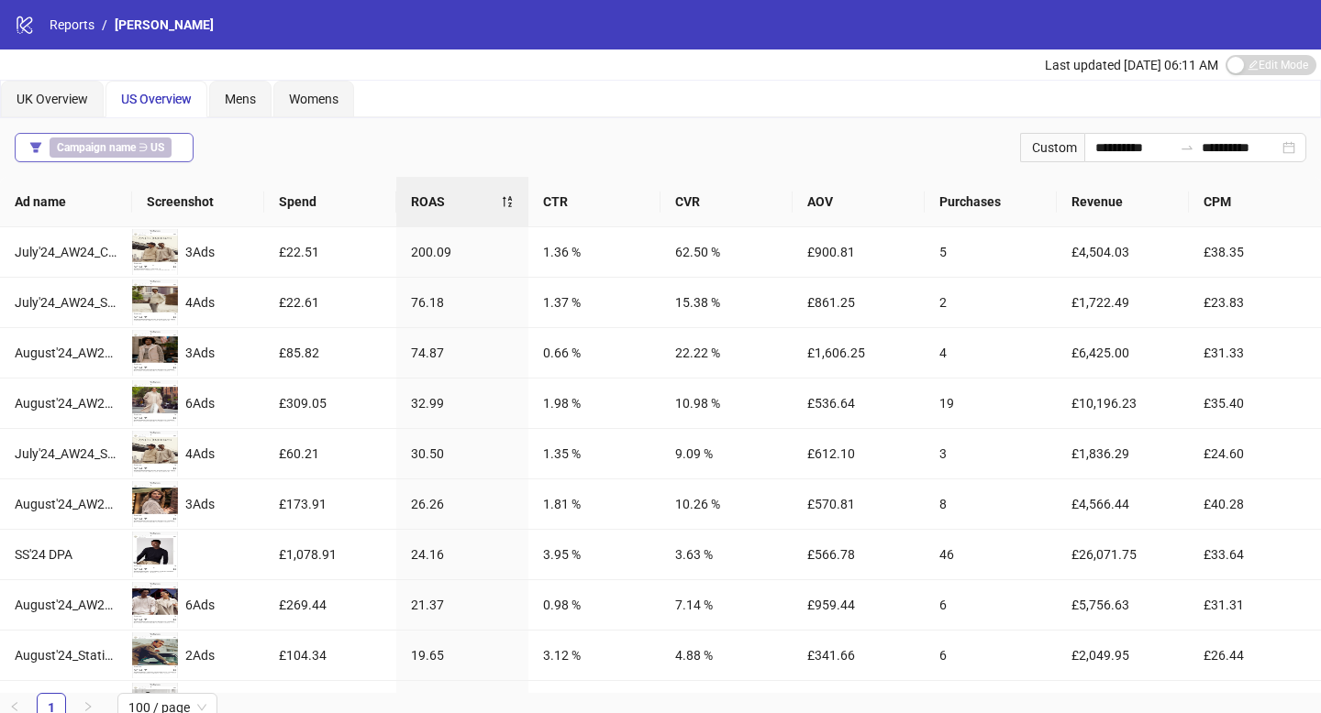
click at [179, 146] on button "Campaign name ∋ US" at bounding box center [104, 147] width 179 height 29
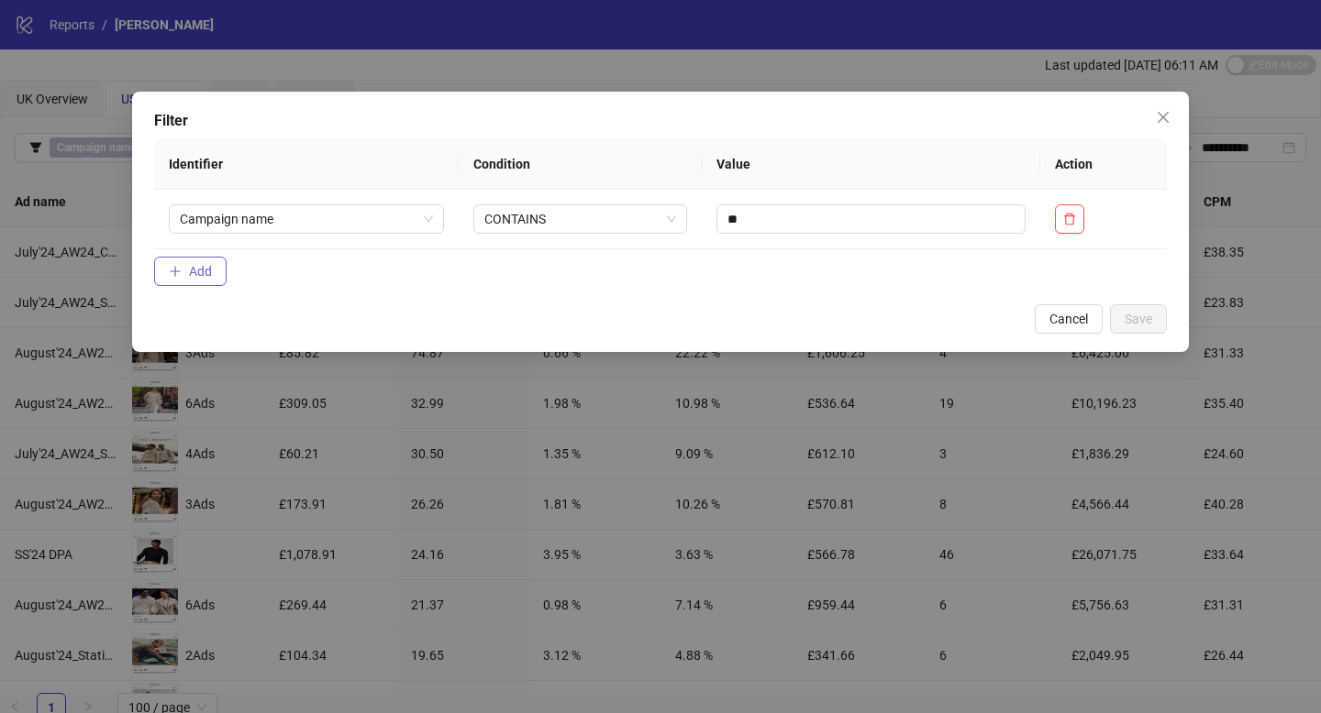
click at [212, 280] on button "Add" at bounding box center [190, 271] width 72 height 29
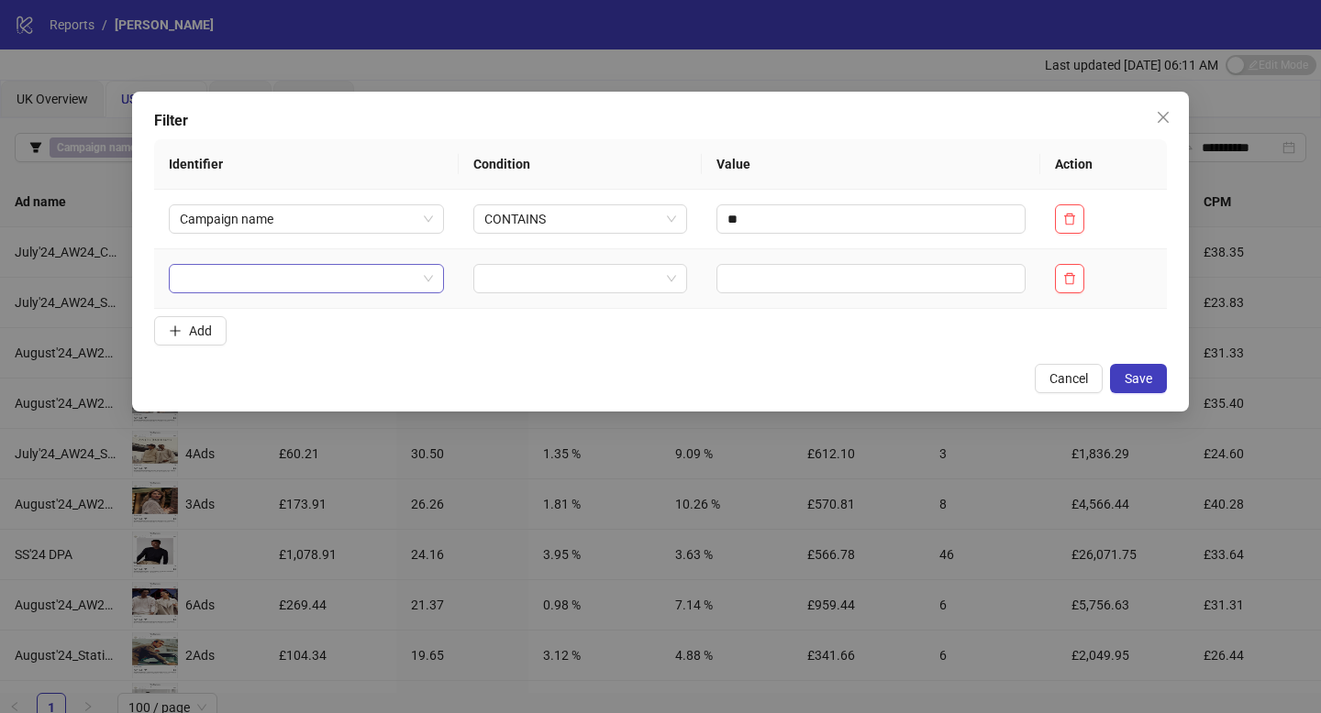
click at [268, 279] on input "search" at bounding box center [298, 279] width 237 height 28
type input "***"
click at [274, 322] on div "Spend" at bounding box center [304, 315] width 242 height 20
click at [515, 275] on input "search" at bounding box center [572, 279] width 176 height 28
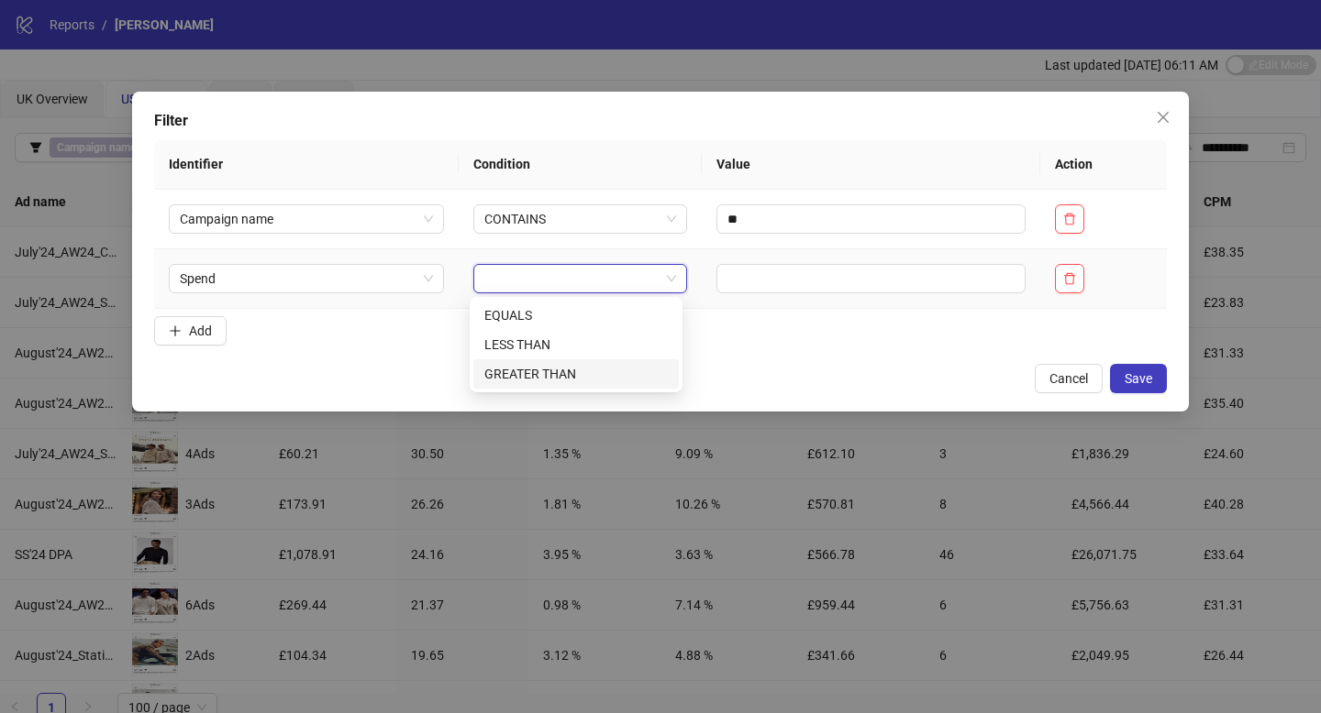
click at [556, 374] on div "GREATER THAN" at bounding box center [575, 374] width 183 height 20
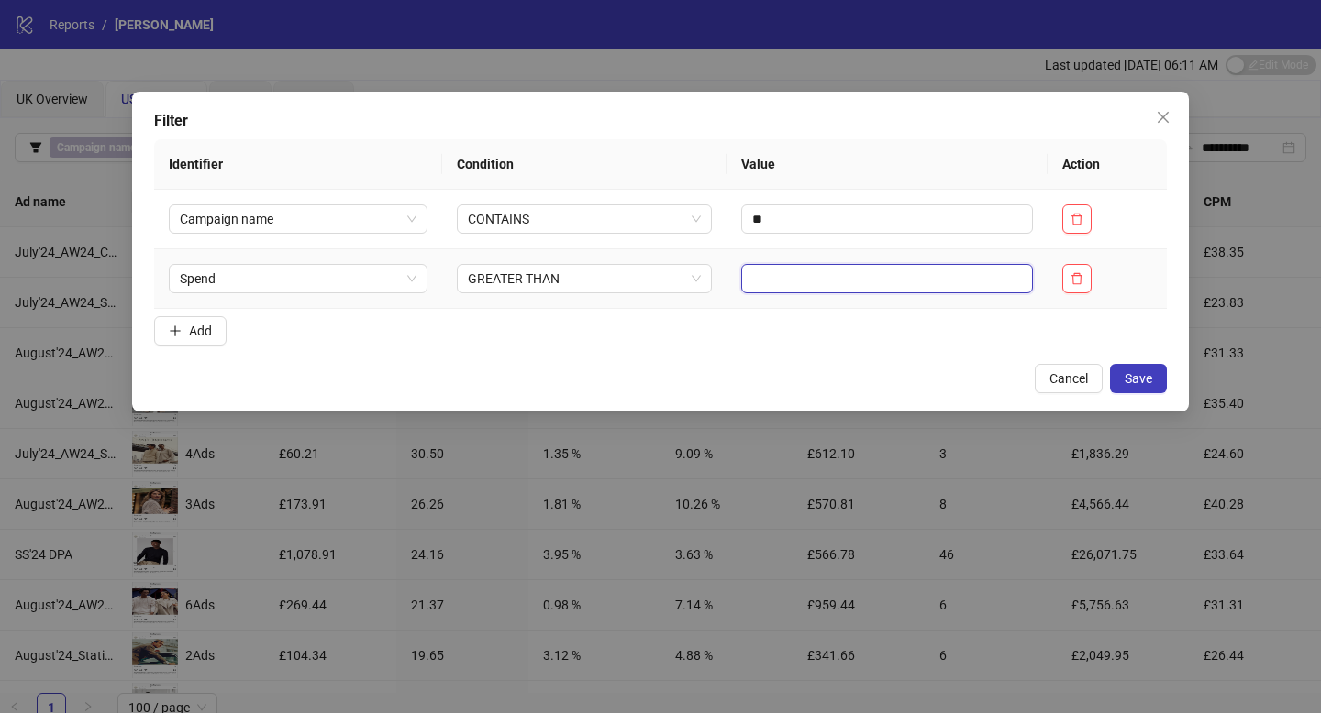
click at [784, 286] on input "text" at bounding box center [887, 278] width 292 height 29
type input "***"
click at [1146, 365] on button "Save" at bounding box center [1138, 378] width 57 height 29
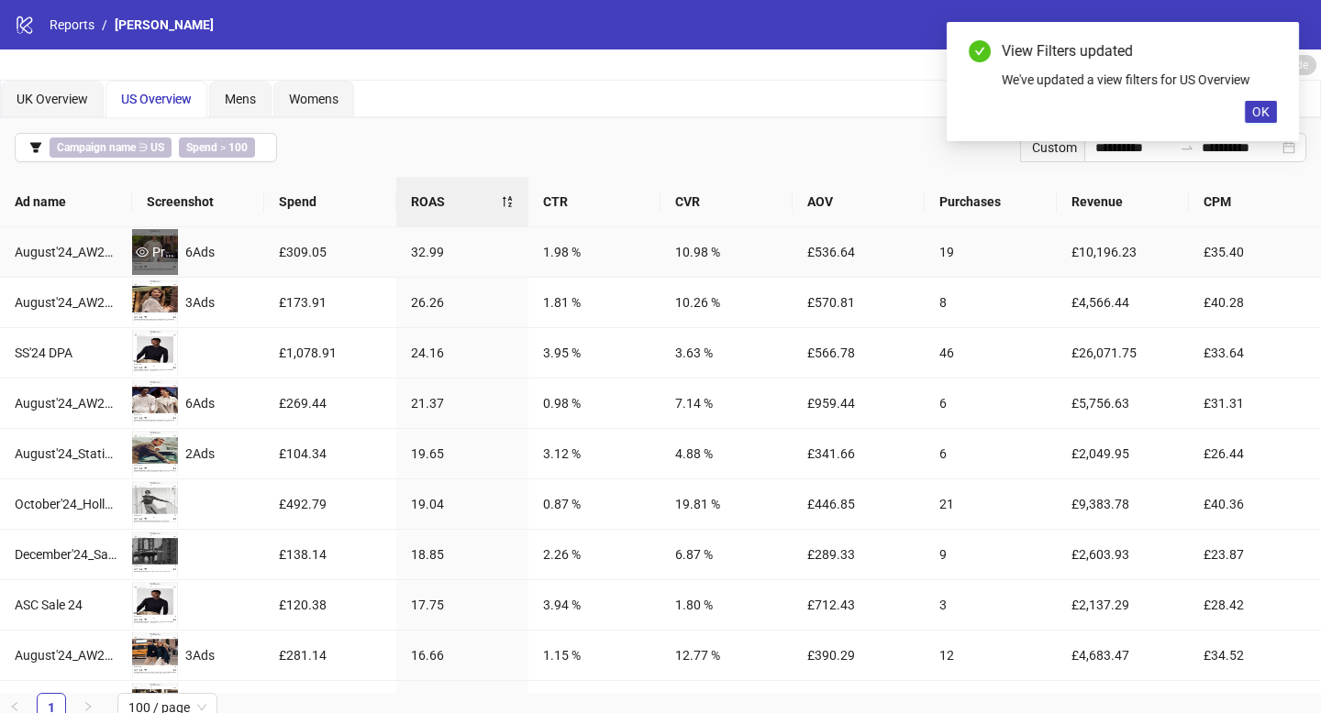
click at [166, 249] on div "Preview" at bounding box center [155, 252] width 46 height 20
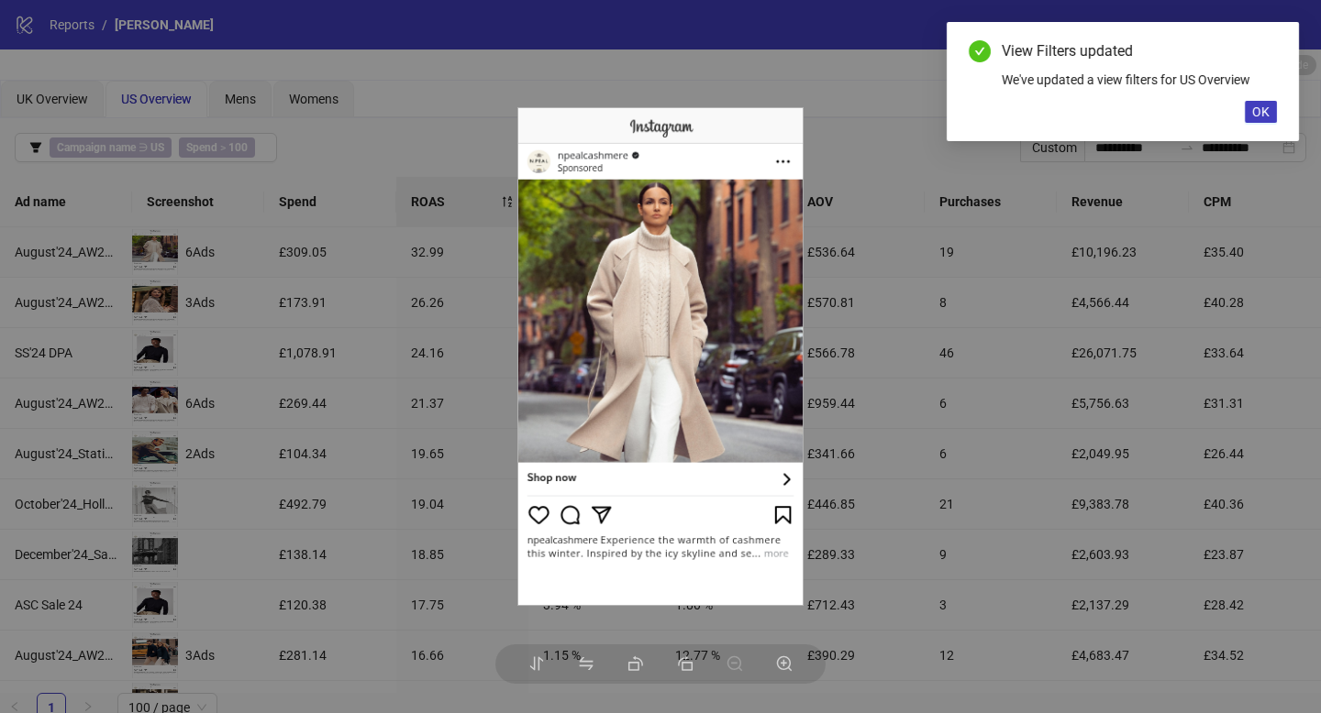
click at [456, 441] on div at bounding box center [660, 356] width 1321 height 713
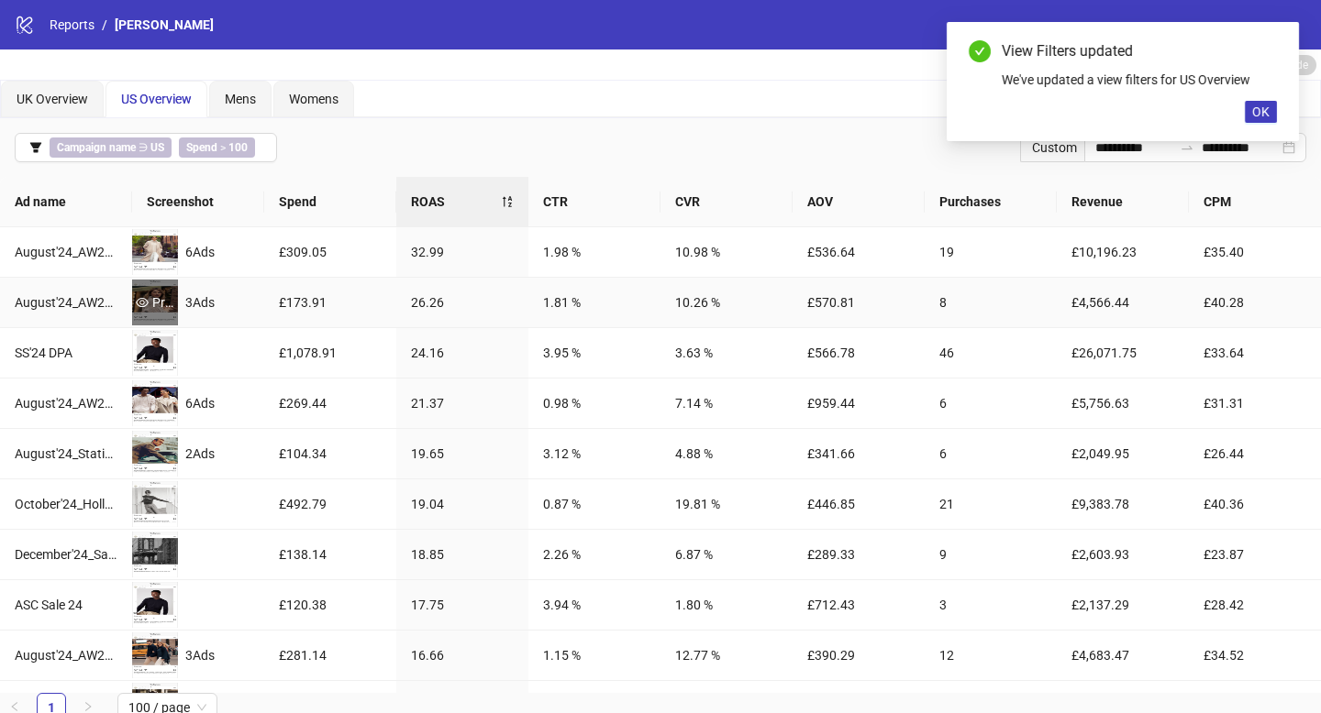
click at [164, 282] on div "Preview" at bounding box center [155, 303] width 46 height 46
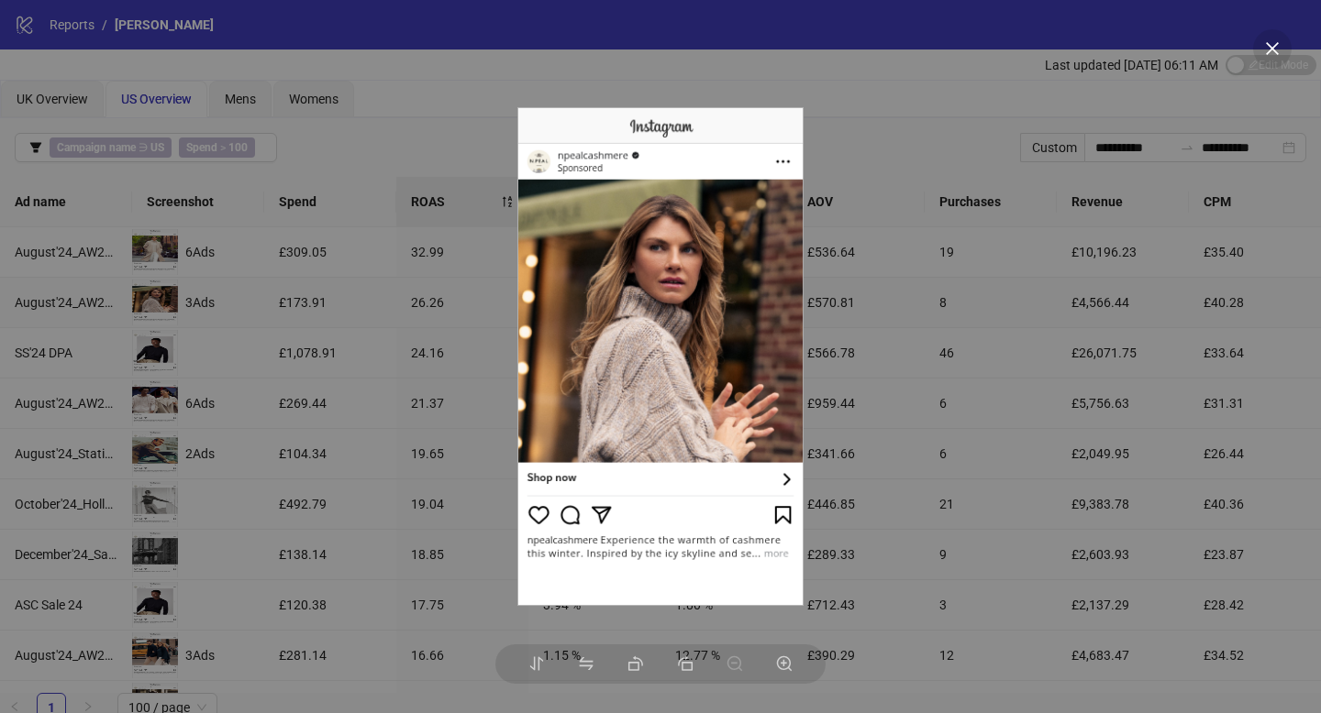
click at [269, 453] on div at bounding box center [660, 356] width 1321 height 713
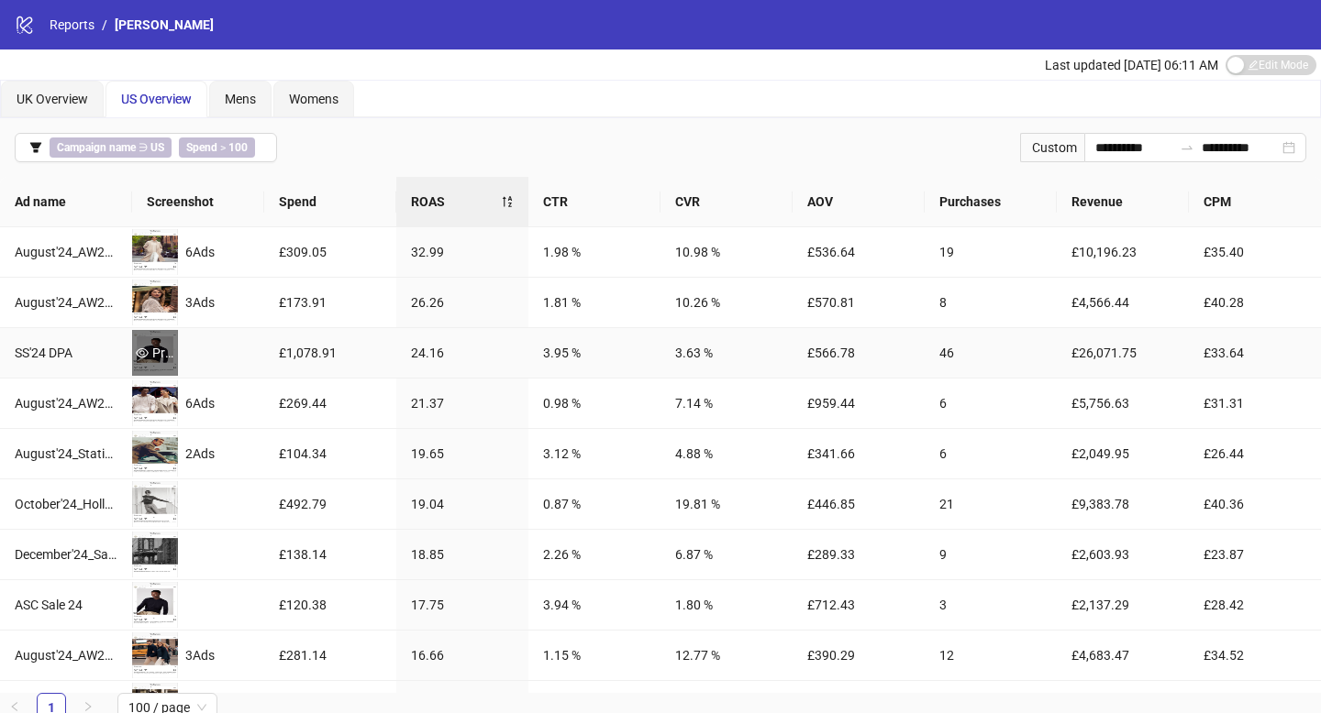
click at [138, 354] on icon "eye" at bounding box center [142, 352] width 13 height 9
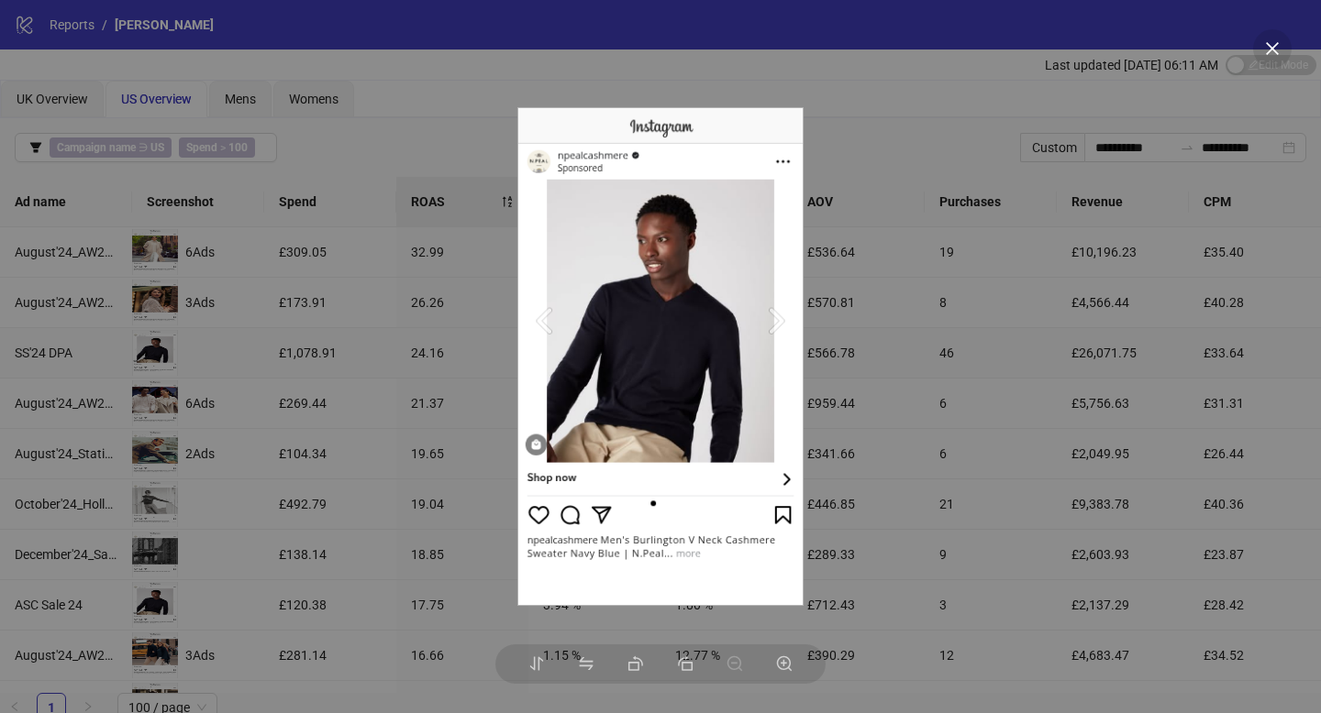
click at [321, 468] on div at bounding box center [660, 356] width 1321 height 713
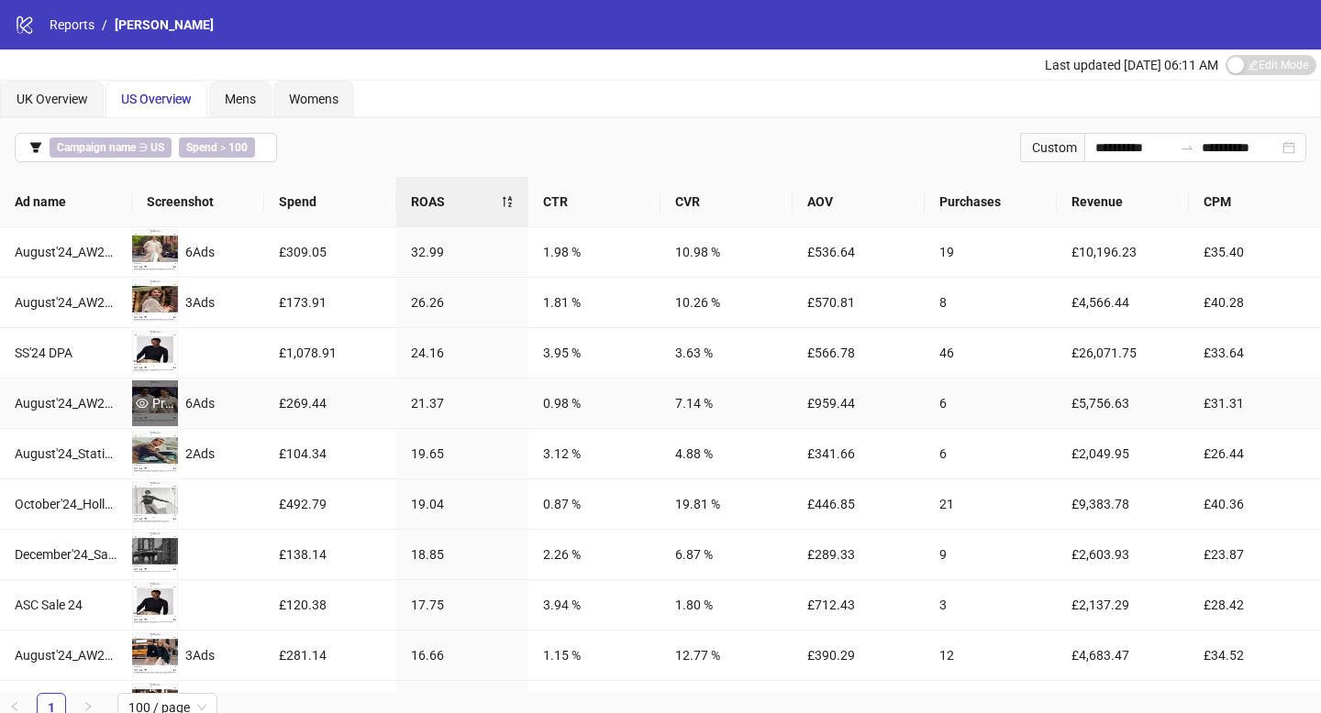
click at [165, 405] on div "Preview" at bounding box center [155, 403] width 46 height 20
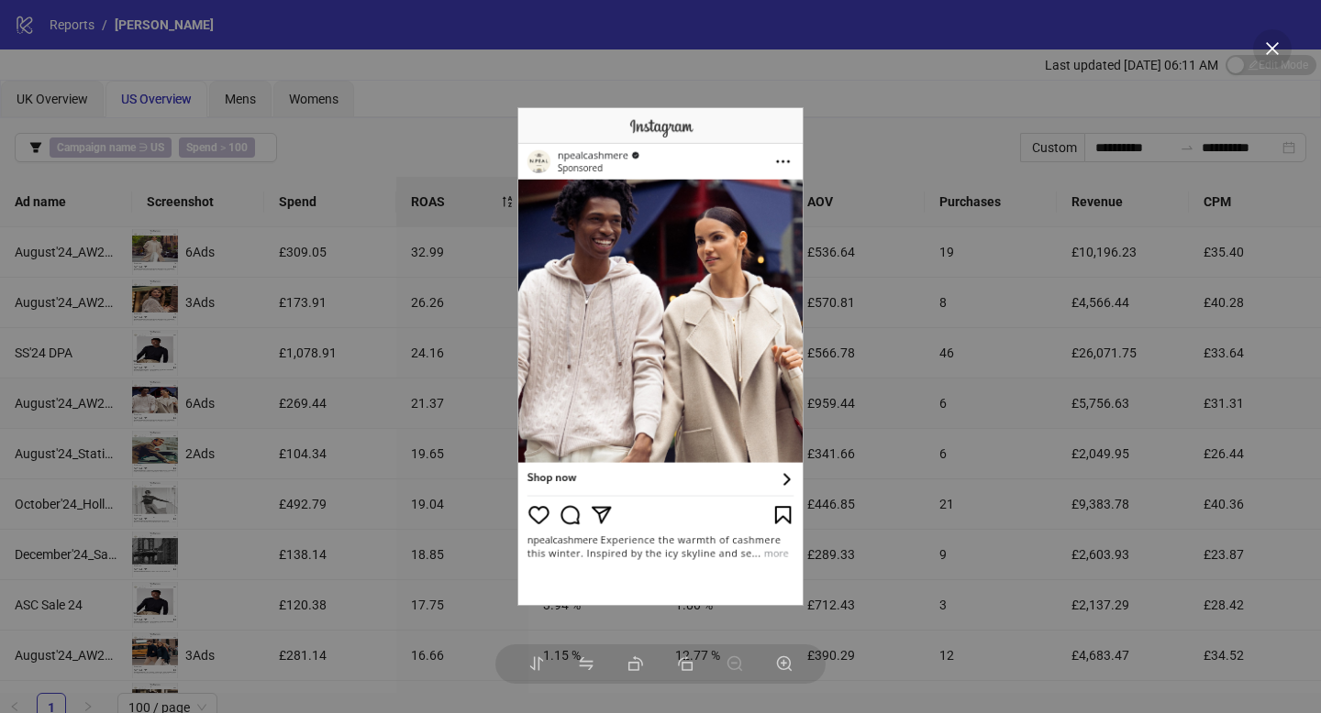
click at [338, 516] on div at bounding box center [660, 356] width 1321 height 713
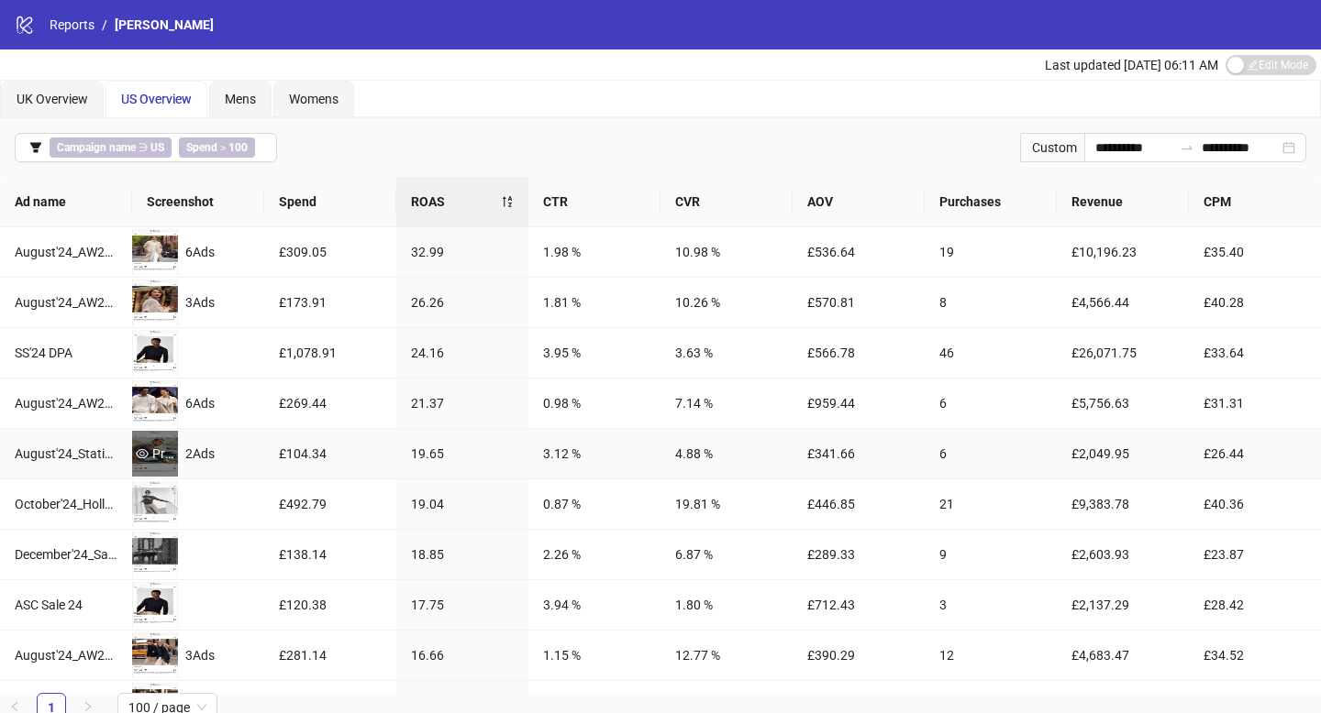
click at [149, 456] on div "Preview" at bounding box center [155, 454] width 46 height 20
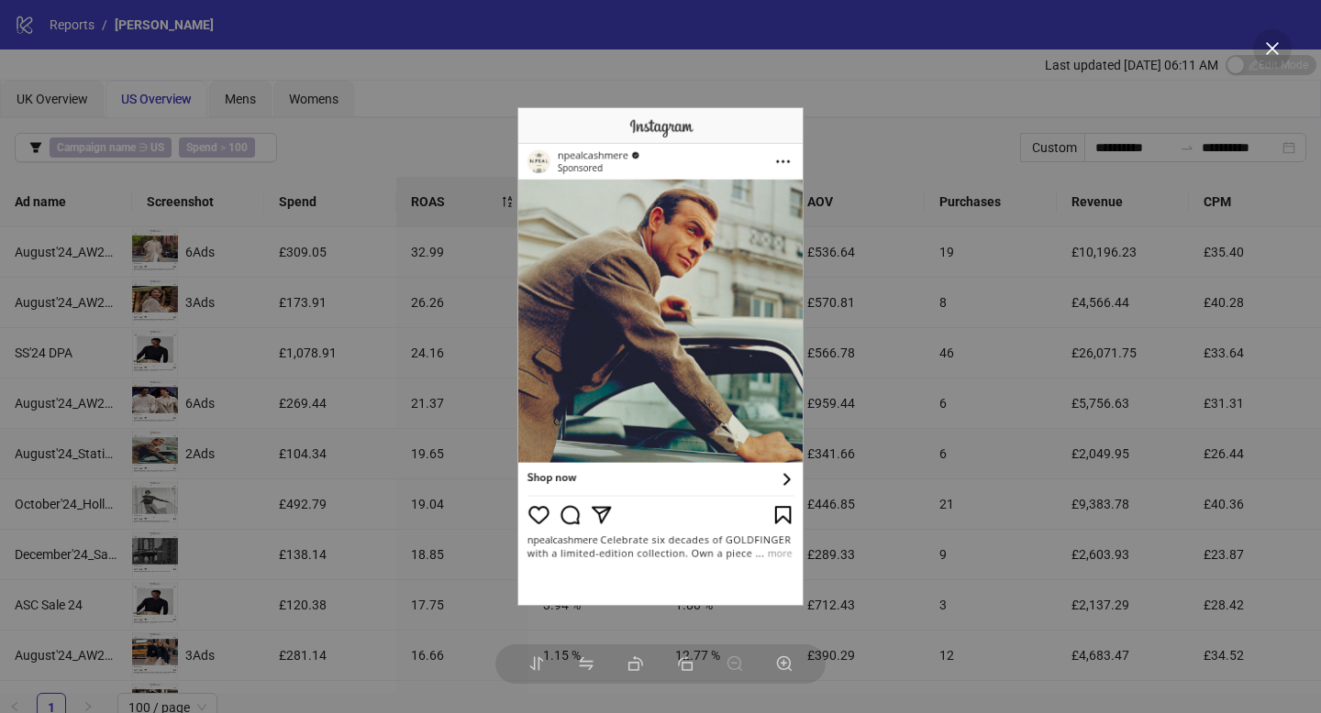
click at [282, 499] on div at bounding box center [660, 356] width 1321 height 713
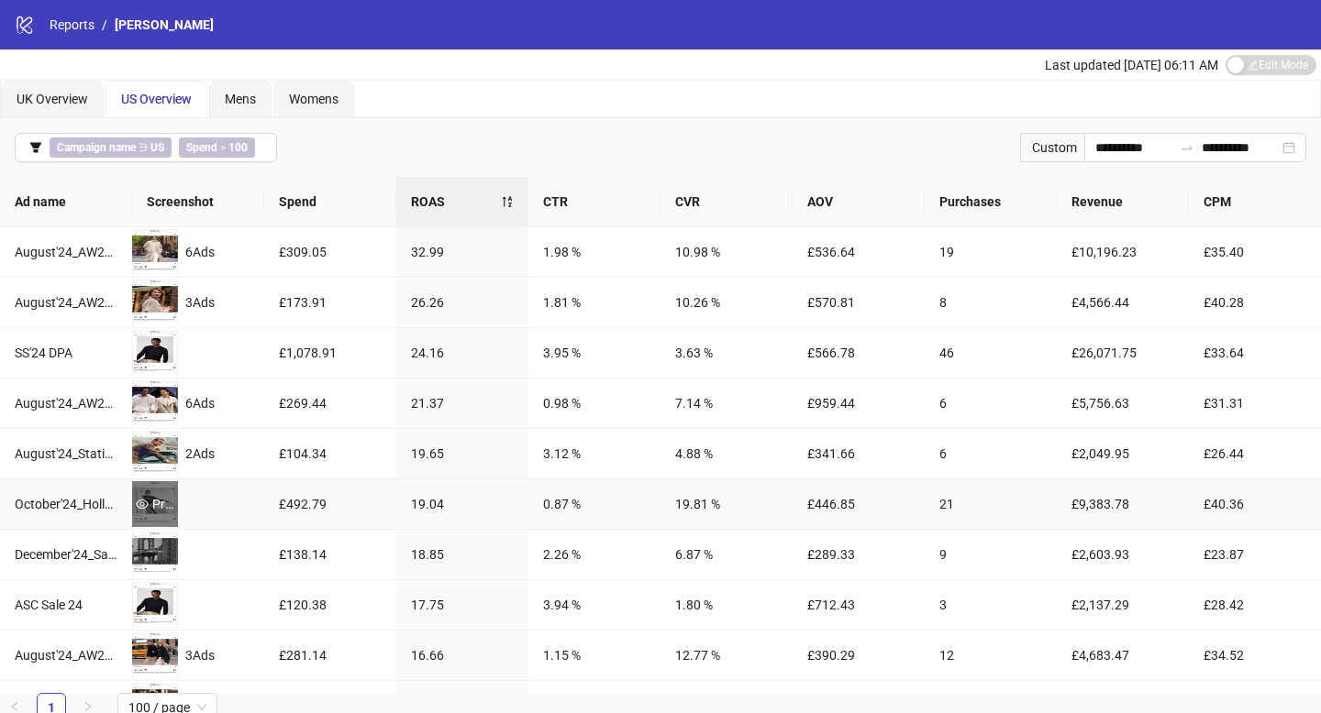
click at [150, 513] on div "Preview" at bounding box center [155, 504] width 46 height 20
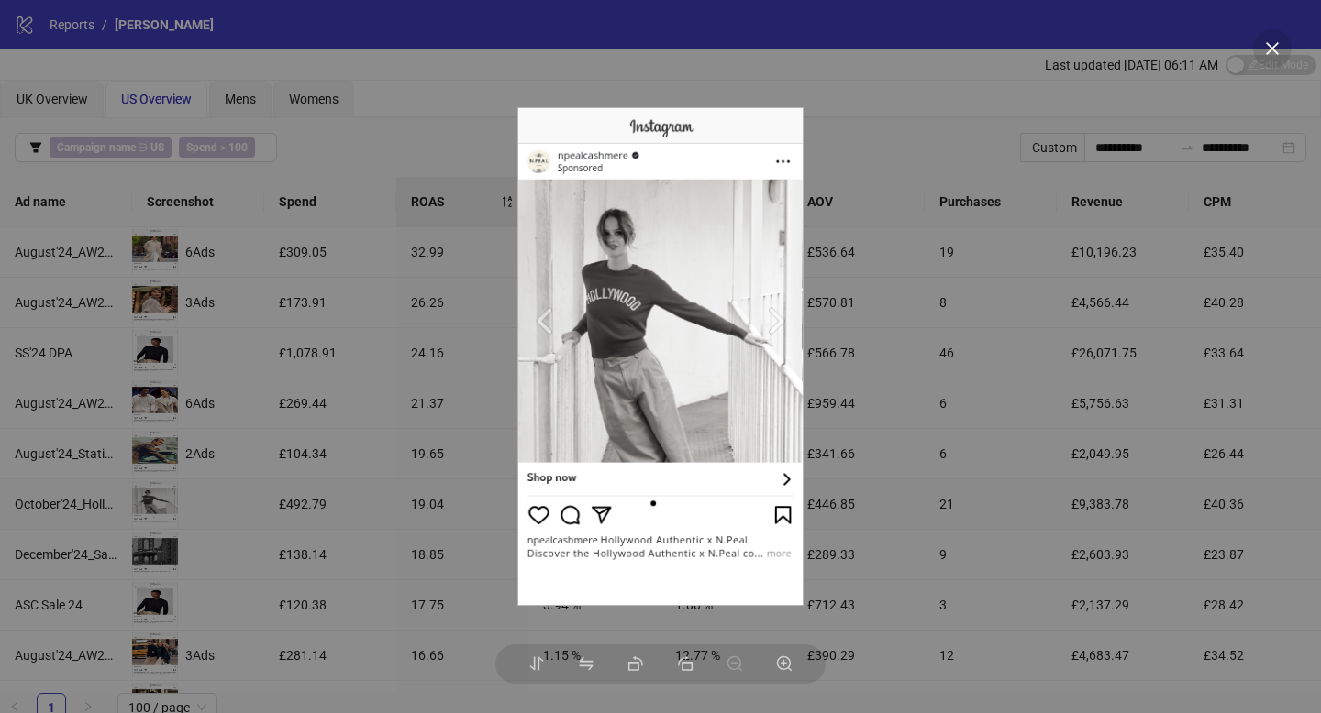
click at [282, 514] on div at bounding box center [660, 356] width 1321 height 713
